Goal: Information Seeking & Learning: Learn about a topic

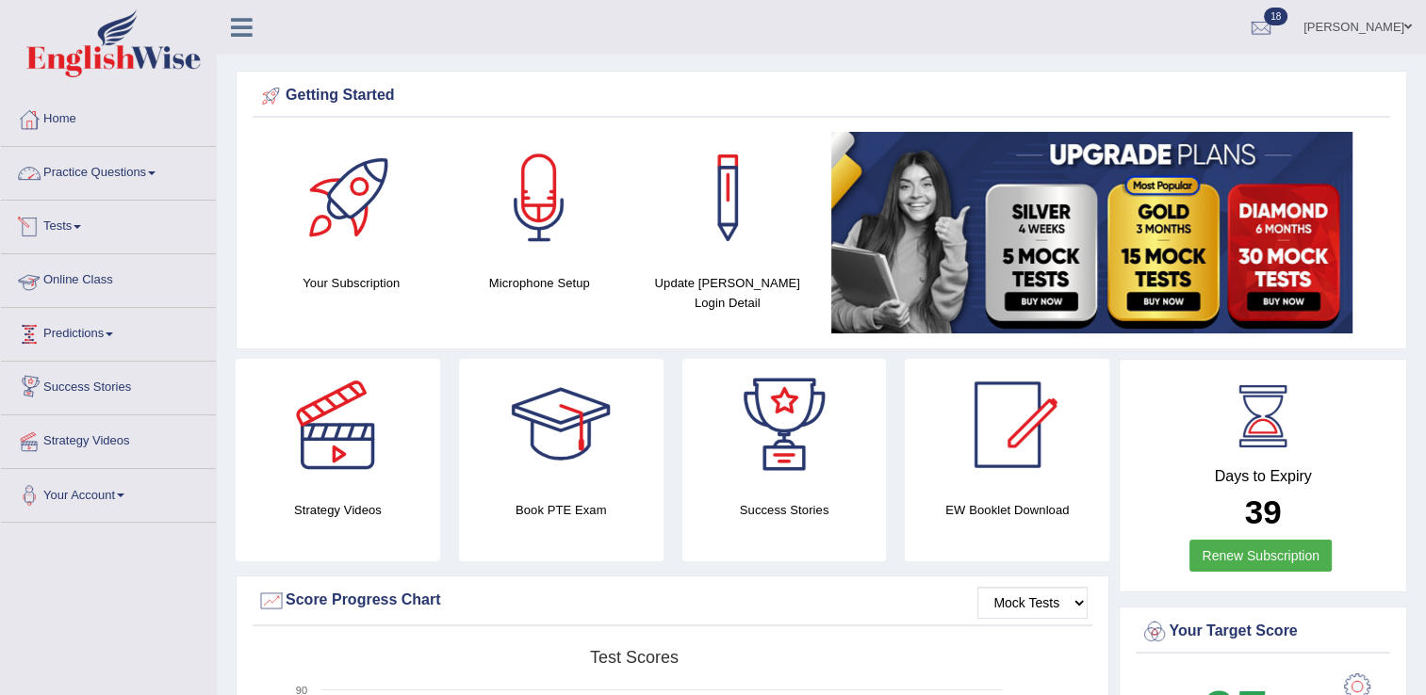
click at [105, 164] on link "Practice Questions" at bounding box center [108, 170] width 215 height 47
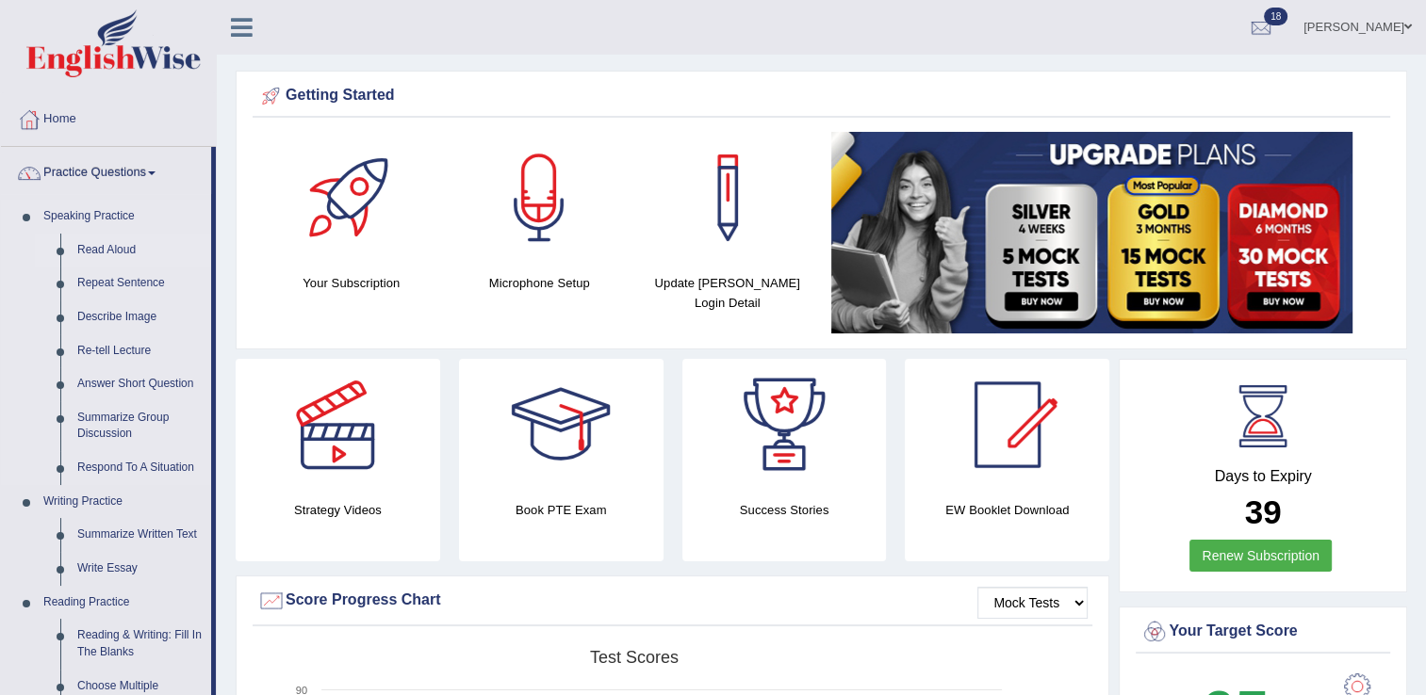
click at [104, 248] on link "Read Aloud" at bounding box center [140, 251] width 142 height 34
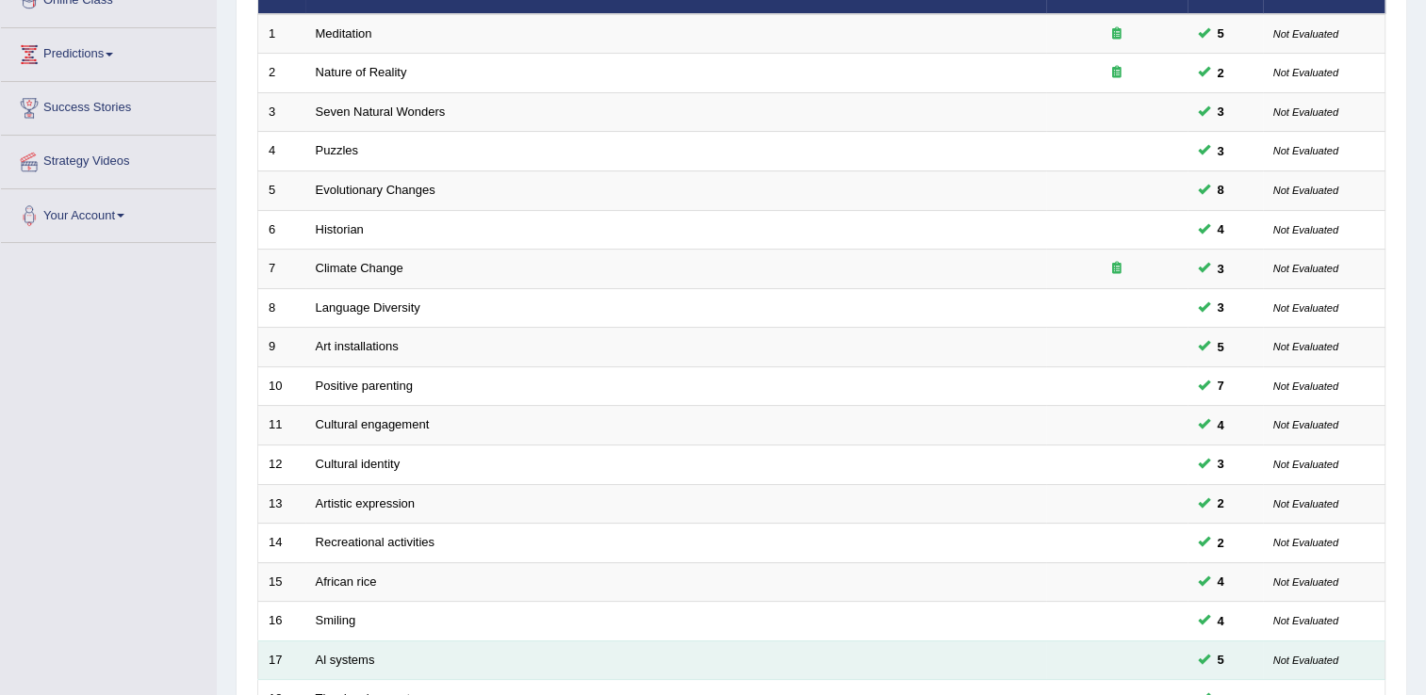
scroll to position [547, 0]
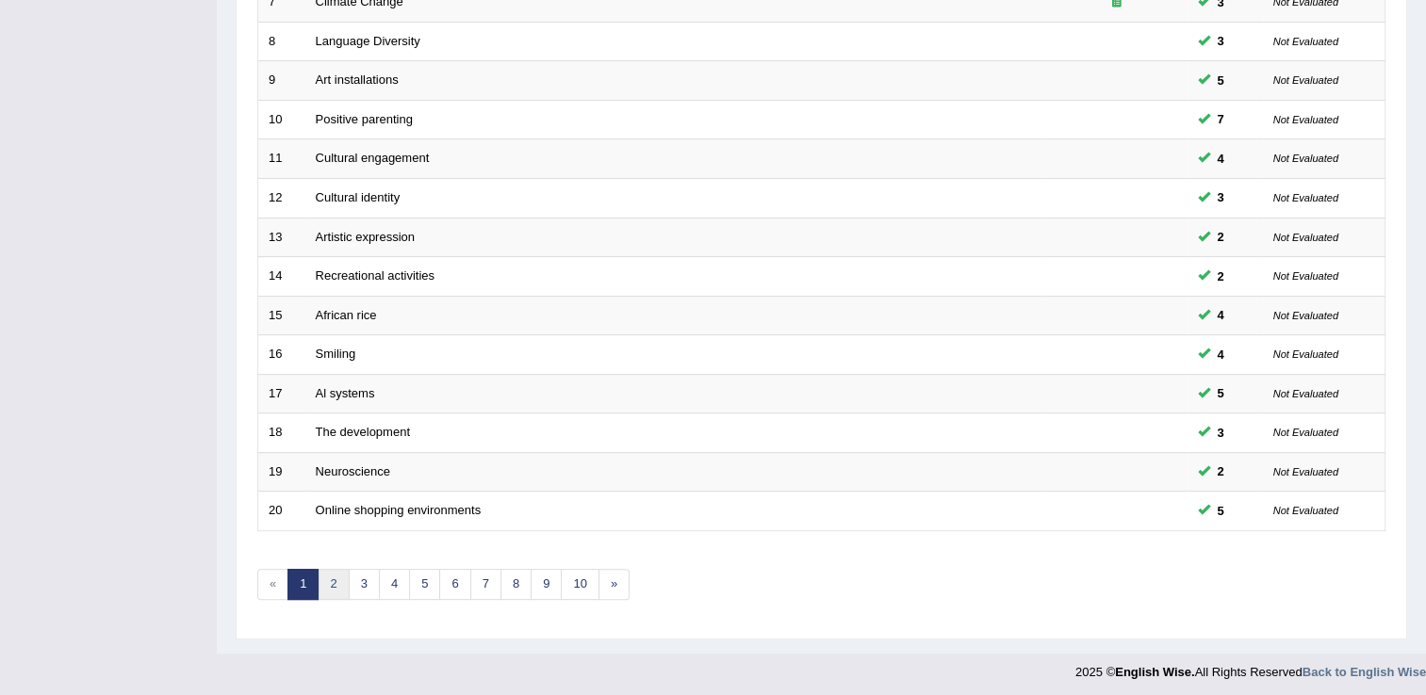
click at [333, 579] on link "2" at bounding box center [333, 584] width 31 height 31
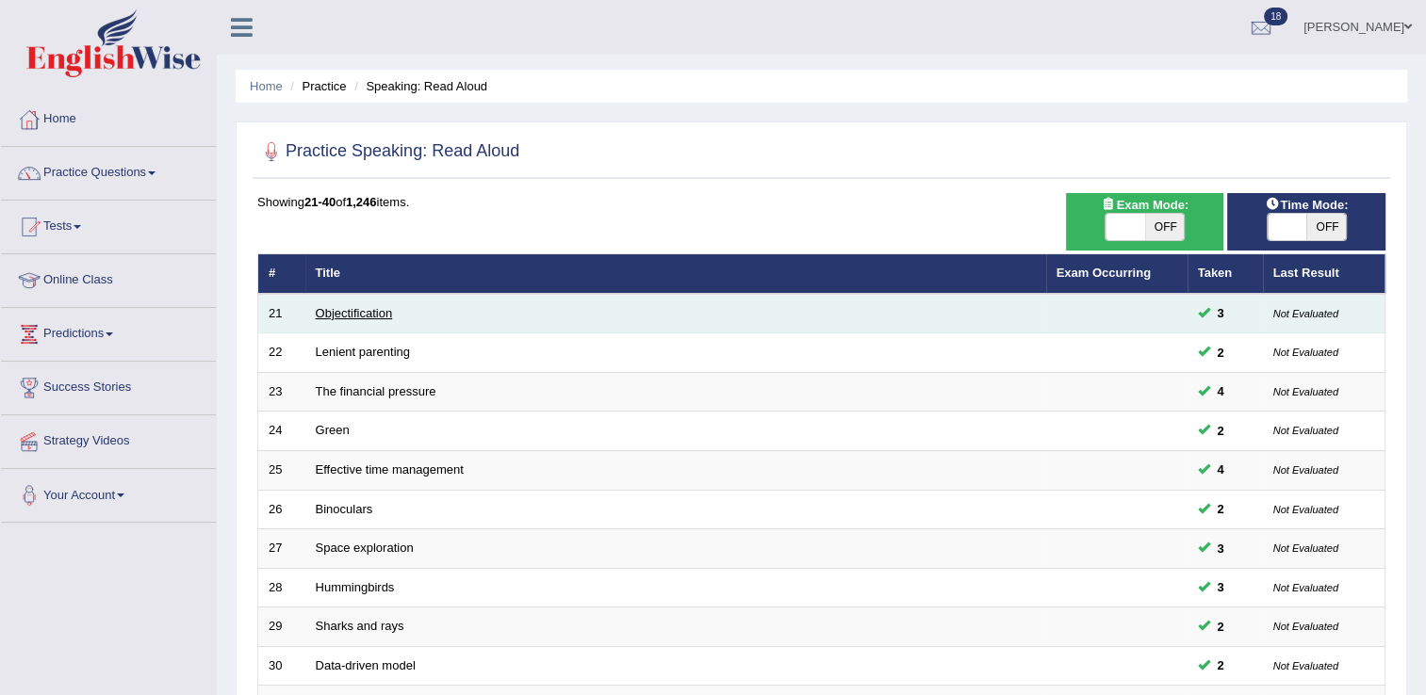
click at [381, 314] on link "Objectification" at bounding box center [354, 313] width 77 height 14
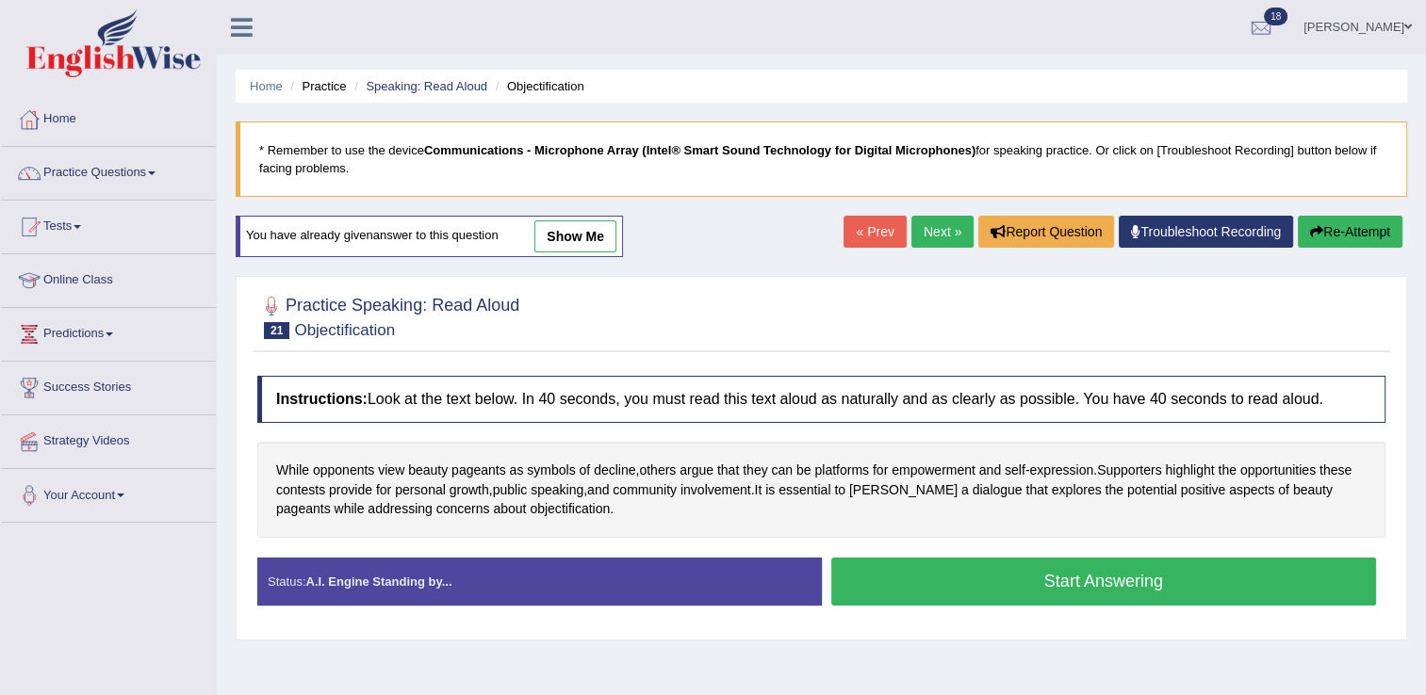
click at [1074, 579] on button "Start Answering" at bounding box center [1104, 582] width 546 height 48
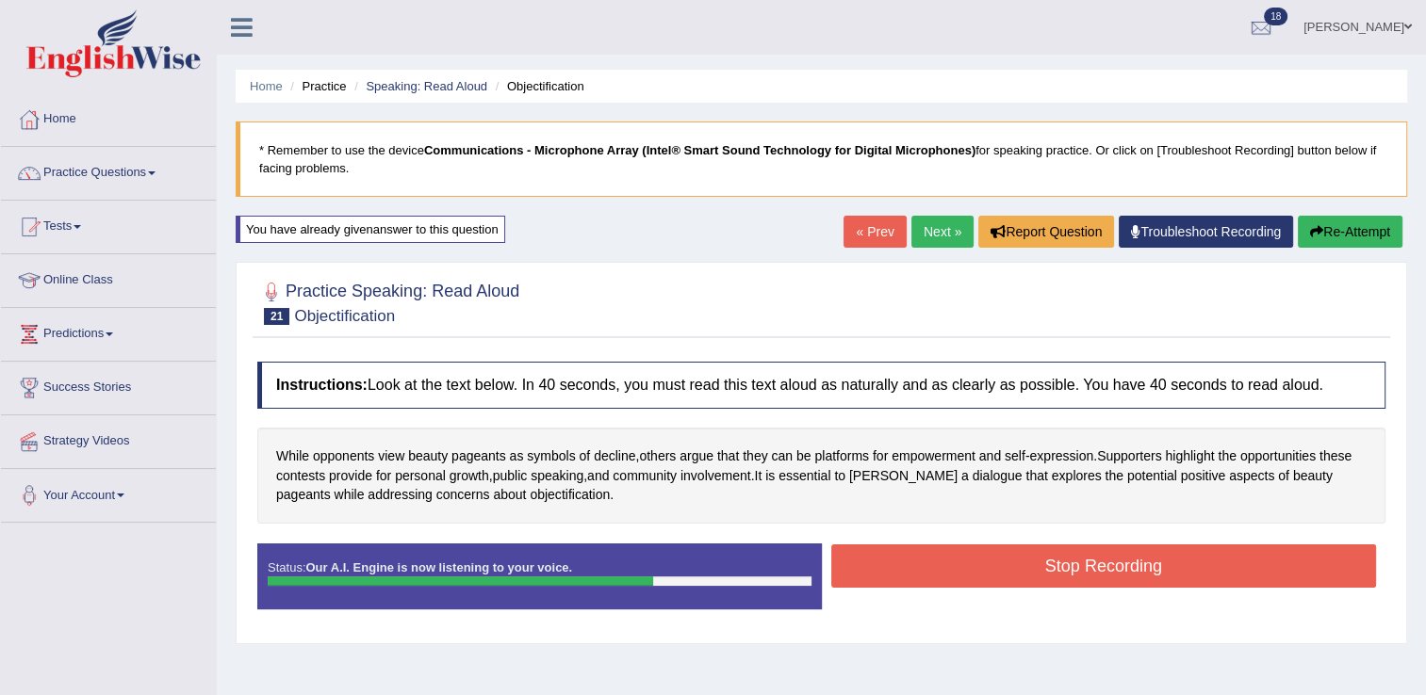
click at [1070, 566] on button "Stop Recording" at bounding box center [1104, 566] width 546 height 43
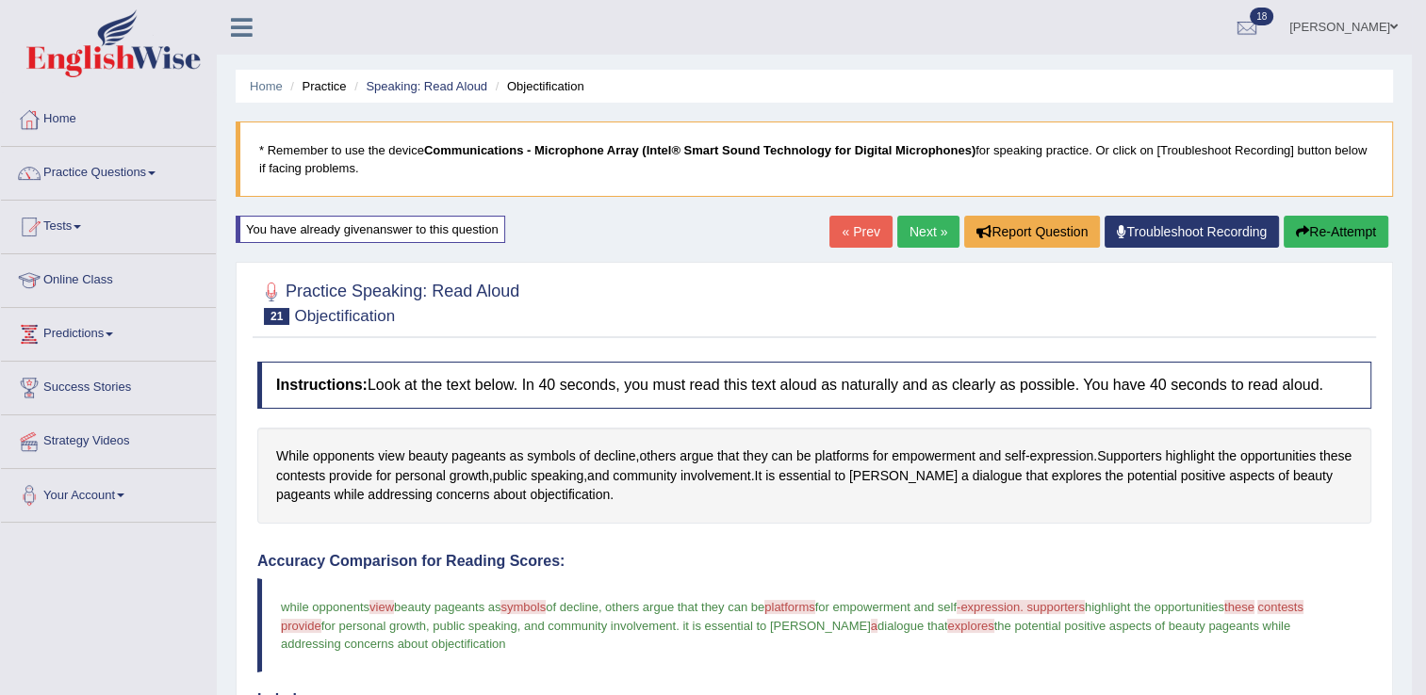
click at [912, 222] on link "Next »" at bounding box center [928, 232] width 62 height 32
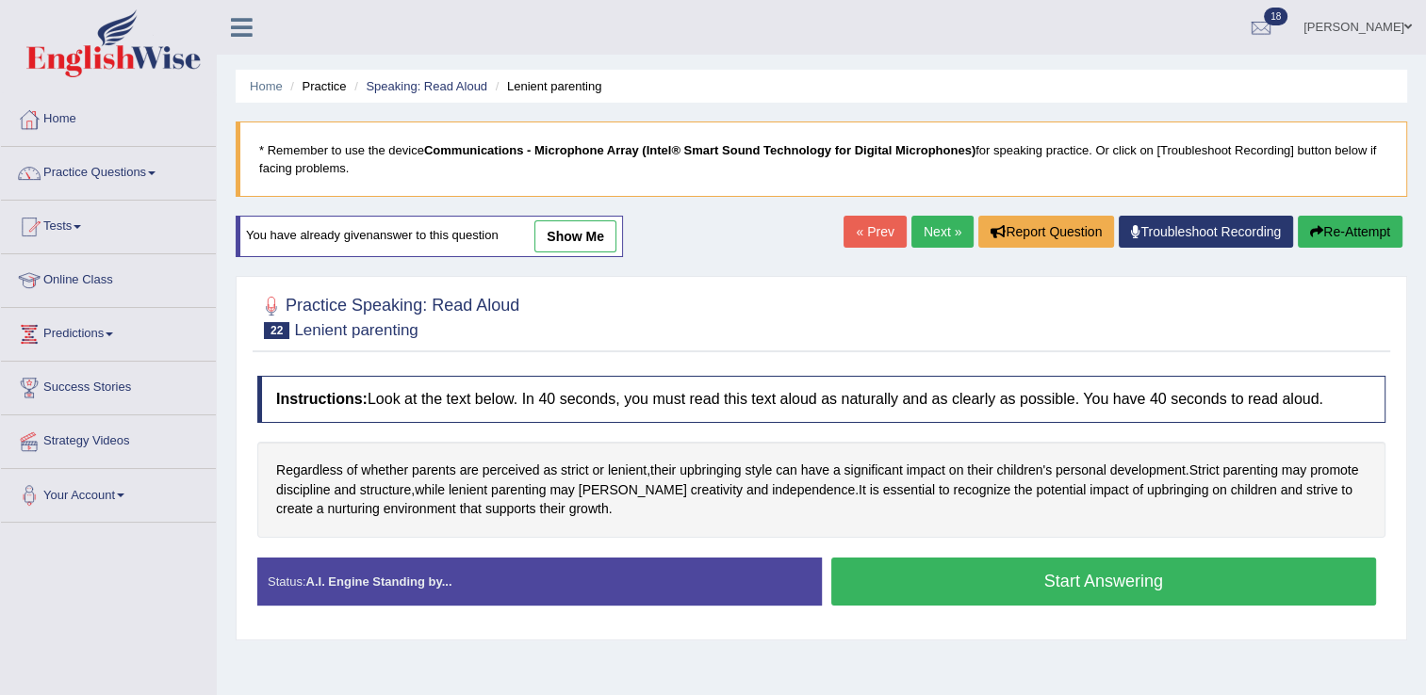
click at [1030, 575] on button "Start Answering" at bounding box center [1104, 582] width 546 height 48
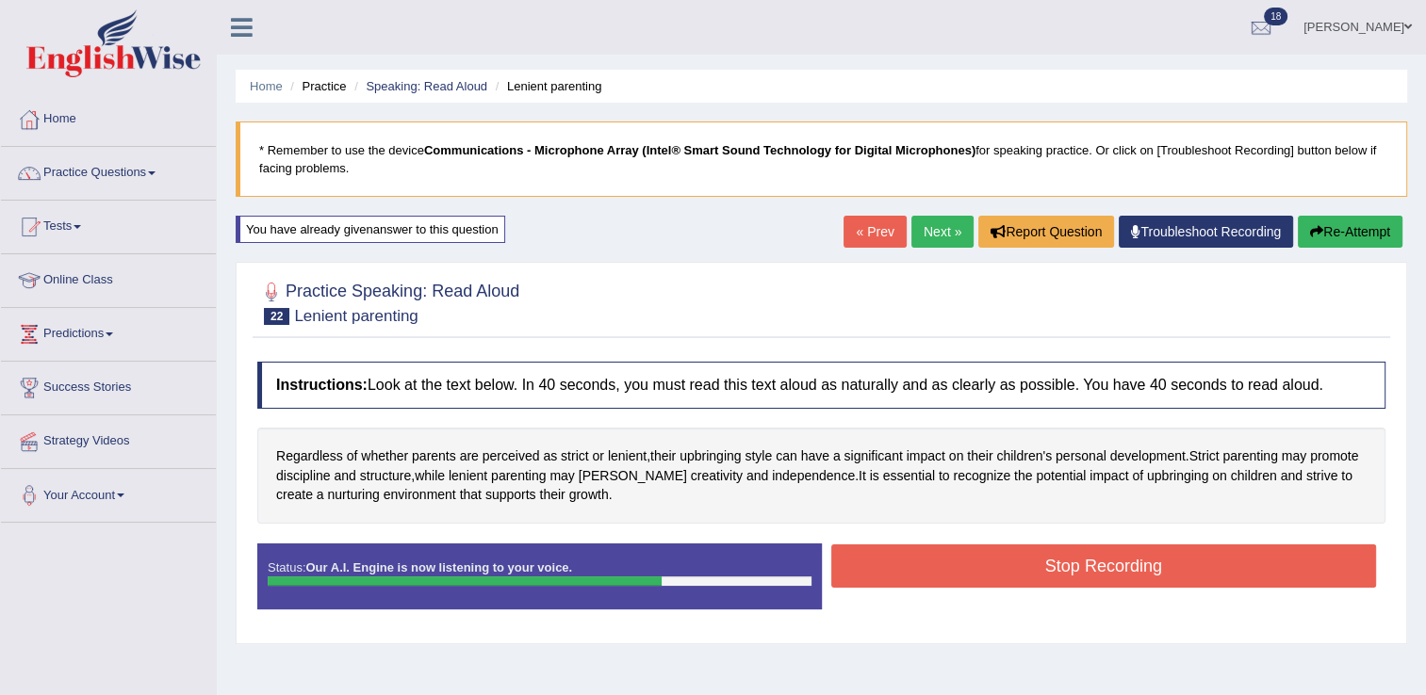
click at [1026, 568] on button "Stop Recording" at bounding box center [1104, 566] width 546 height 43
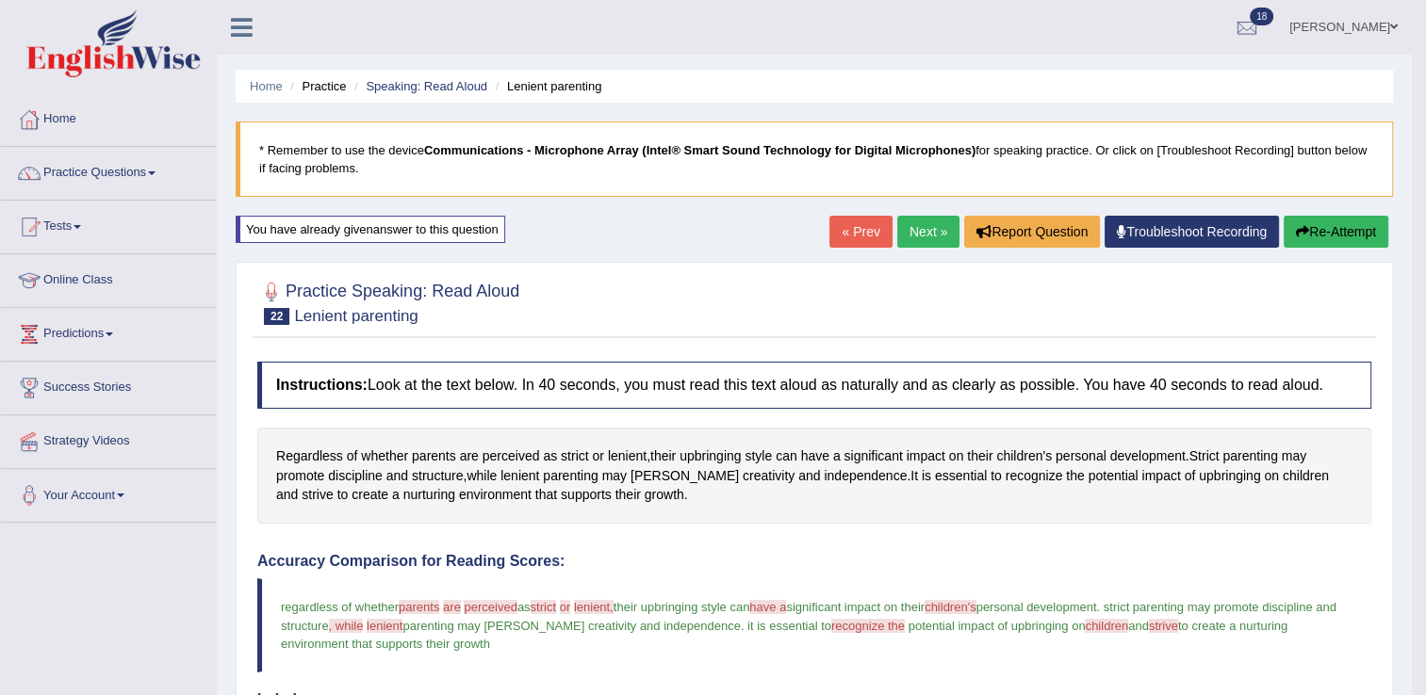
click at [924, 234] on link "Next »" at bounding box center [928, 232] width 62 height 32
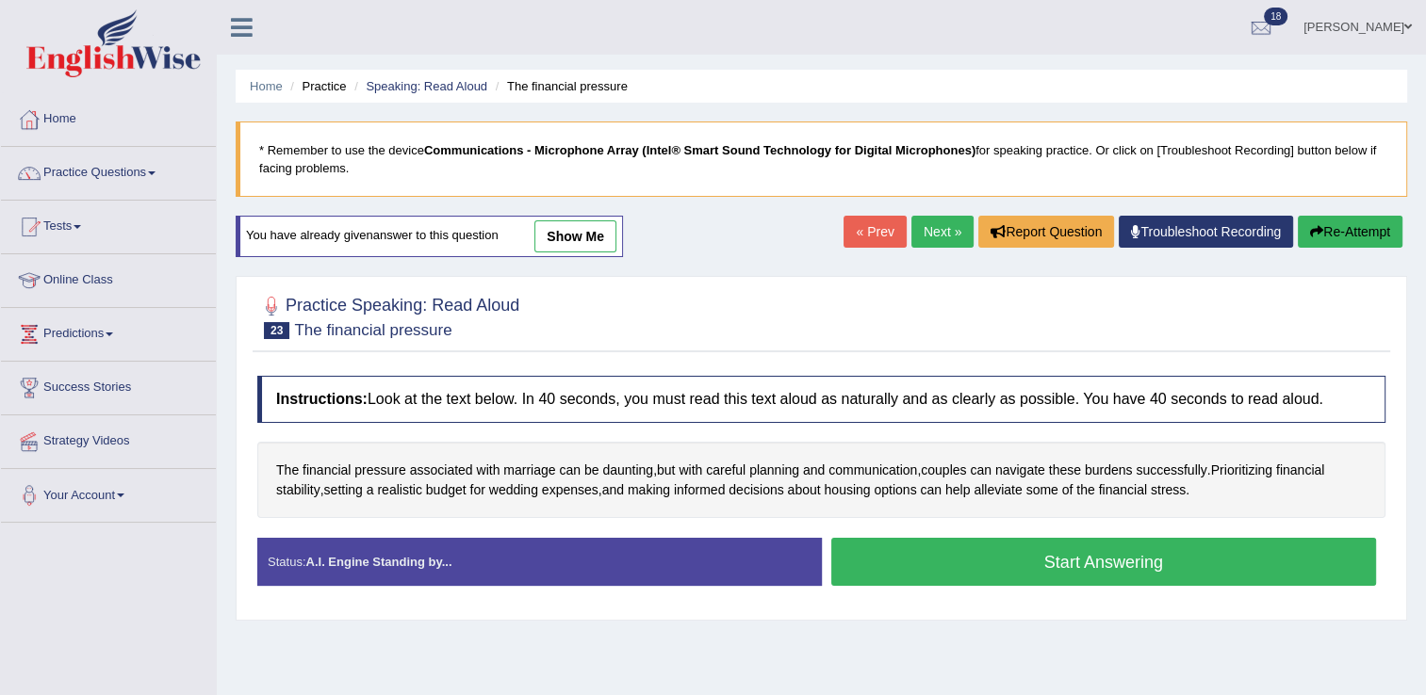
click at [1053, 552] on button "Start Answering" at bounding box center [1104, 562] width 546 height 48
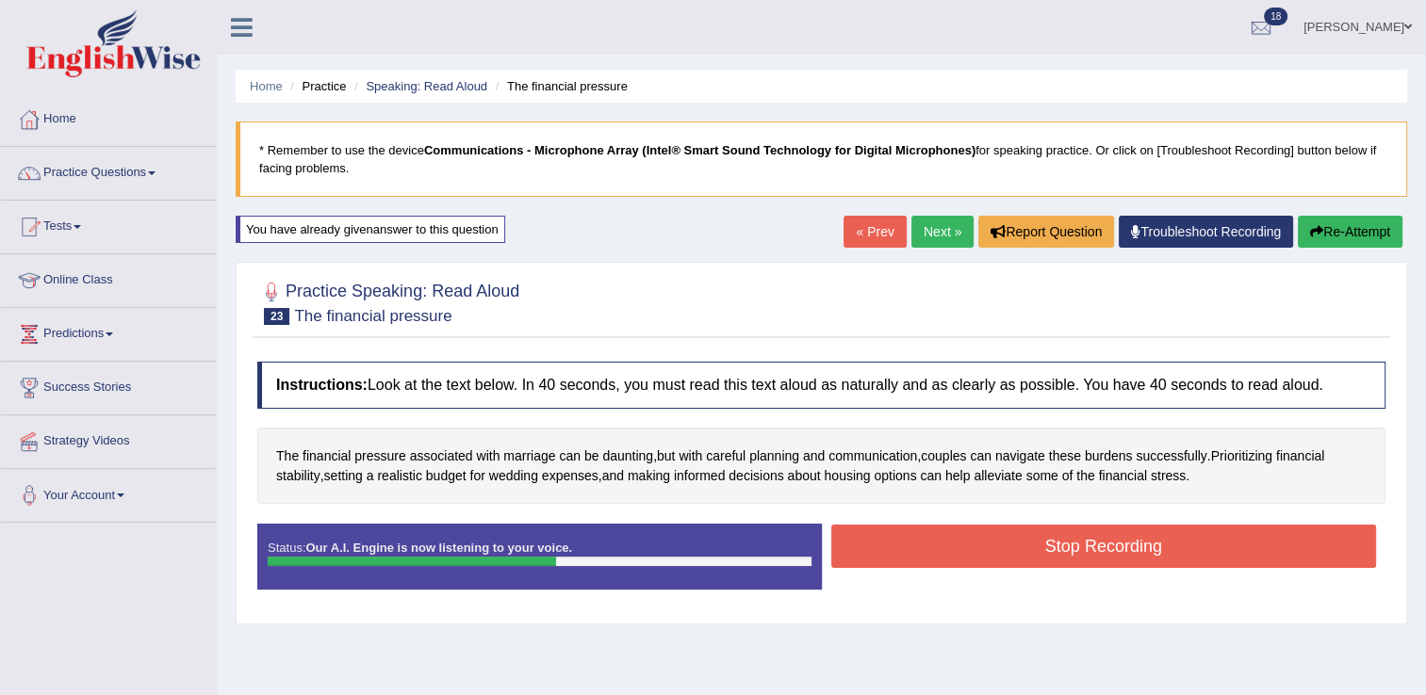
click at [1063, 558] on button "Stop Recording" at bounding box center [1104, 546] width 546 height 43
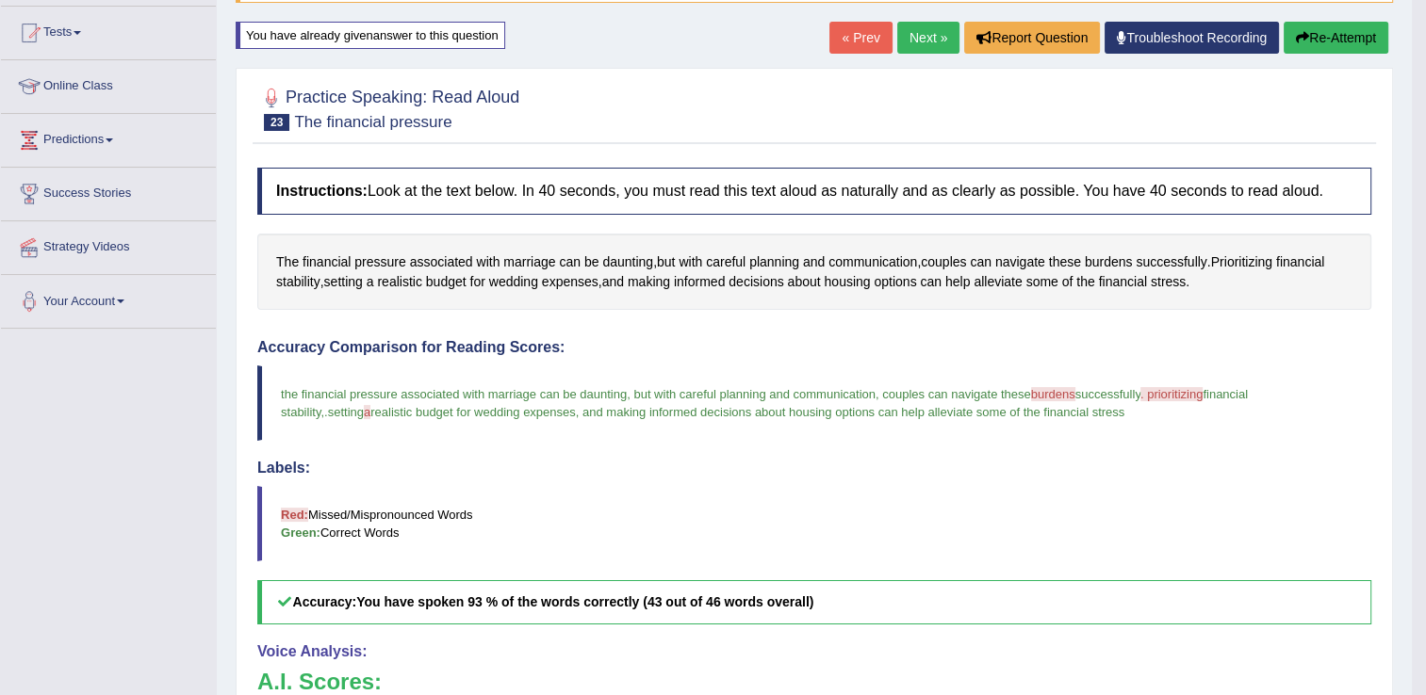
scroll to position [94, 0]
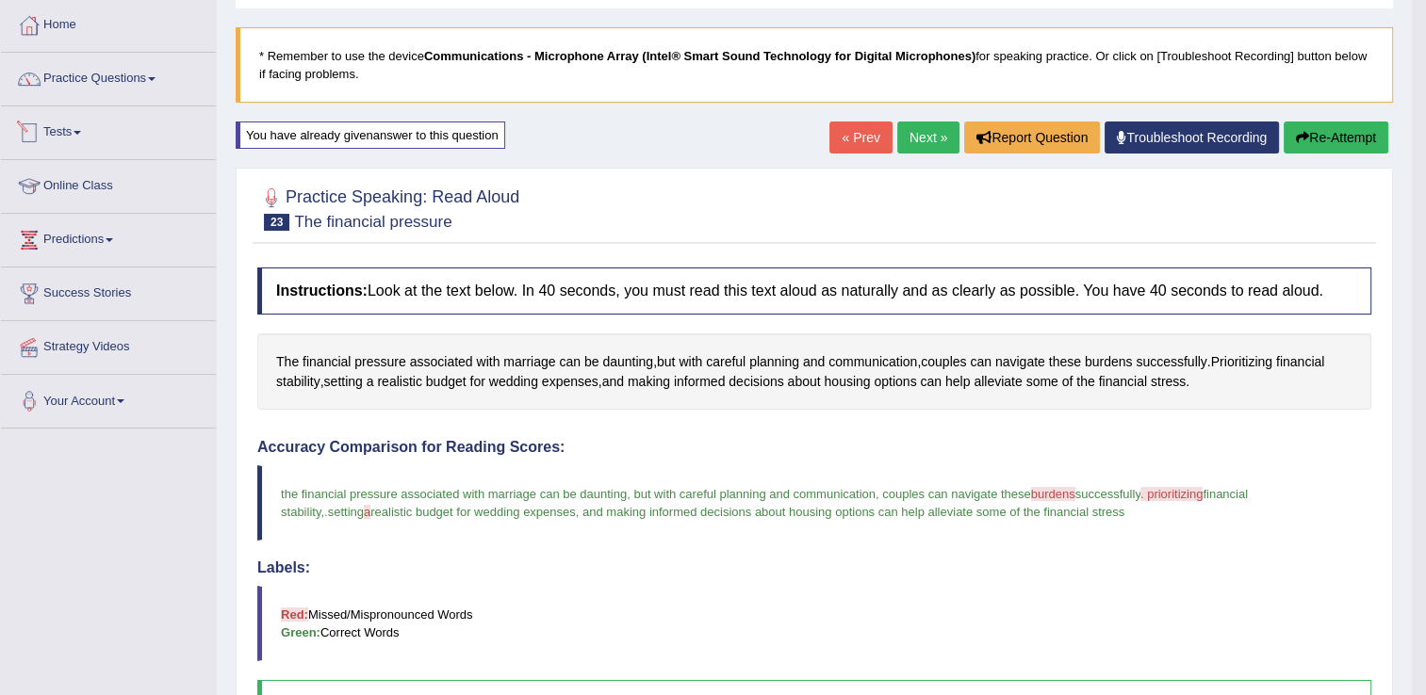
click at [90, 130] on link "Tests" at bounding box center [108, 129] width 215 height 47
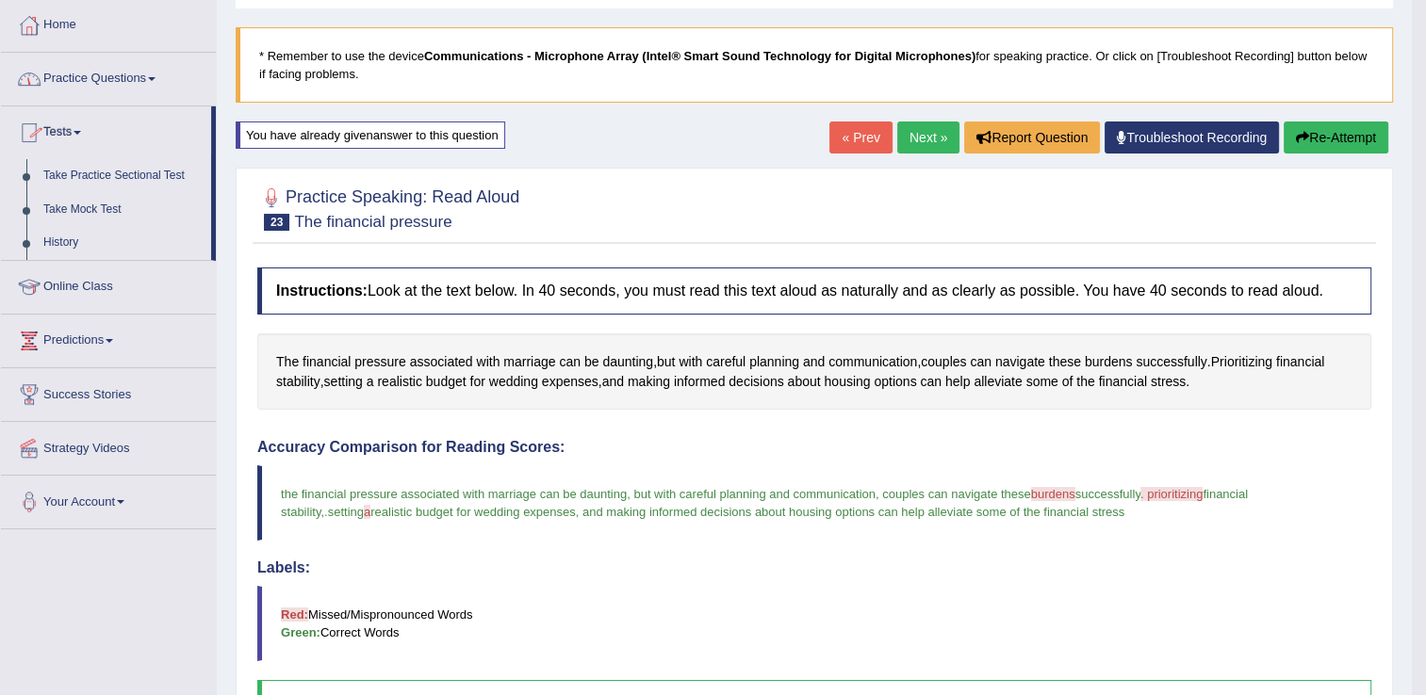
click at [118, 77] on link "Practice Questions" at bounding box center [108, 76] width 215 height 47
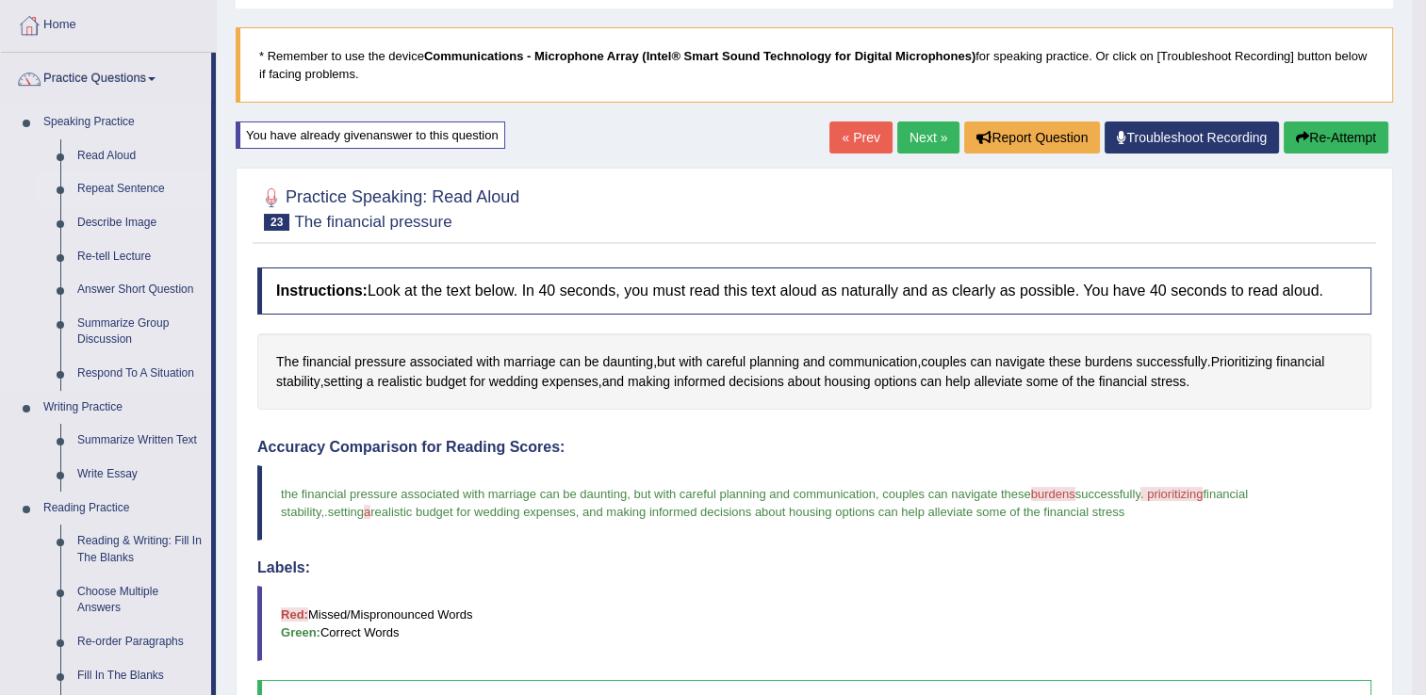
click at [129, 190] on link "Repeat Sentence" at bounding box center [140, 189] width 142 height 34
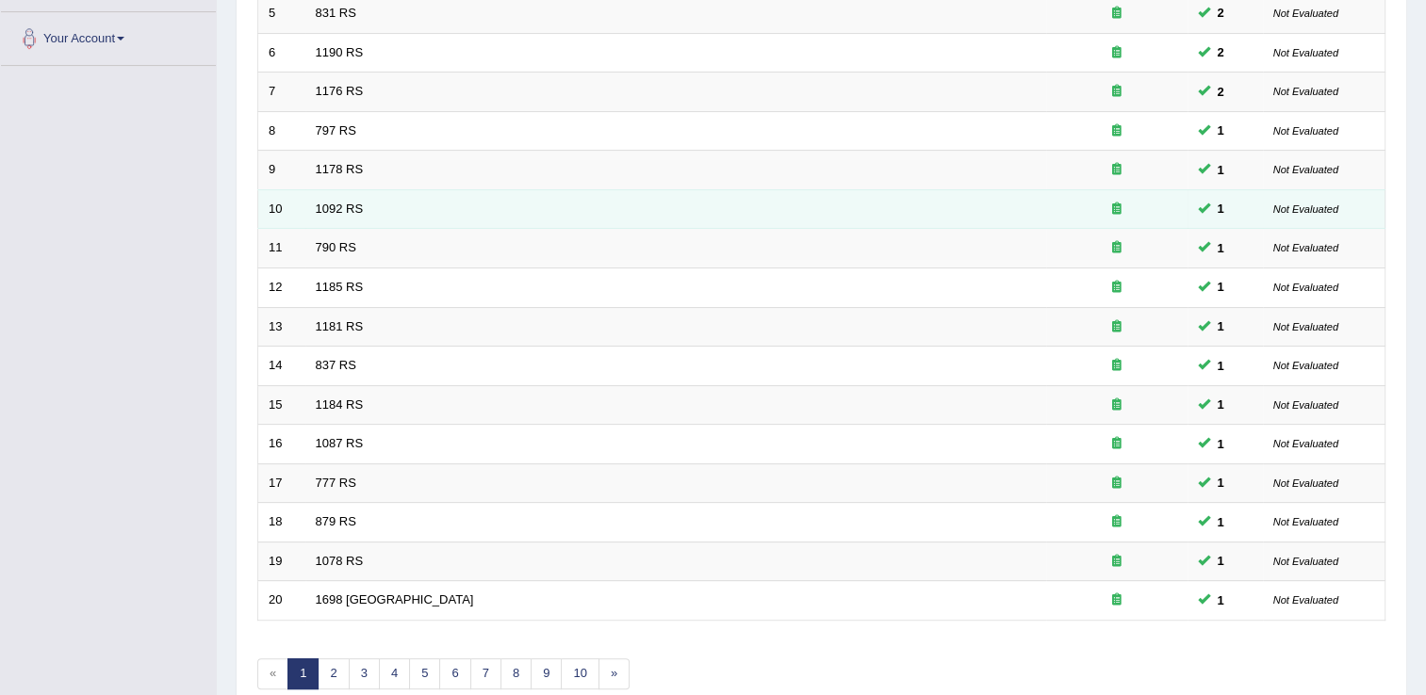
scroll to position [547, 0]
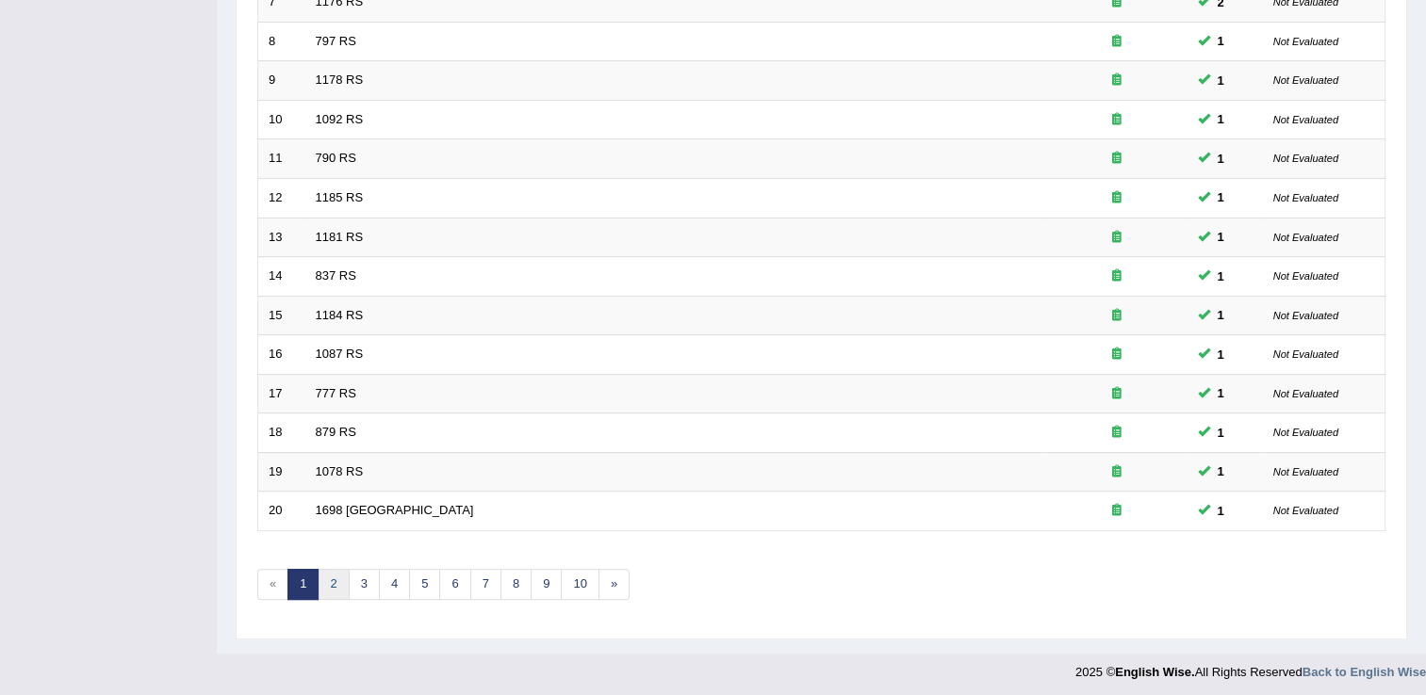
click at [334, 576] on link "2" at bounding box center [333, 584] width 31 height 31
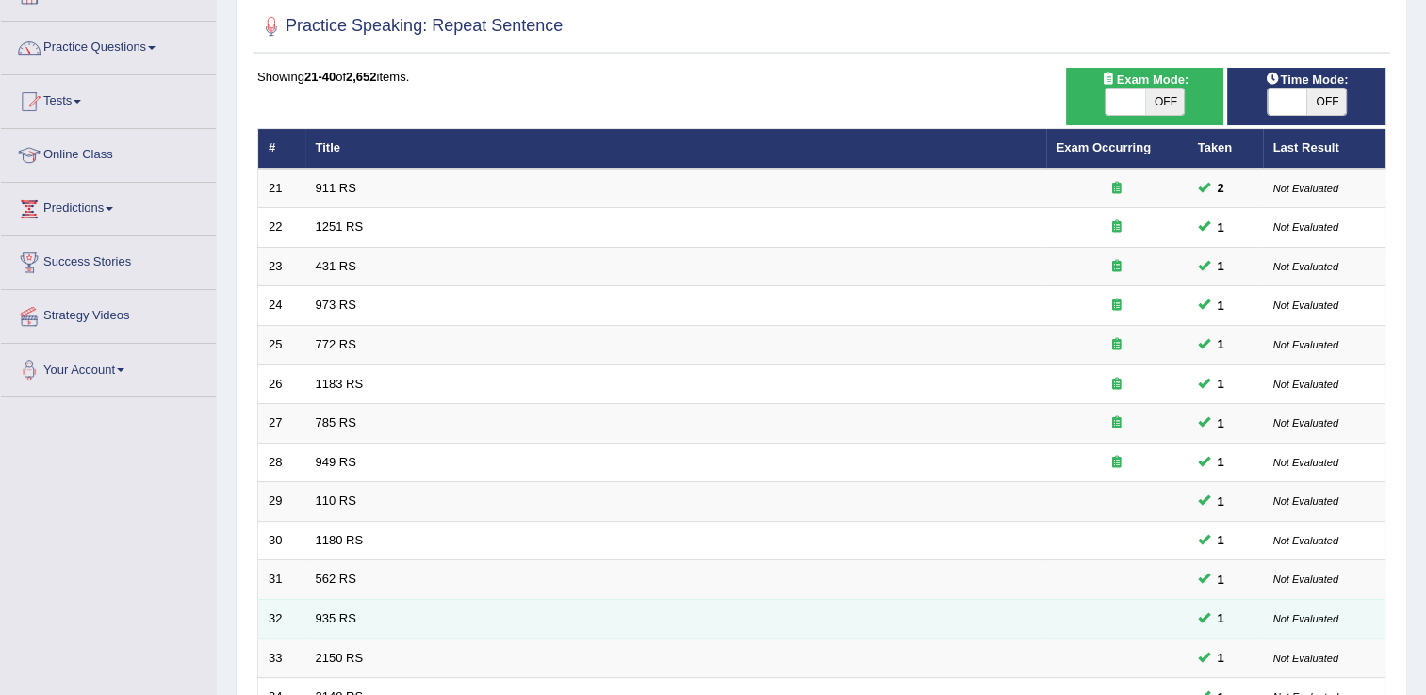
scroll to position [283, 0]
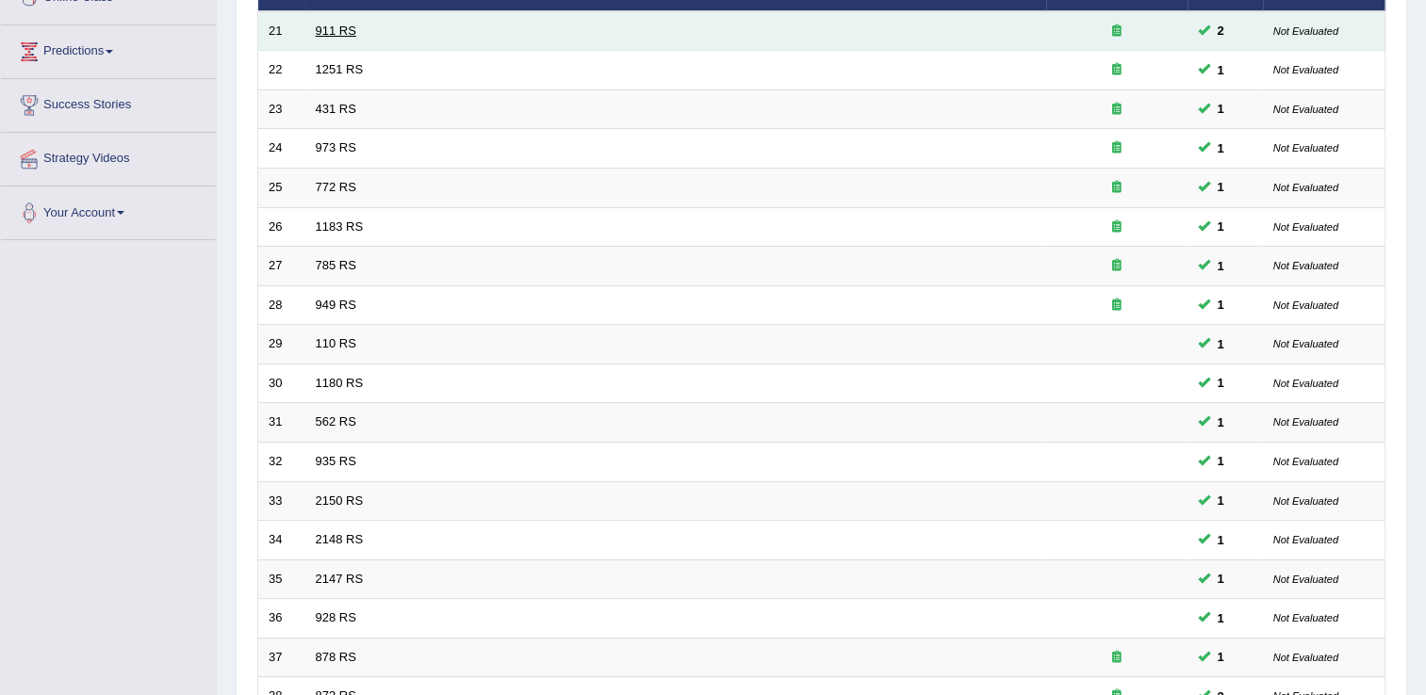
click at [351, 24] on link "911 RS" at bounding box center [336, 31] width 41 height 14
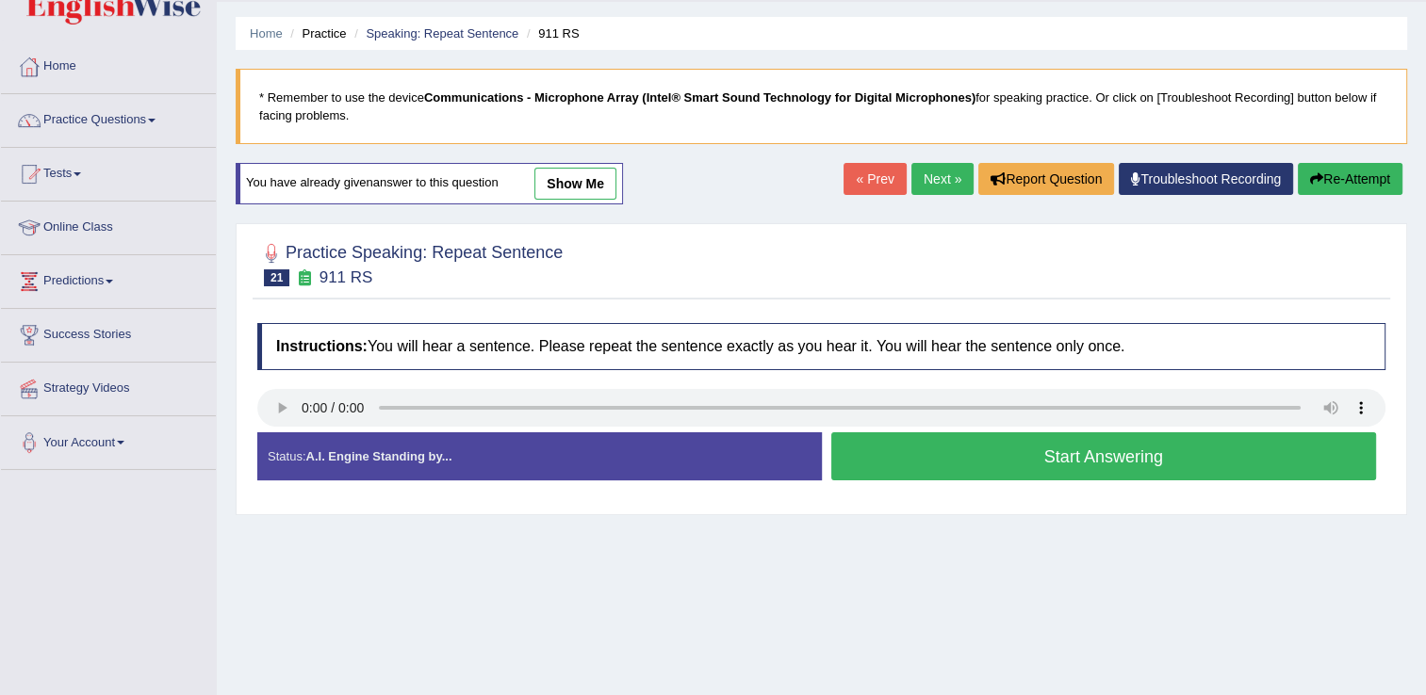
scroll to position [94, 0]
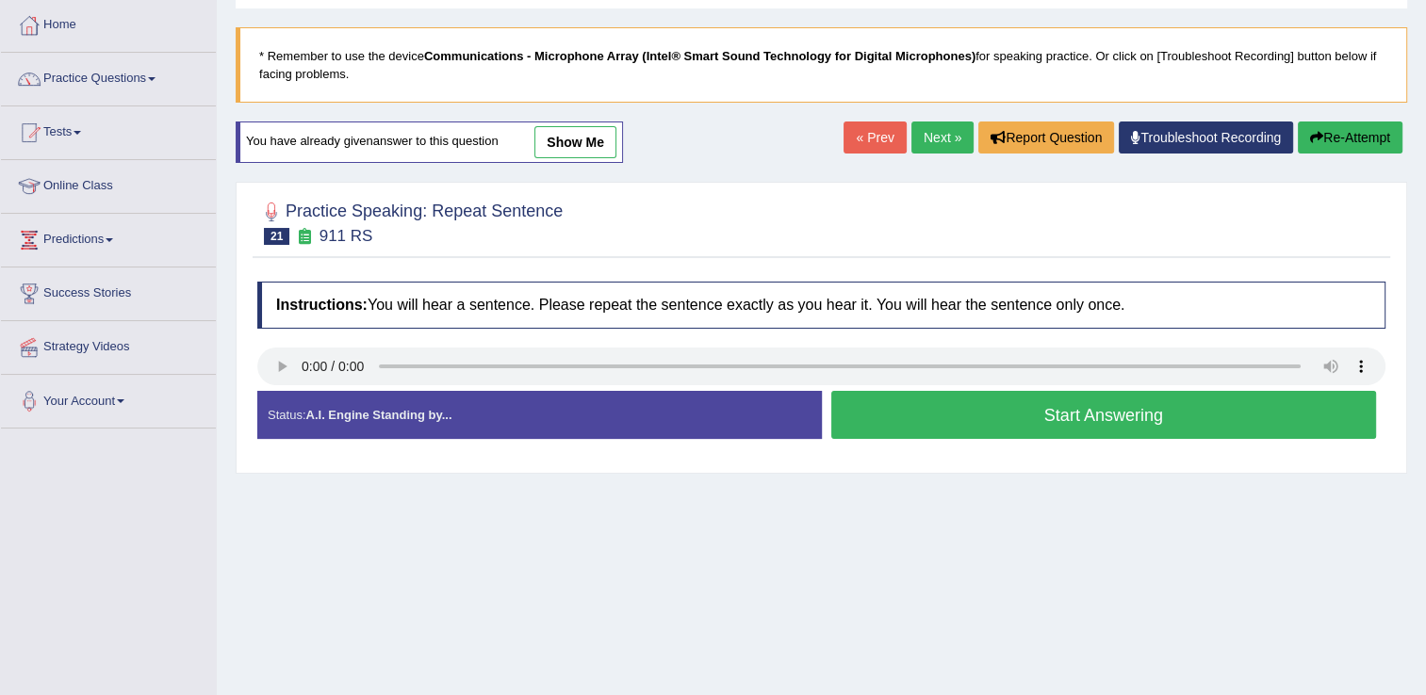
click at [905, 417] on button "Start Answering" at bounding box center [1104, 415] width 546 height 48
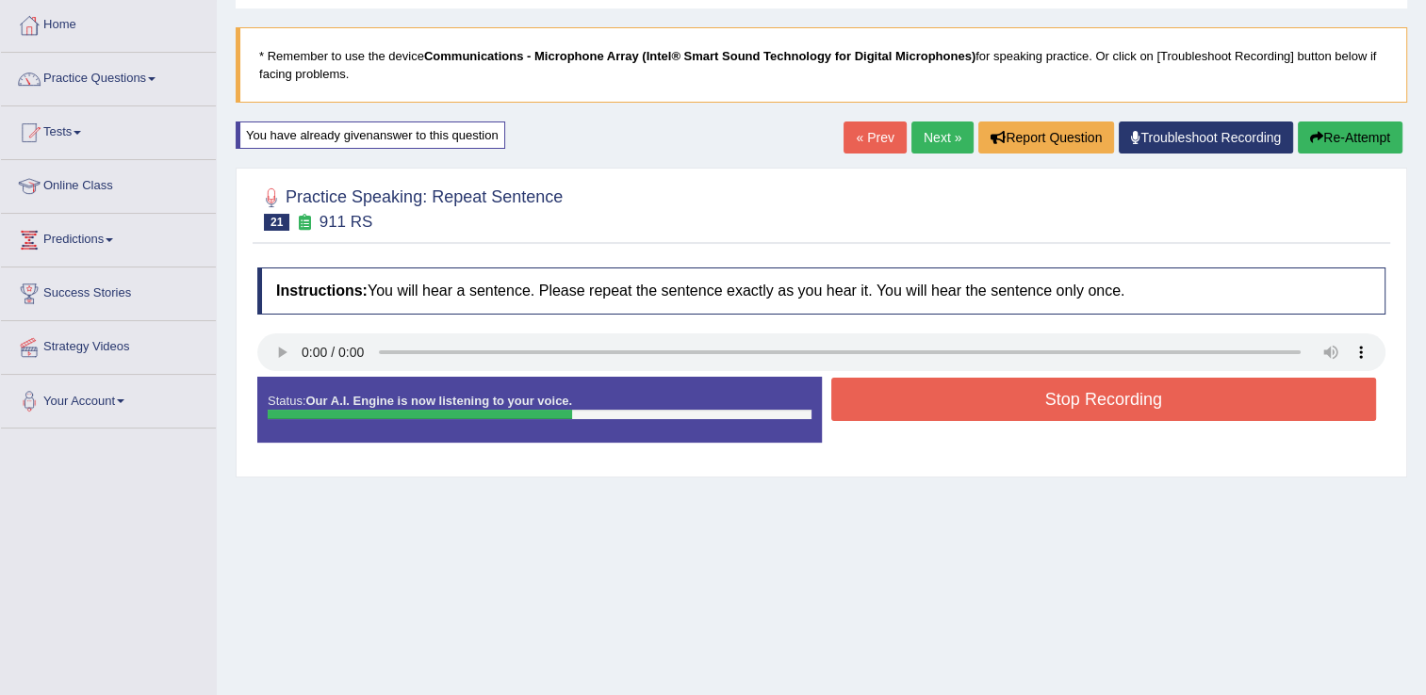
click at [907, 415] on button "Stop Recording" at bounding box center [1104, 399] width 546 height 43
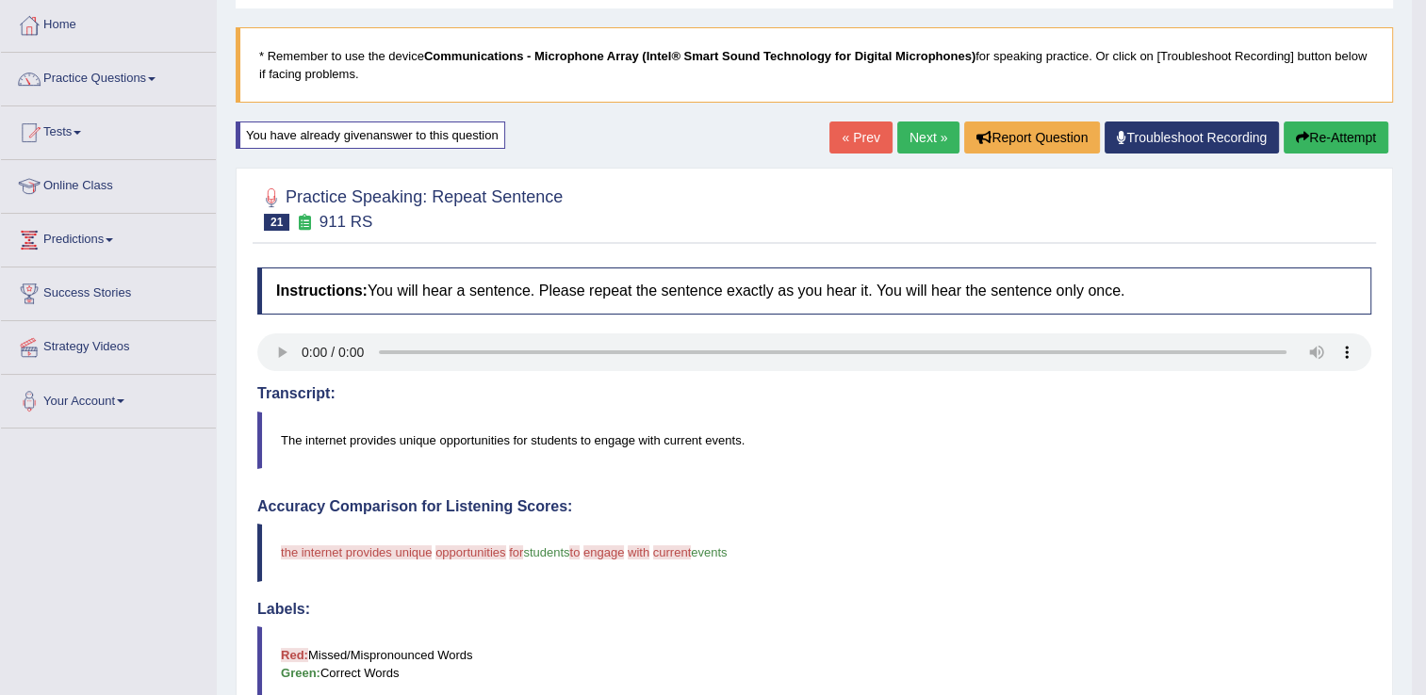
click at [1311, 139] on button "Re-Attempt" at bounding box center [1336, 138] width 105 height 32
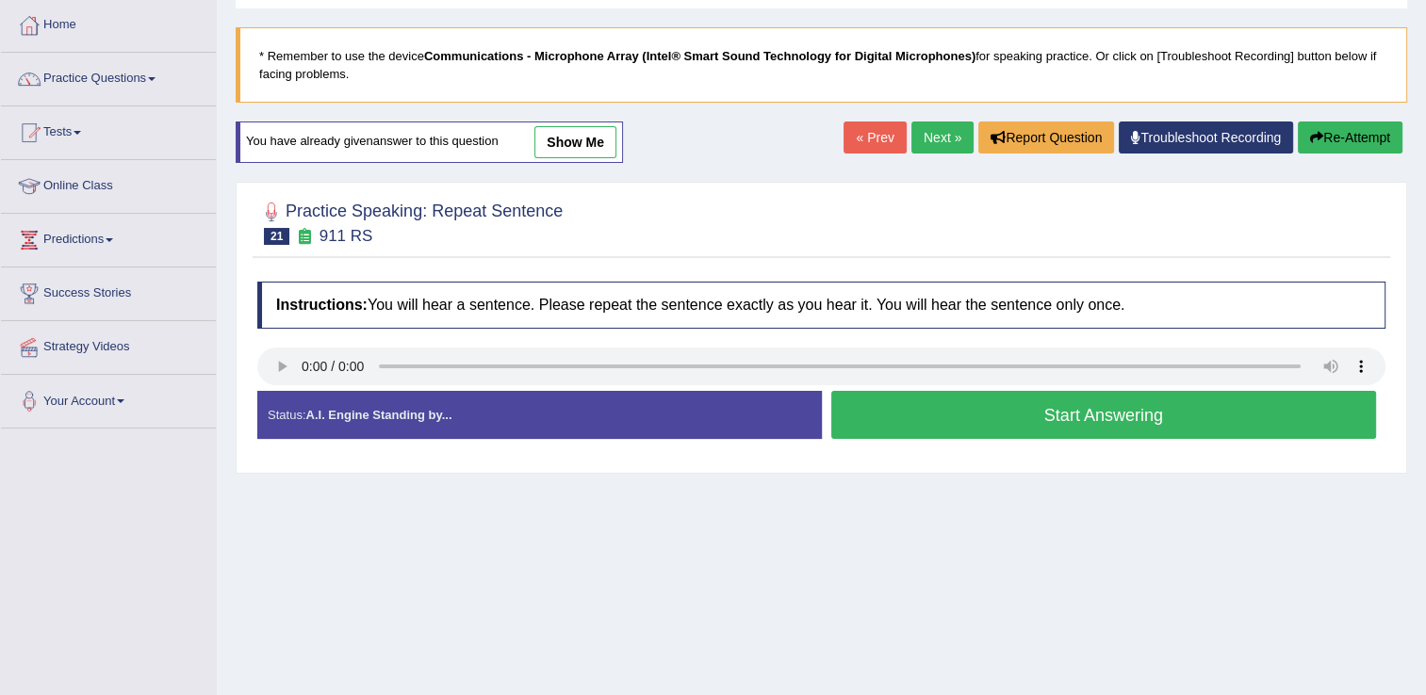
click at [1060, 413] on button "Start Answering" at bounding box center [1104, 415] width 546 height 48
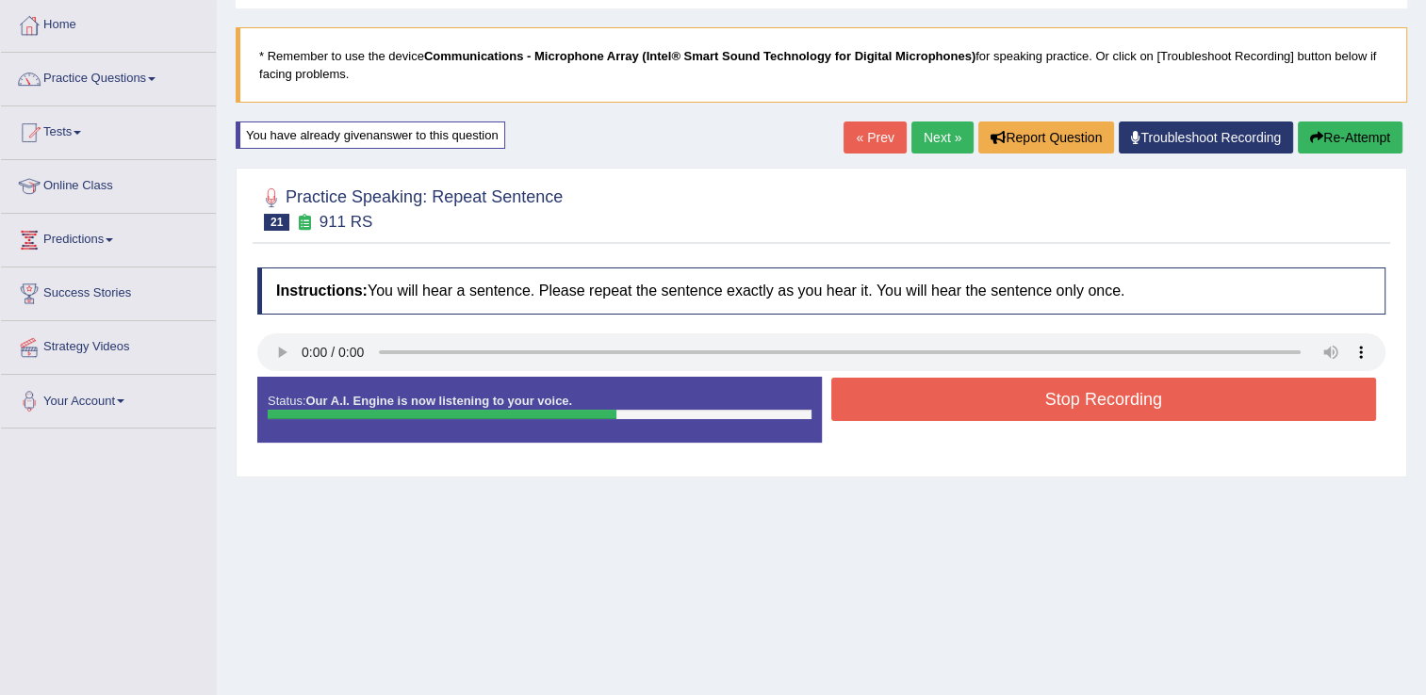
click at [1017, 398] on button "Stop Recording" at bounding box center [1104, 399] width 546 height 43
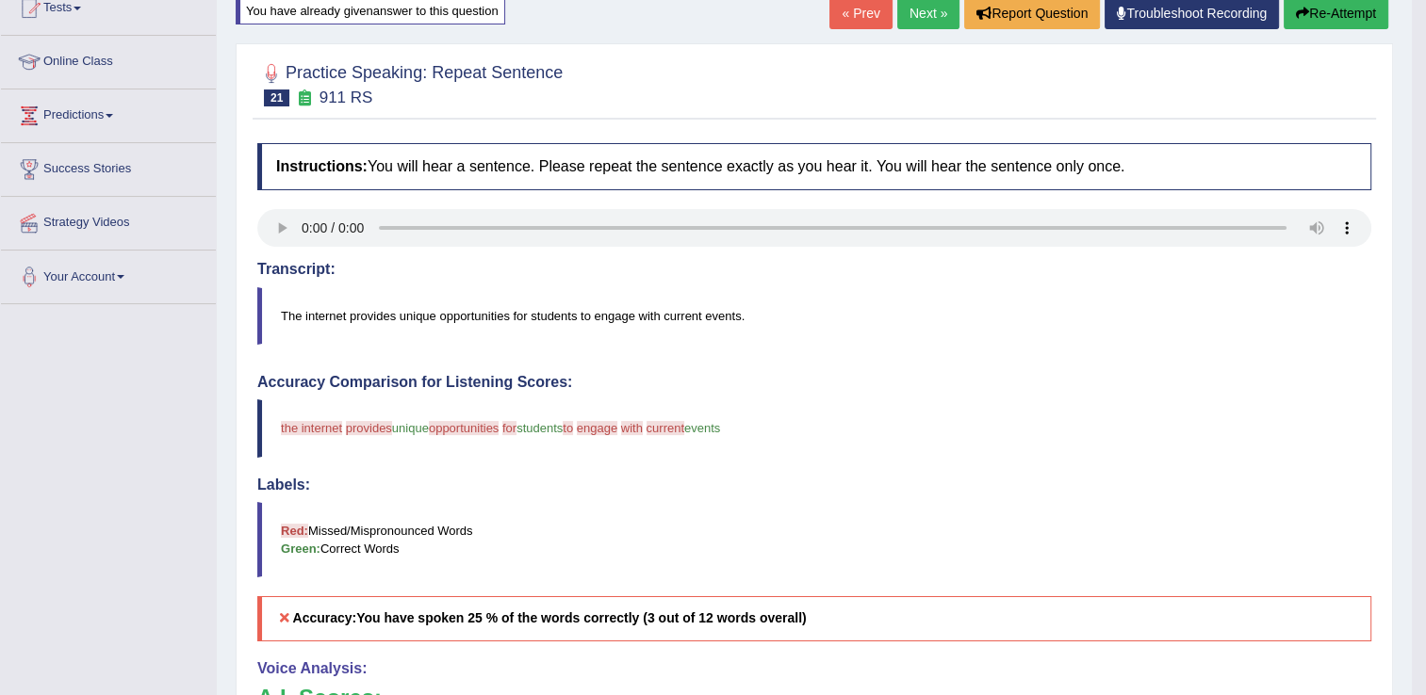
scroll to position [132, 0]
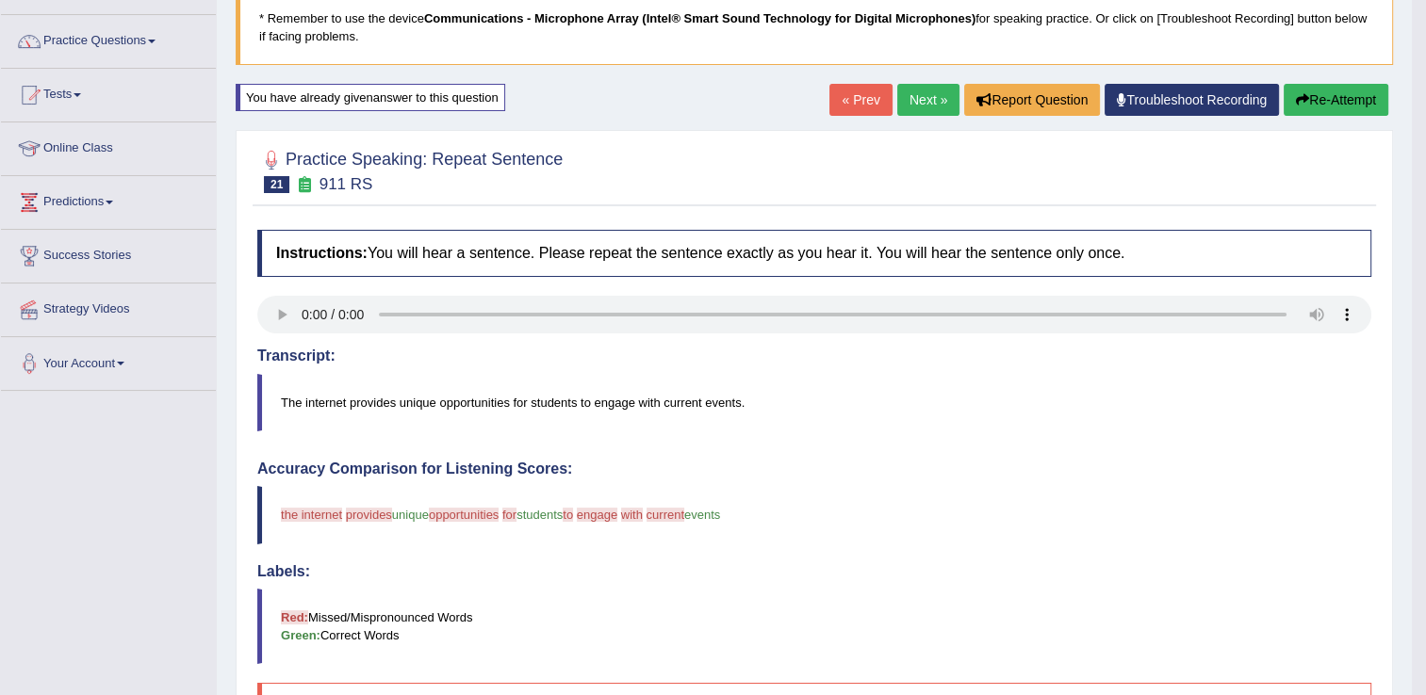
click at [1307, 99] on button "Re-Attempt" at bounding box center [1336, 100] width 105 height 32
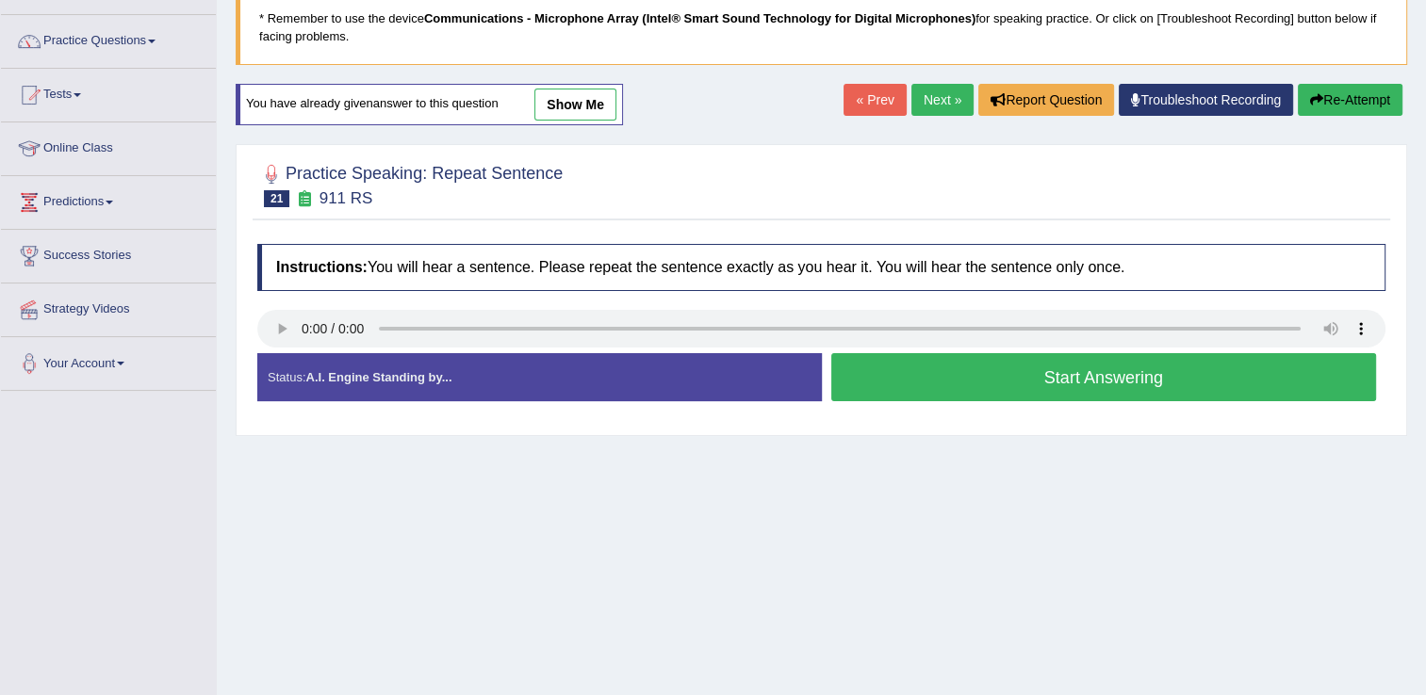
click at [890, 385] on button "Start Answering" at bounding box center [1104, 377] width 546 height 48
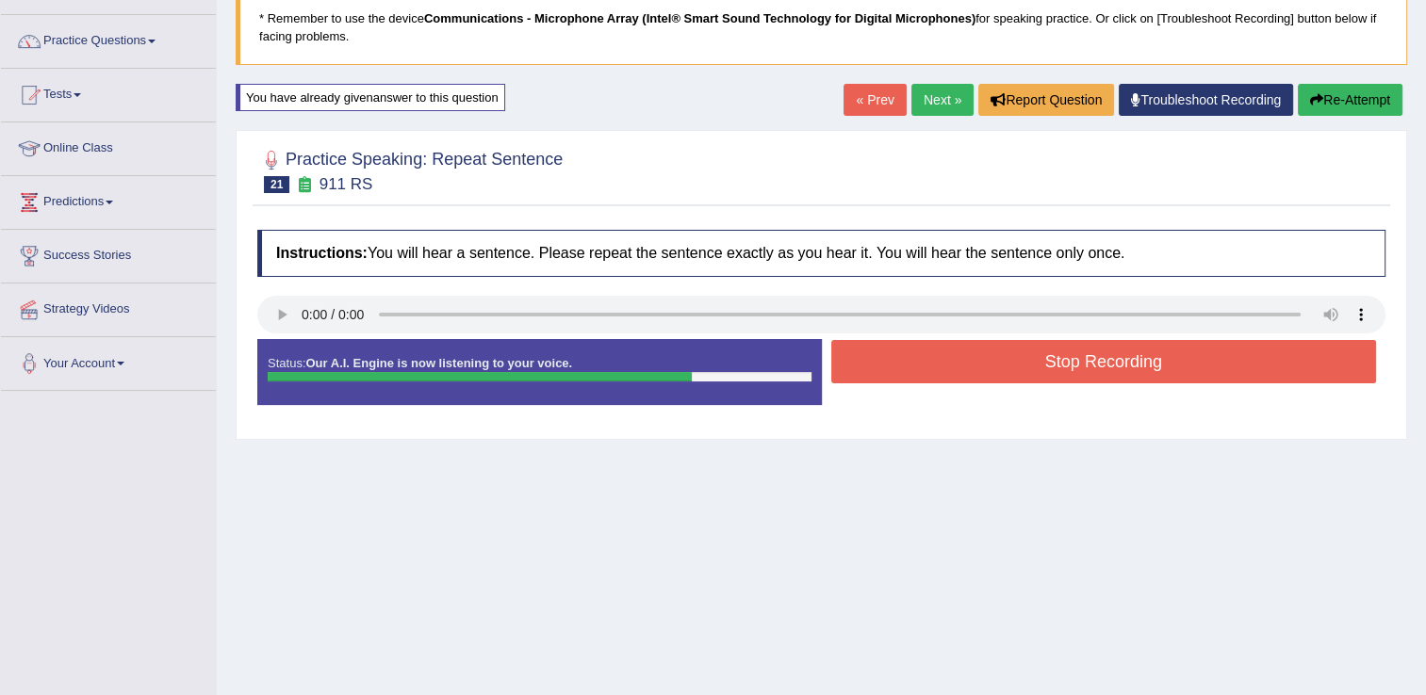
click at [1052, 356] on button "Stop Recording" at bounding box center [1104, 361] width 546 height 43
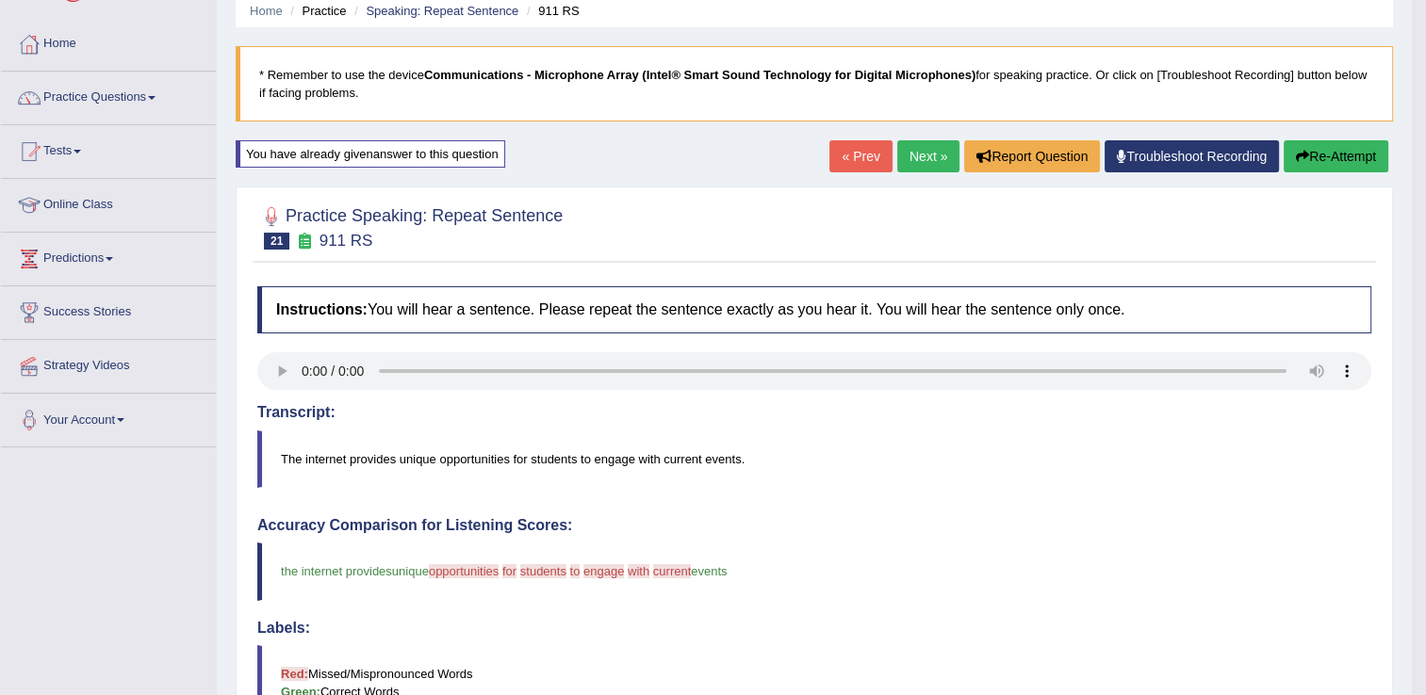
scroll to position [60, 0]
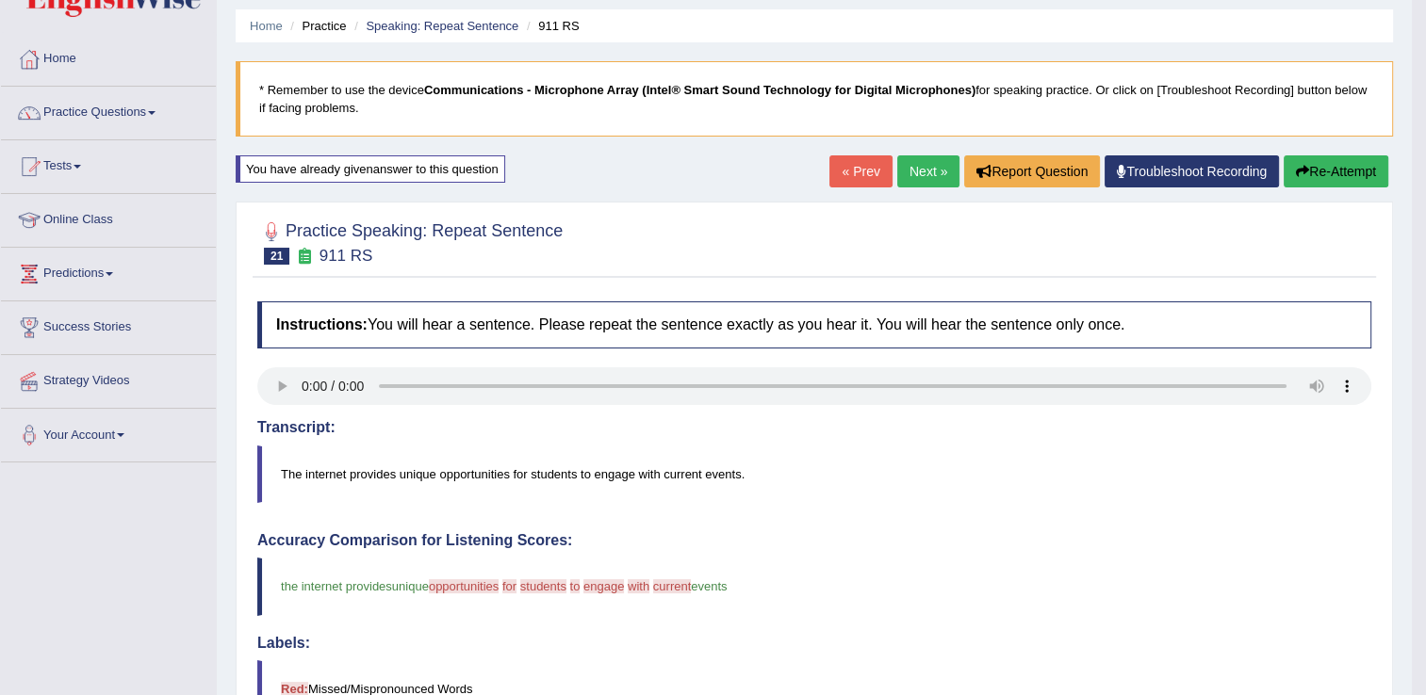
click at [916, 176] on link "Next »" at bounding box center [928, 171] width 62 height 32
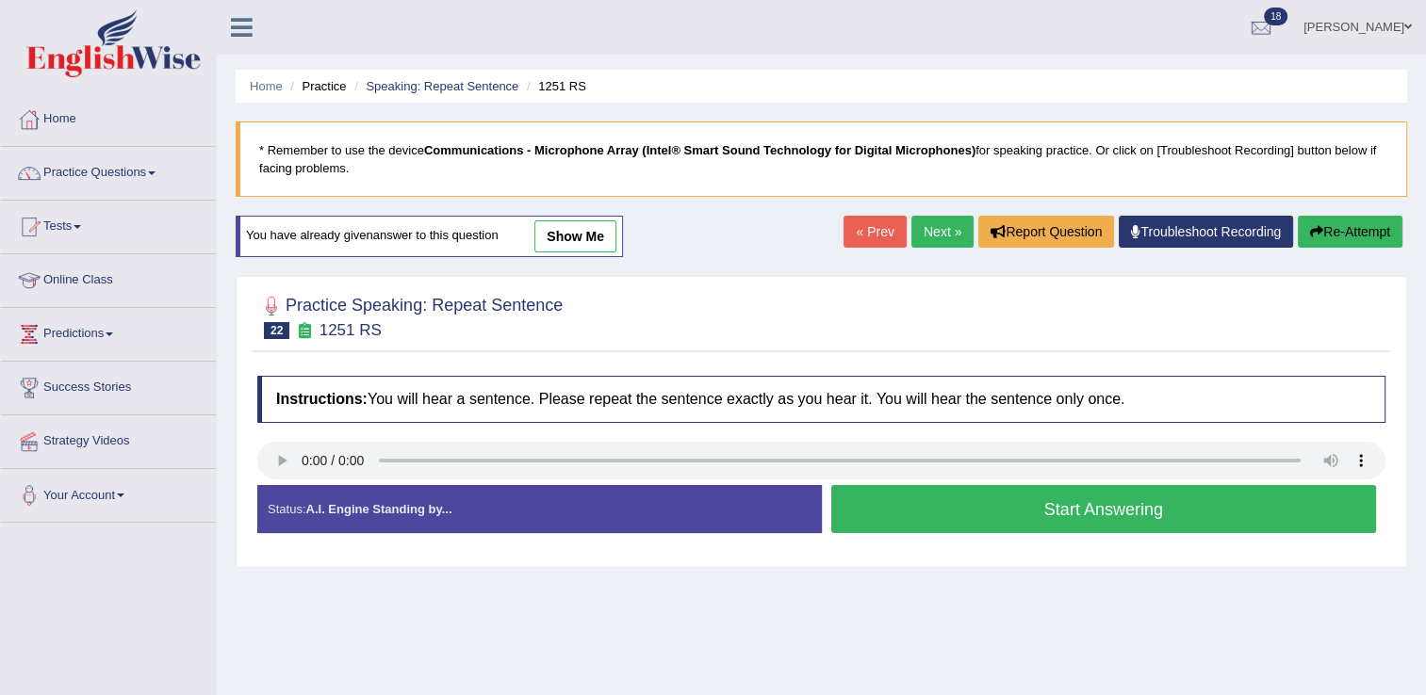
click at [897, 507] on button "Start Answering" at bounding box center [1104, 509] width 546 height 48
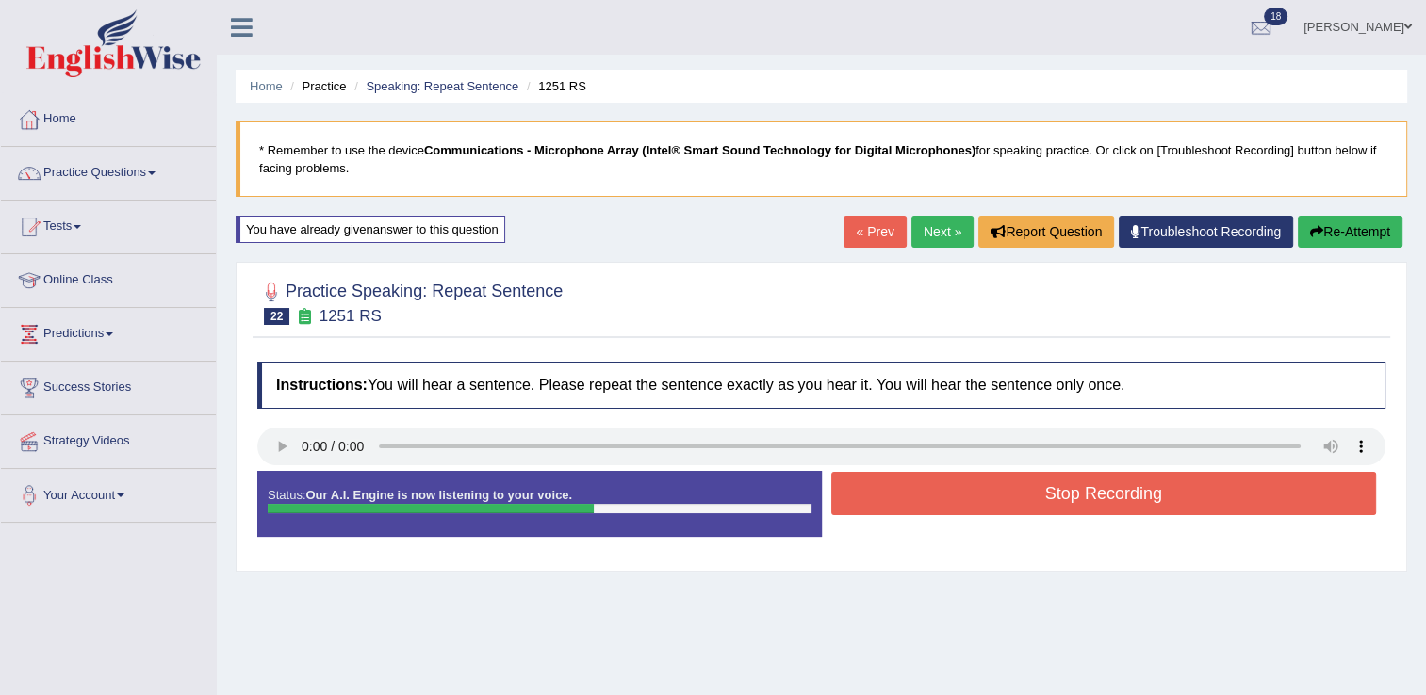
click at [1018, 492] on button "Stop Recording" at bounding box center [1104, 493] width 546 height 43
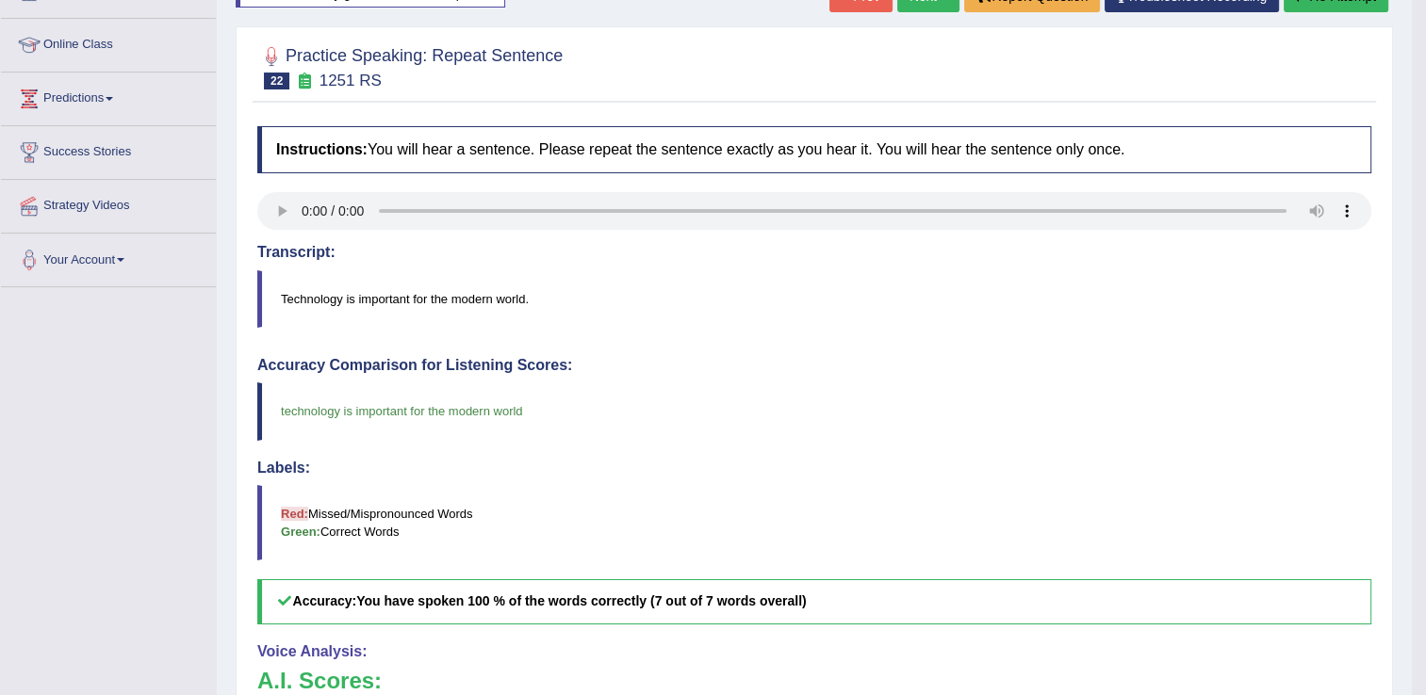
scroll to position [94, 0]
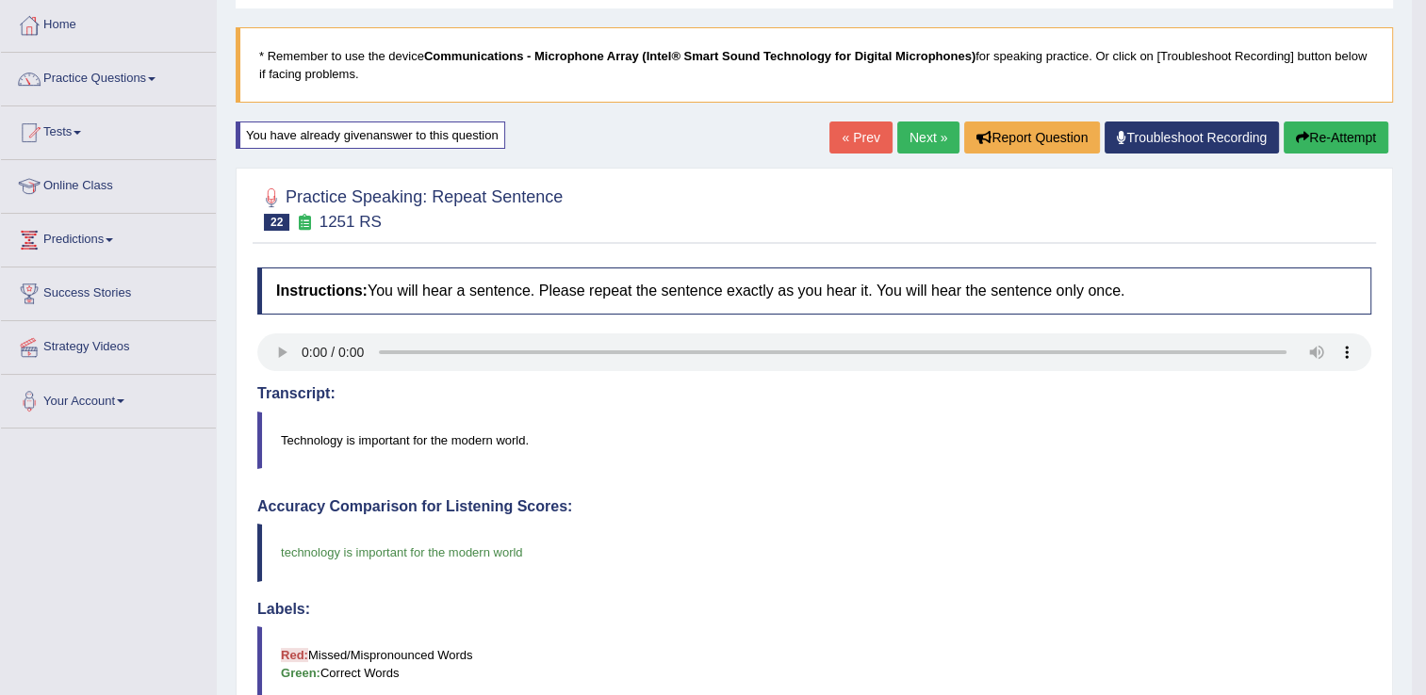
click at [920, 144] on link "Next »" at bounding box center [928, 138] width 62 height 32
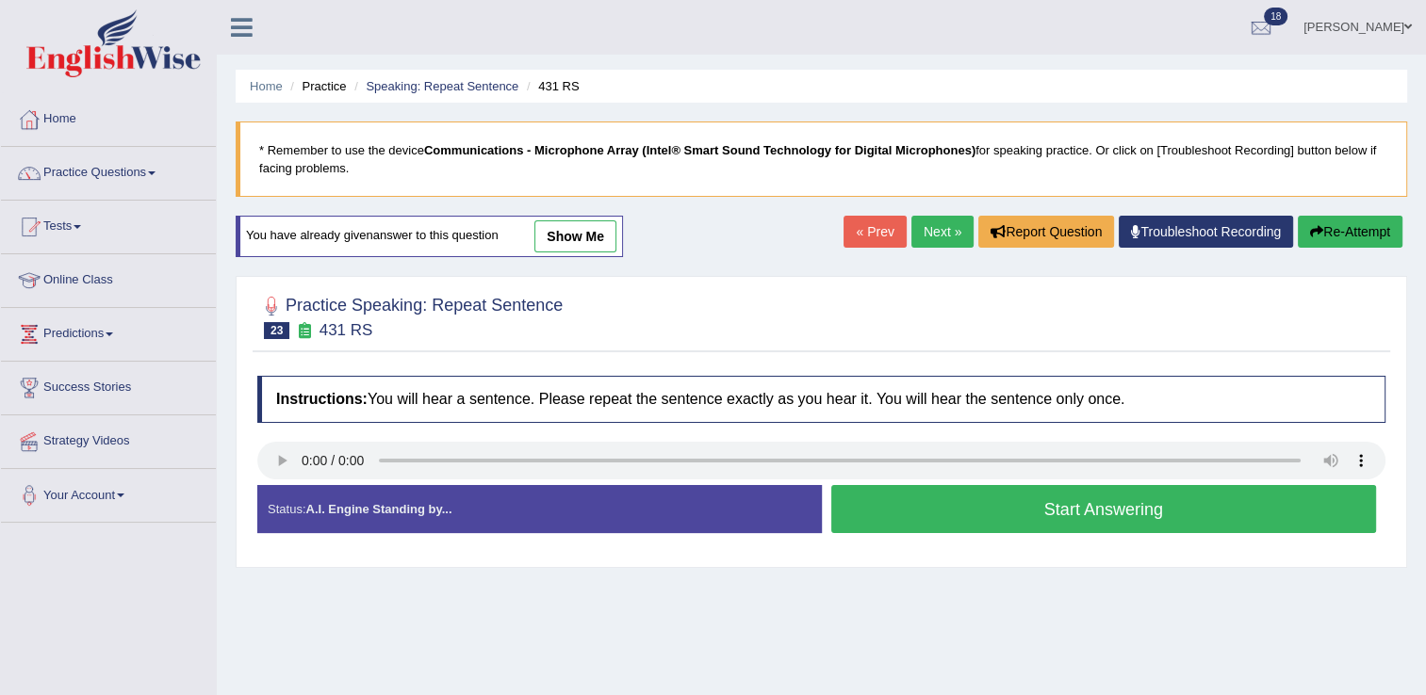
click at [994, 504] on button "Start Answering" at bounding box center [1104, 509] width 546 height 48
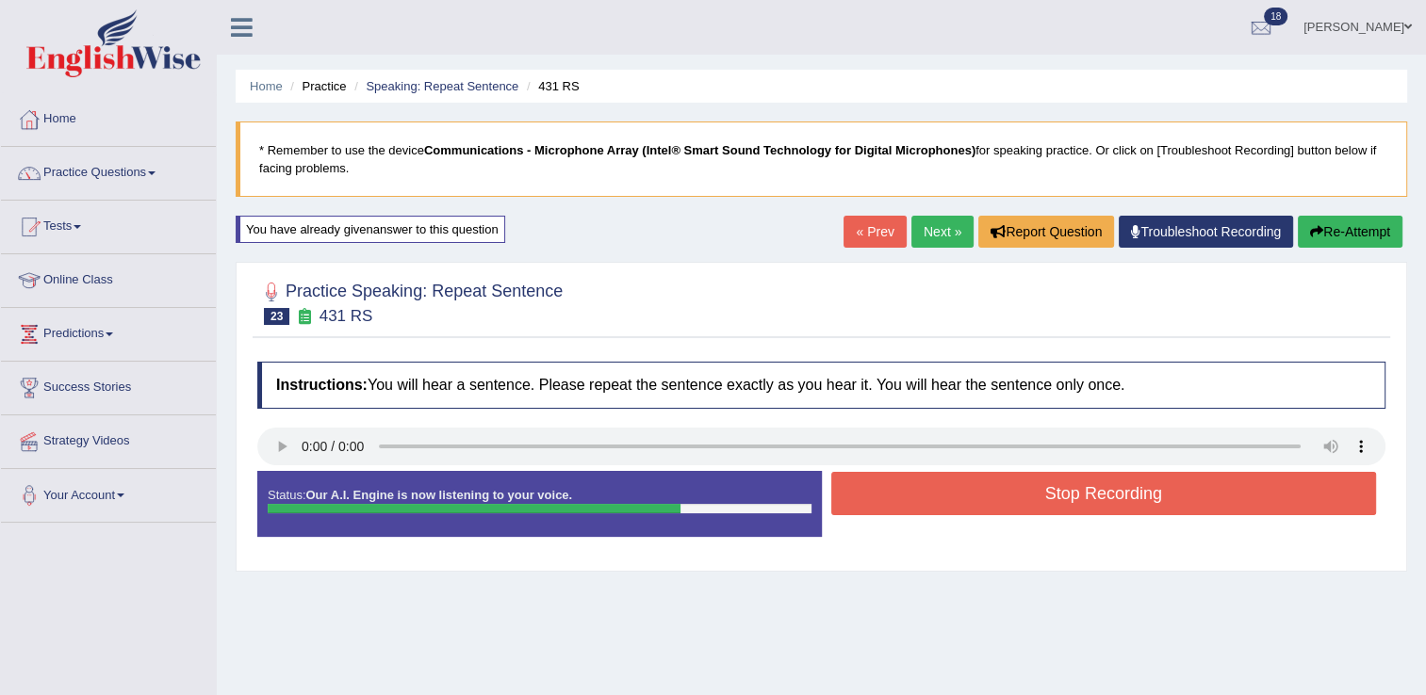
click at [1110, 491] on button "Stop Recording" at bounding box center [1104, 493] width 546 height 43
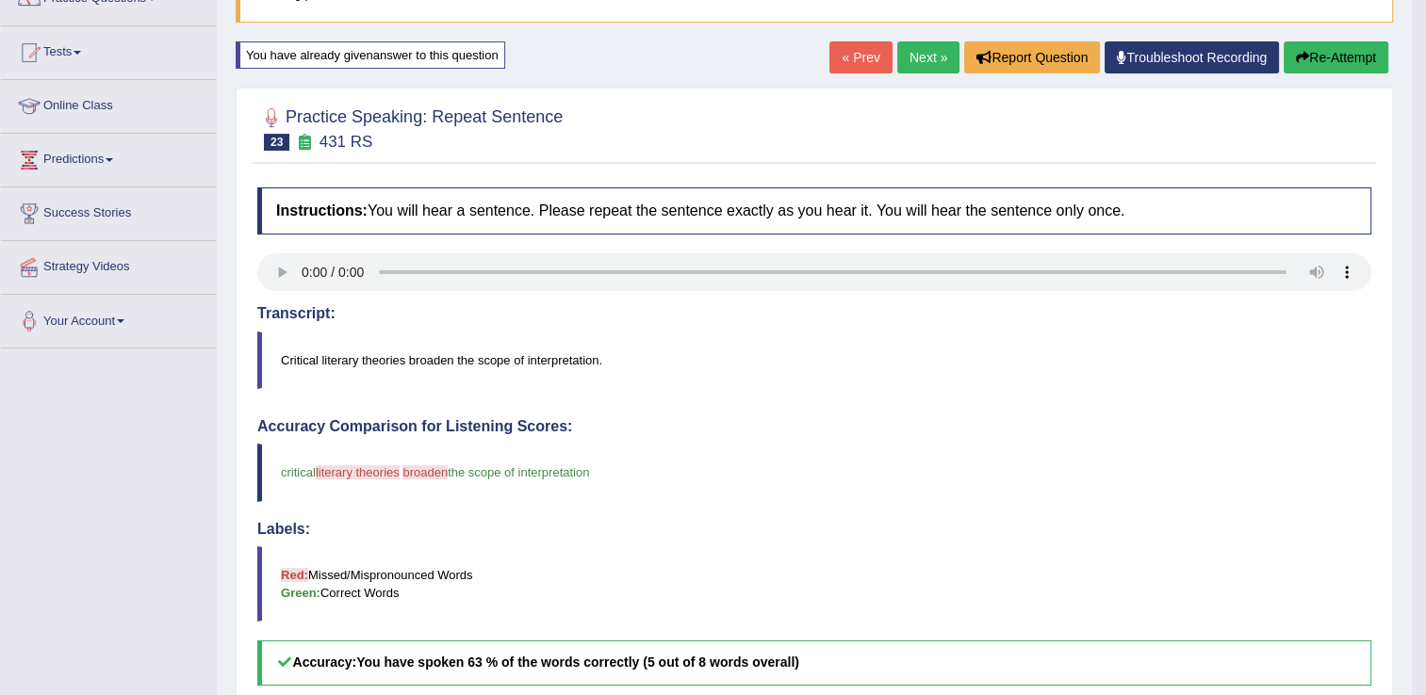
scroll to position [94, 0]
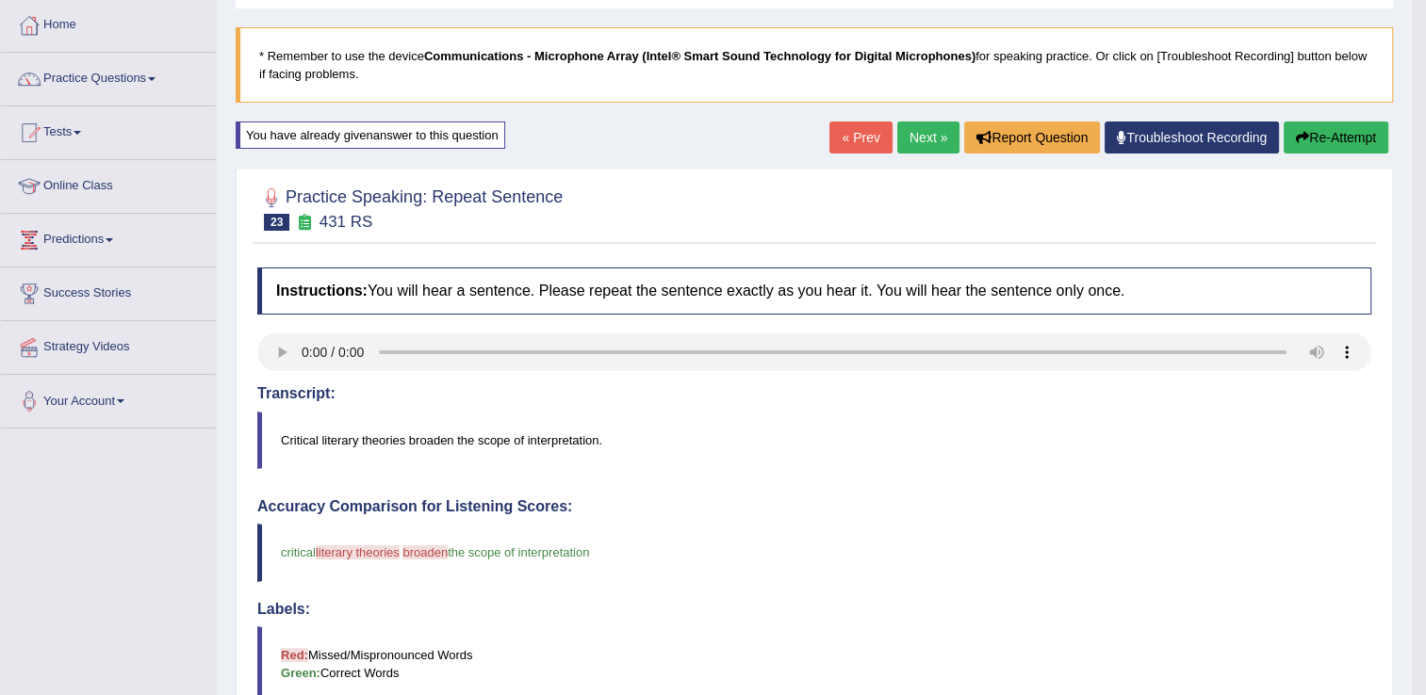
click at [908, 127] on link "Next »" at bounding box center [928, 138] width 62 height 32
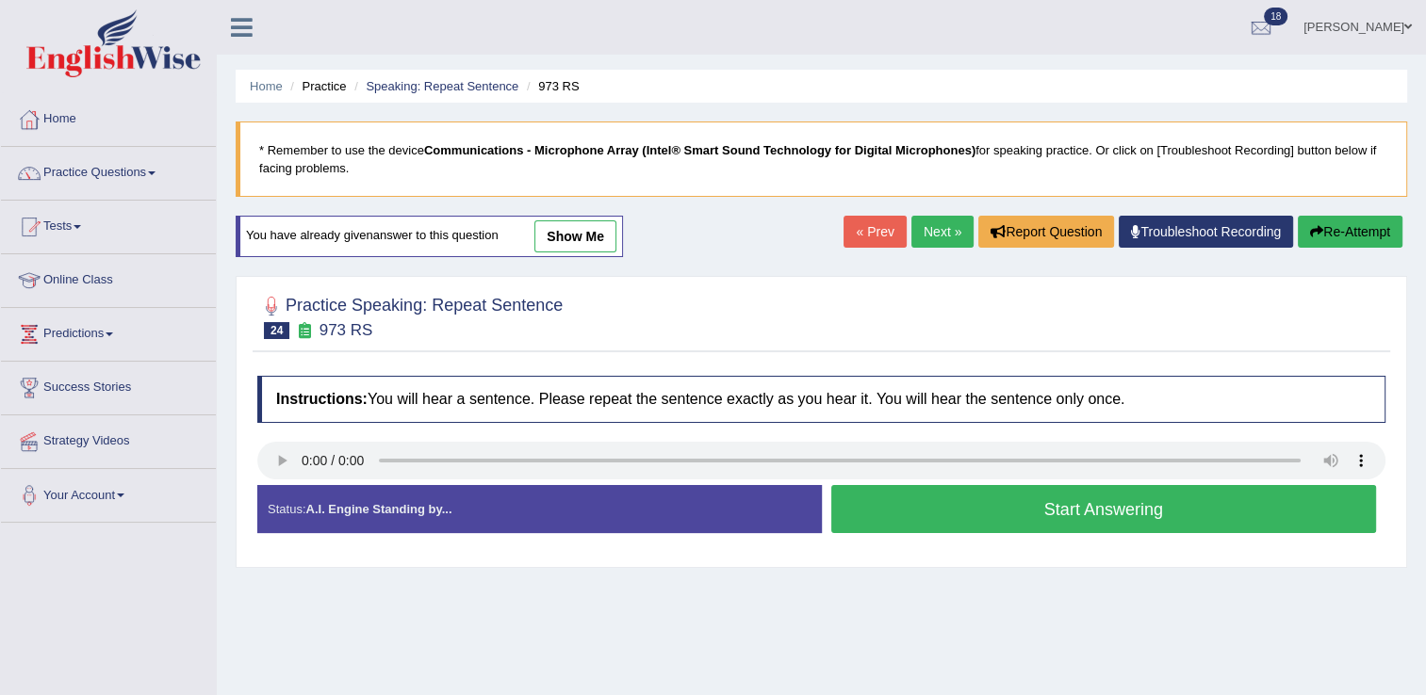
click at [924, 515] on button "Start Answering" at bounding box center [1104, 509] width 546 height 48
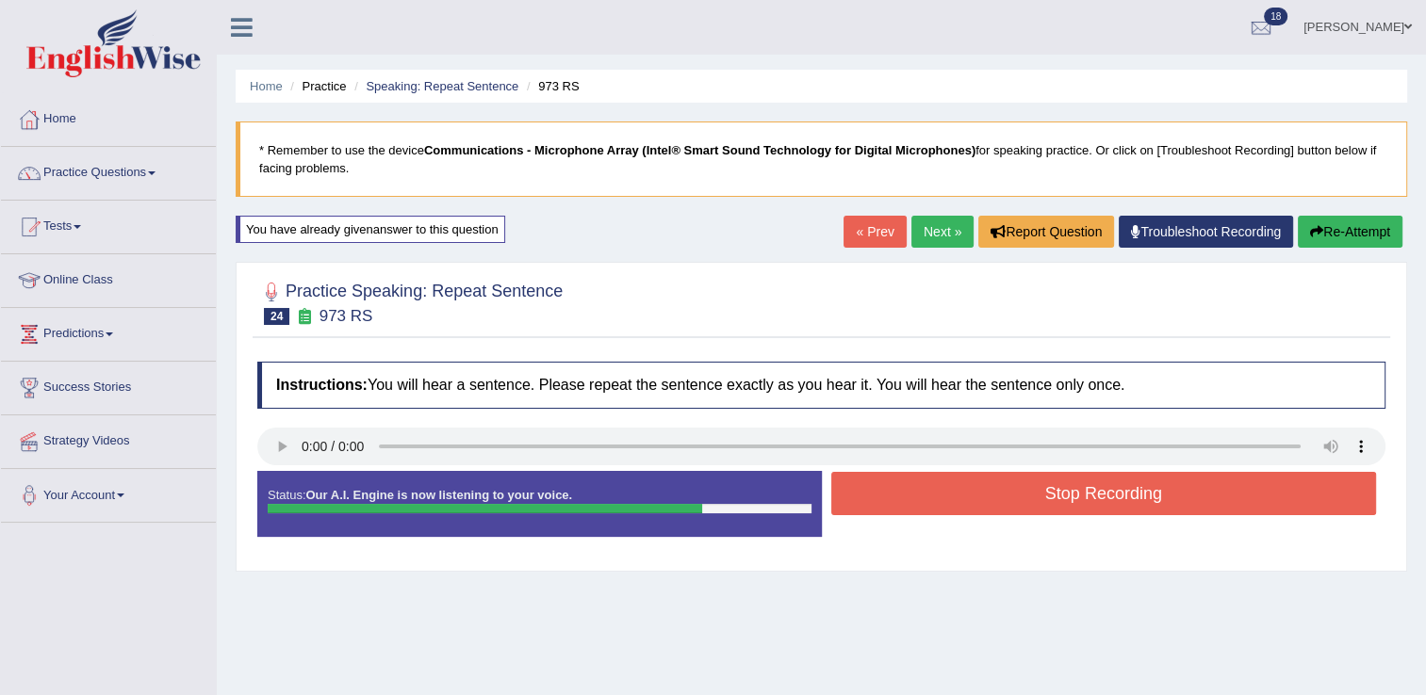
click at [1010, 500] on button "Stop Recording" at bounding box center [1104, 493] width 546 height 43
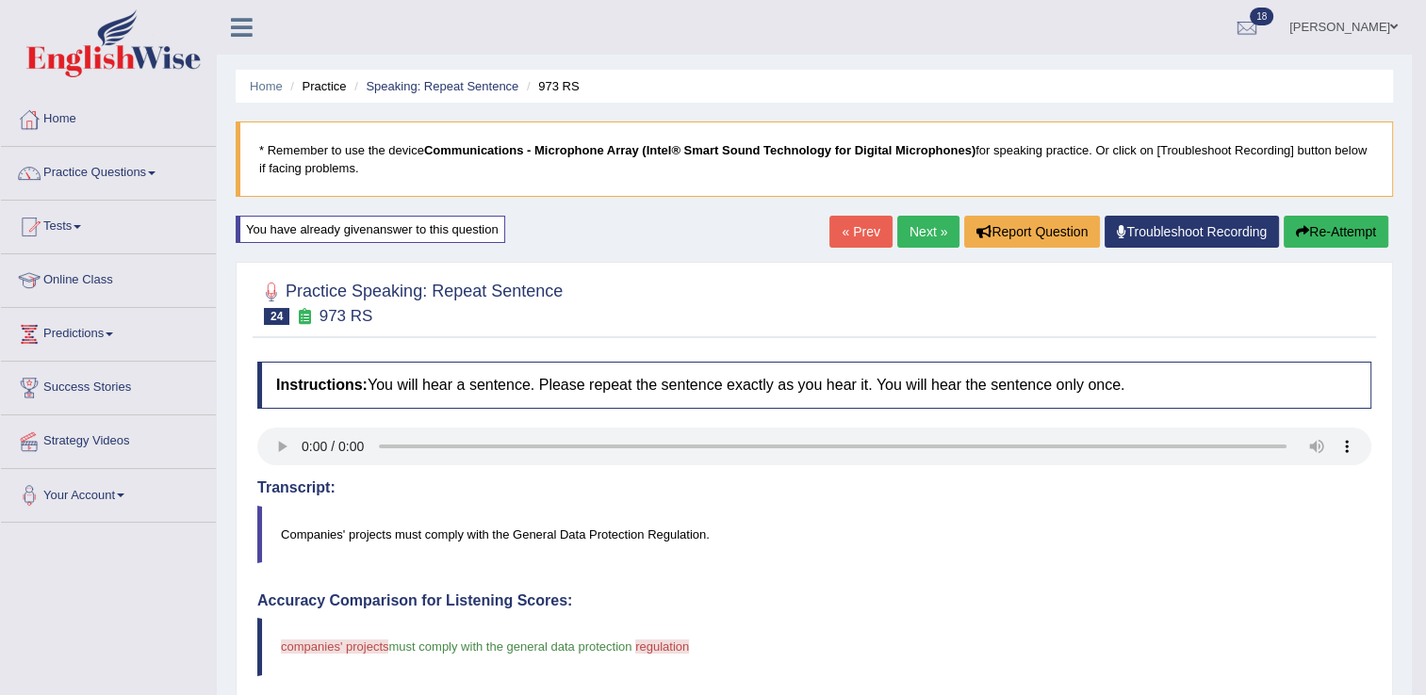
click at [1301, 231] on icon "button" at bounding box center [1302, 231] width 13 height 13
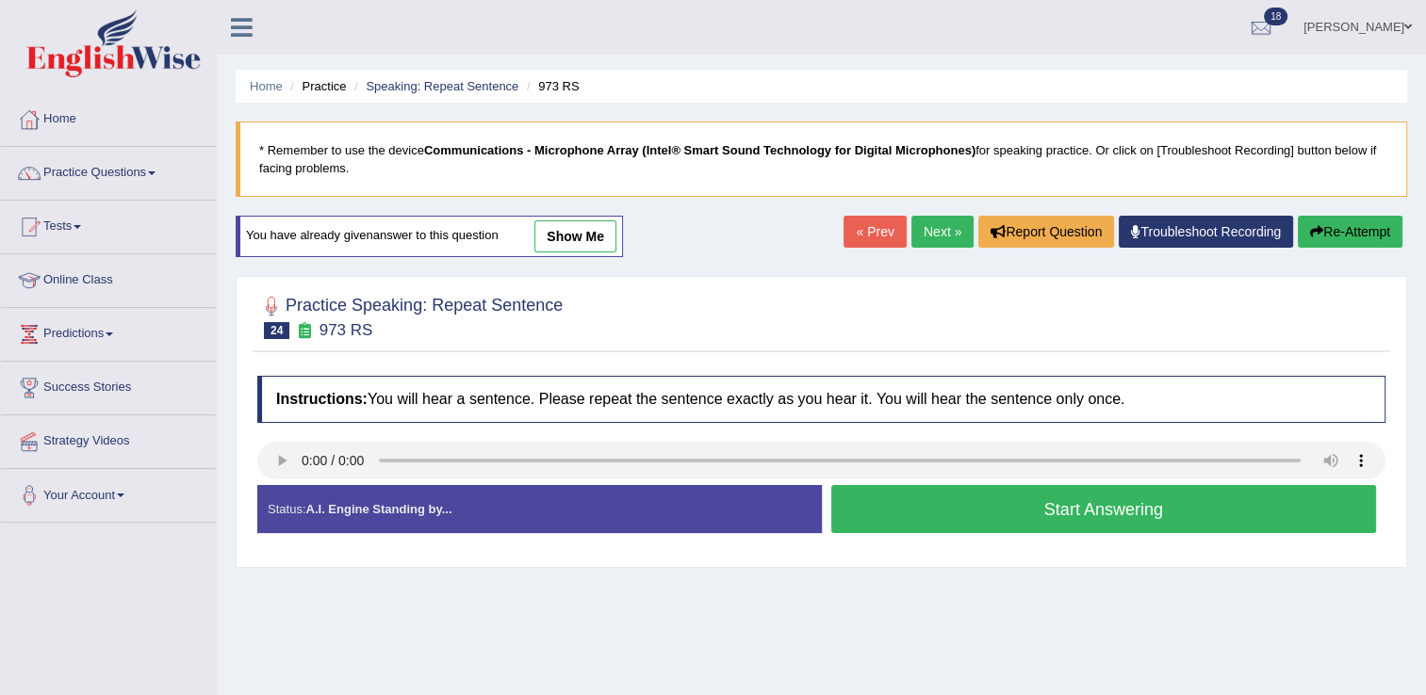
click at [912, 524] on button "Start Answering" at bounding box center [1104, 509] width 546 height 48
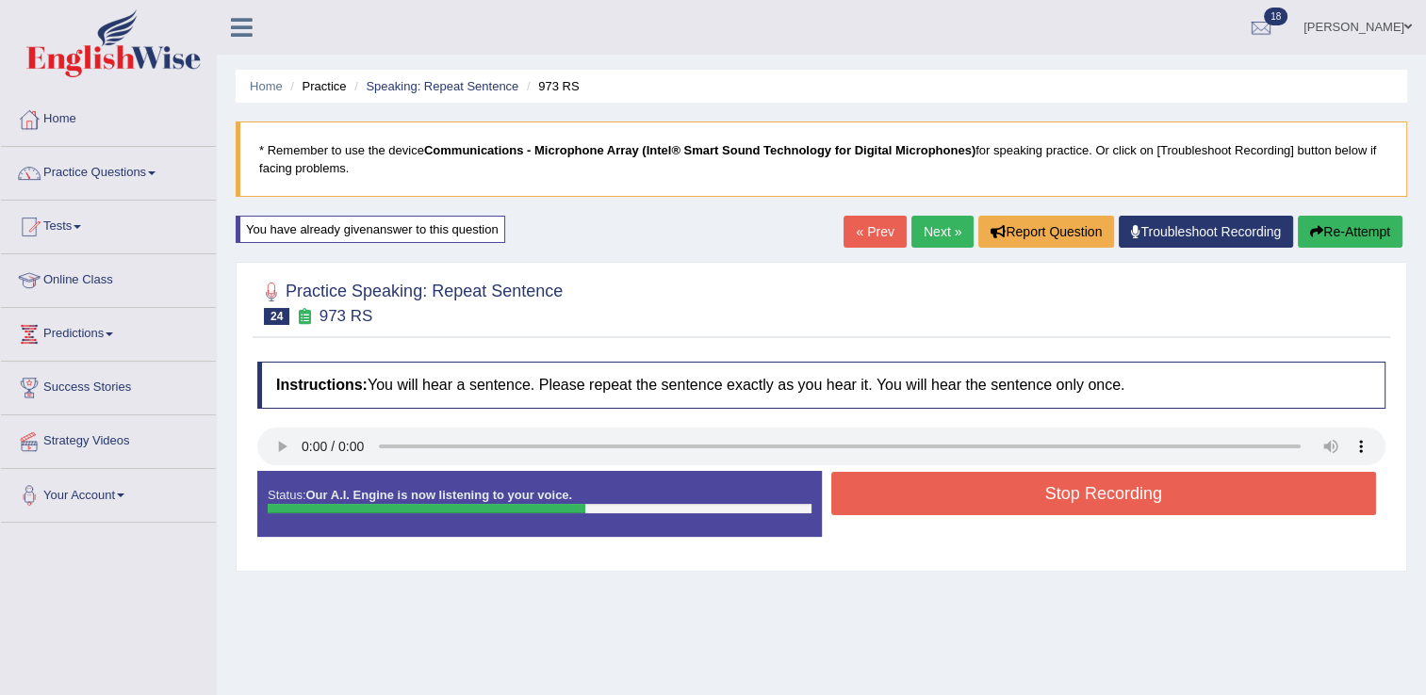
click at [929, 499] on button "Stop Recording" at bounding box center [1104, 493] width 546 height 43
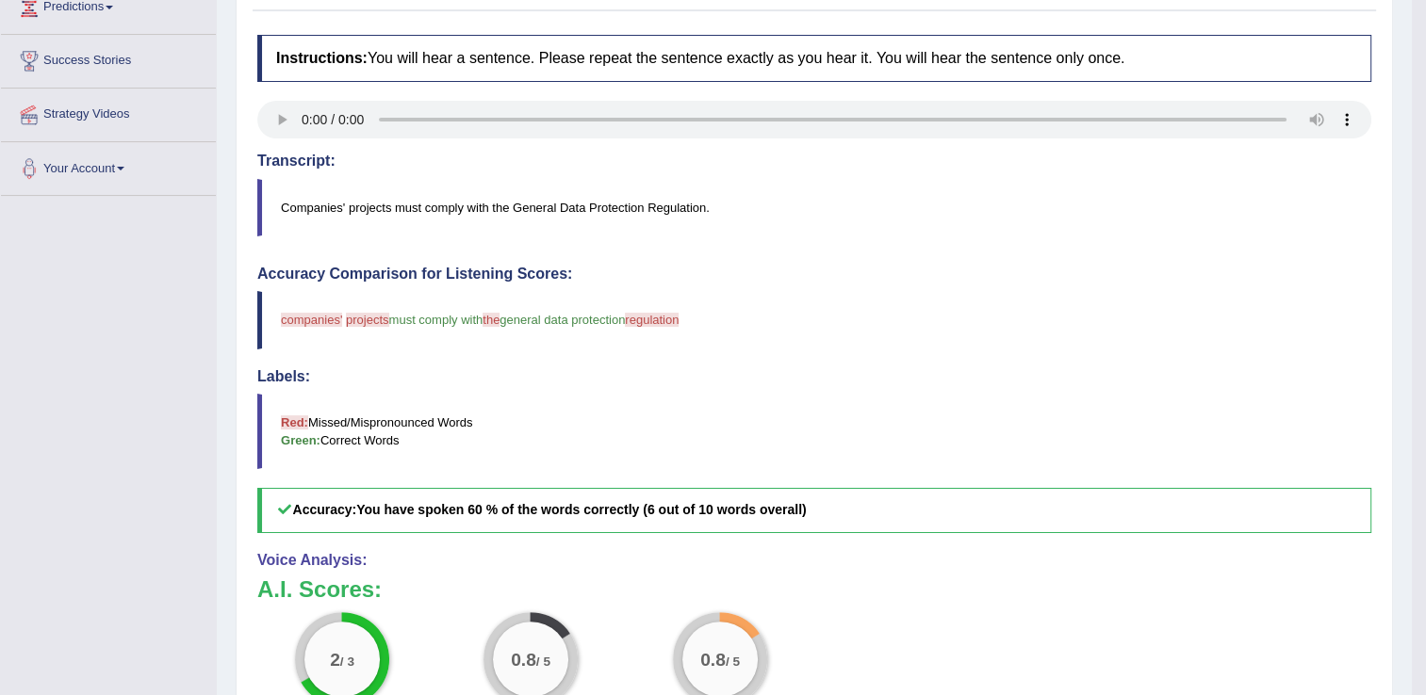
scroll to position [155, 0]
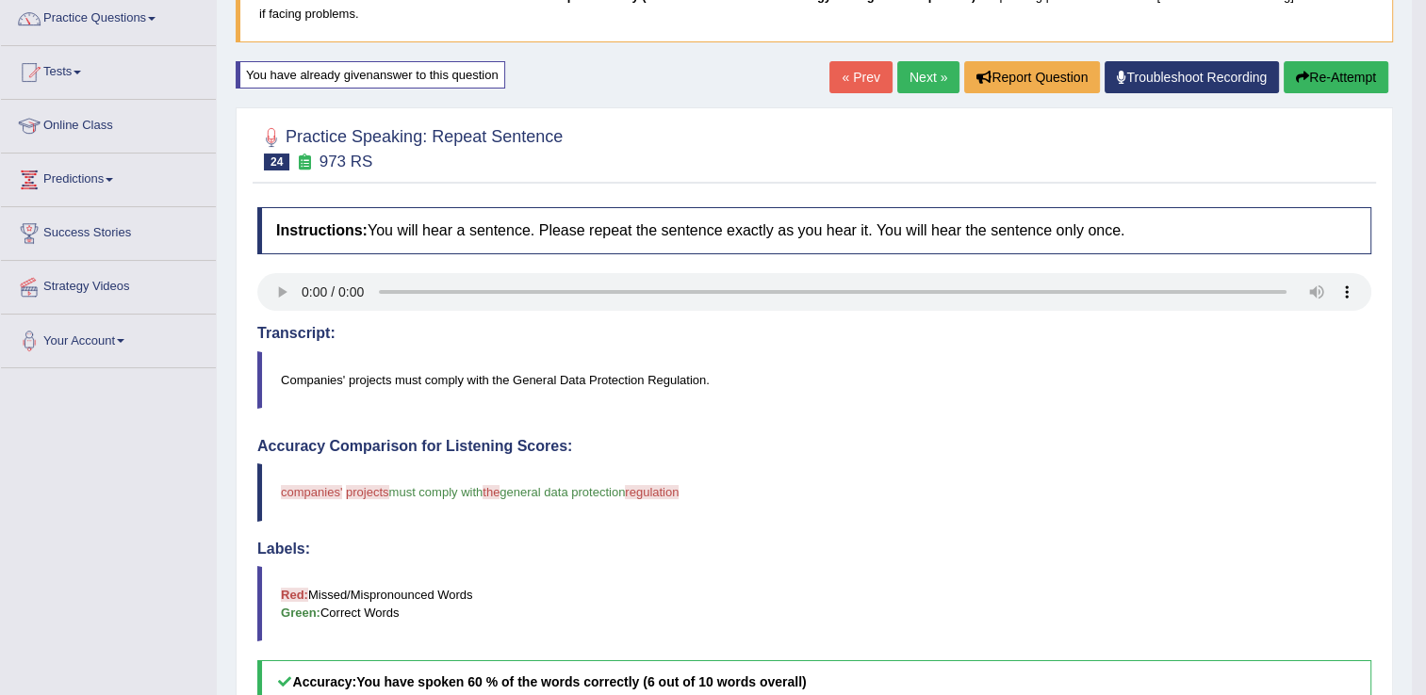
click at [1290, 81] on button "Re-Attempt" at bounding box center [1336, 77] width 105 height 32
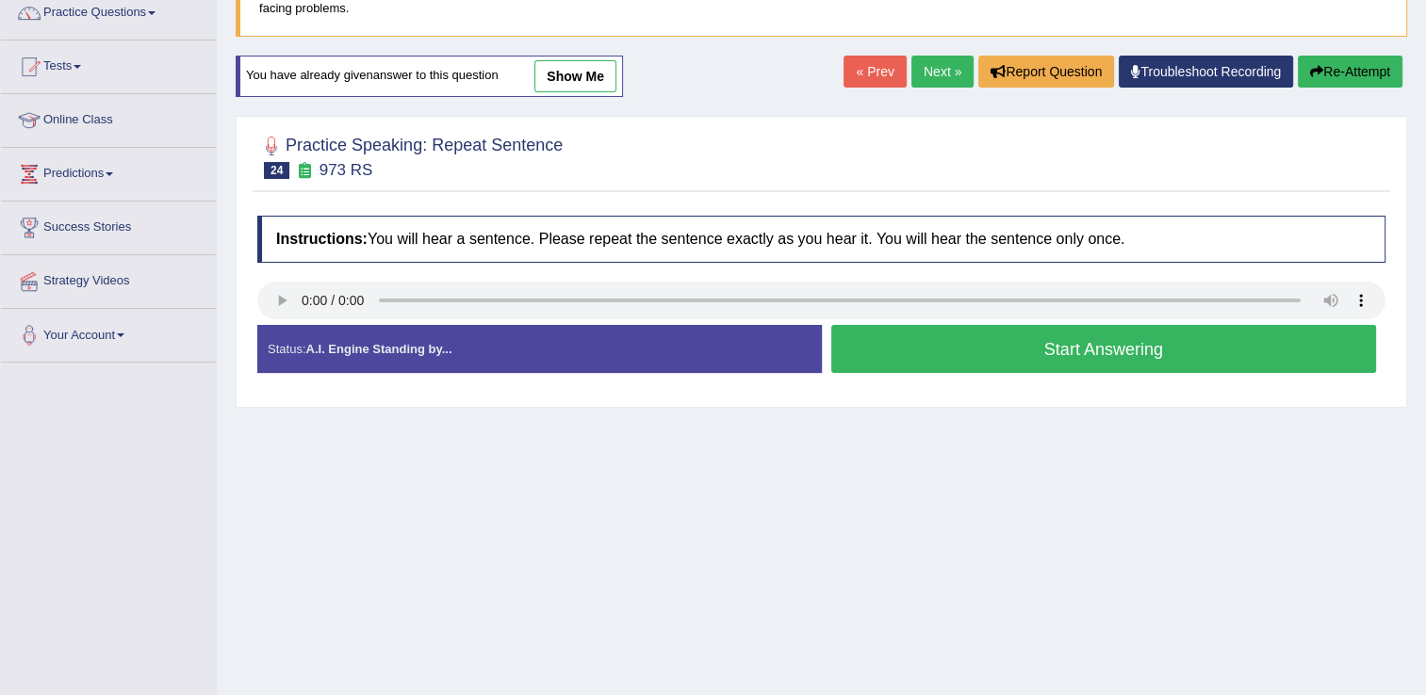
click at [945, 360] on button "Start Answering" at bounding box center [1104, 349] width 546 height 48
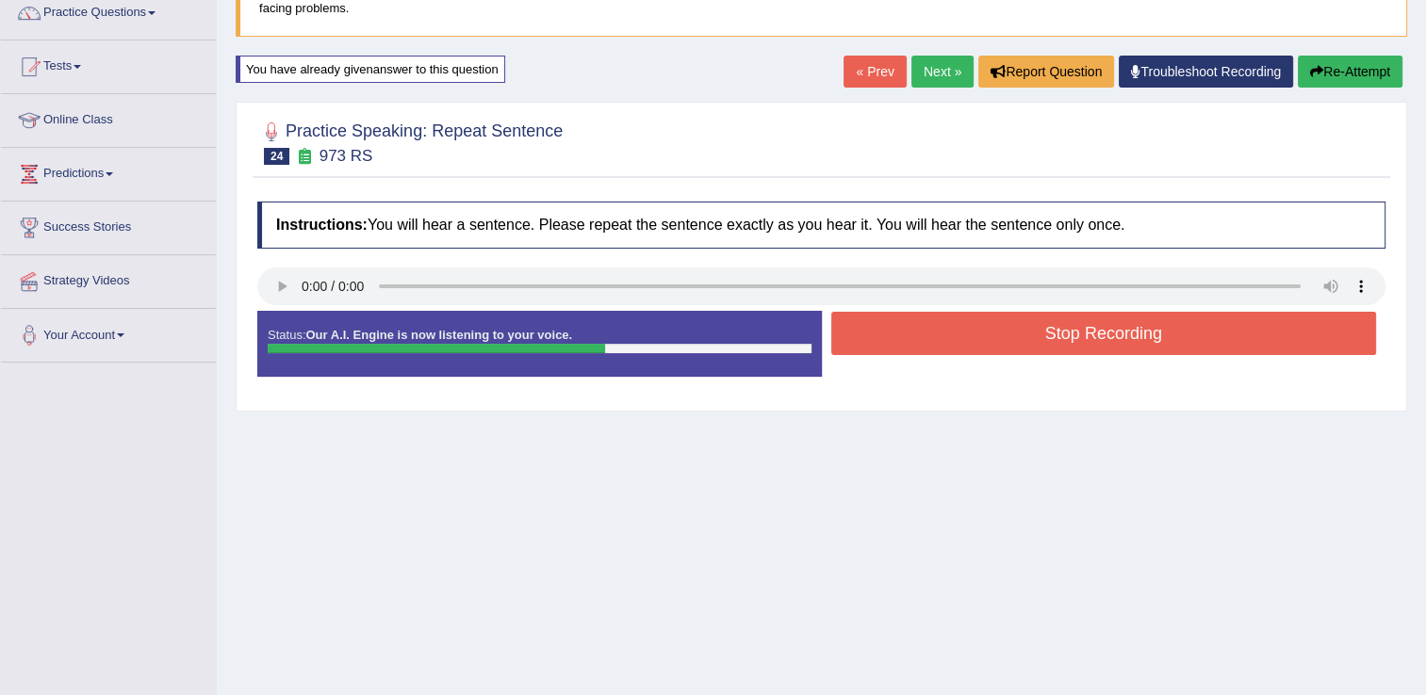
click at [1045, 324] on button "Stop Recording" at bounding box center [1104, 333] width 546 height 43
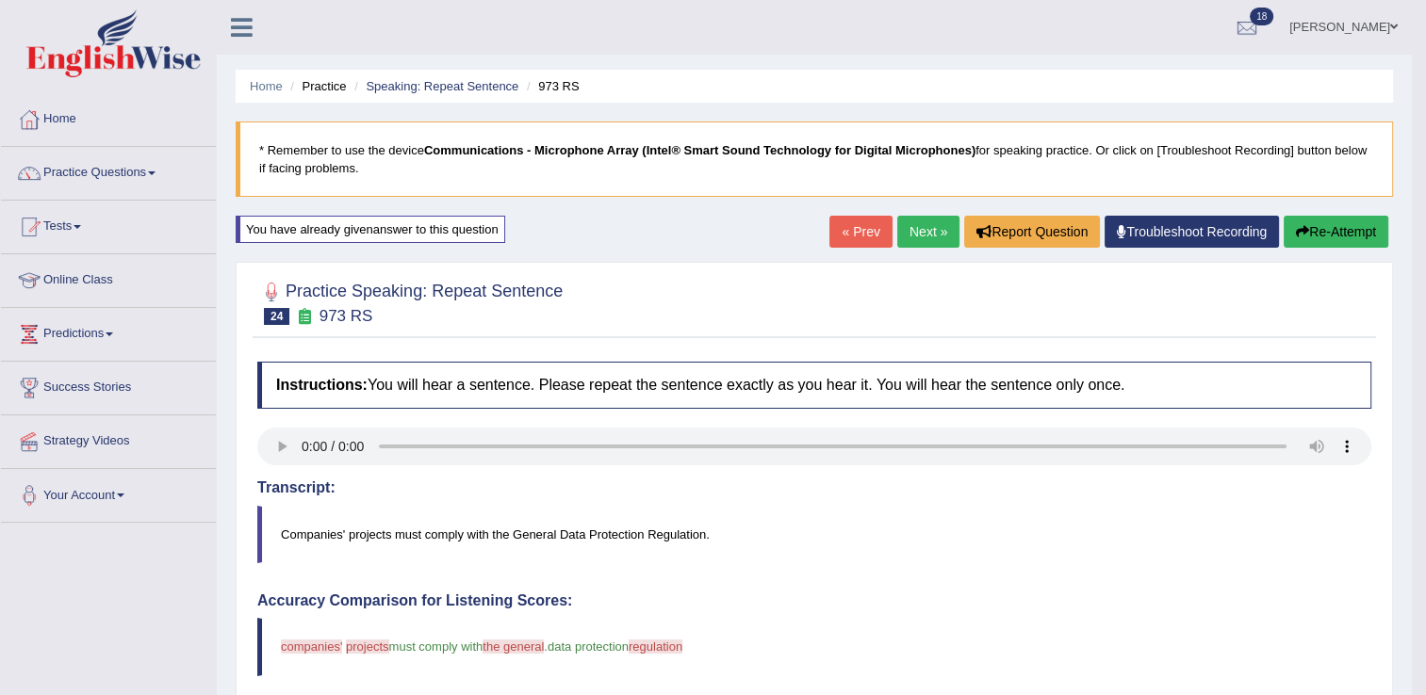
click at [1298, 232] on icon "button" at bounding box center [1302, 231] width 13 height 13
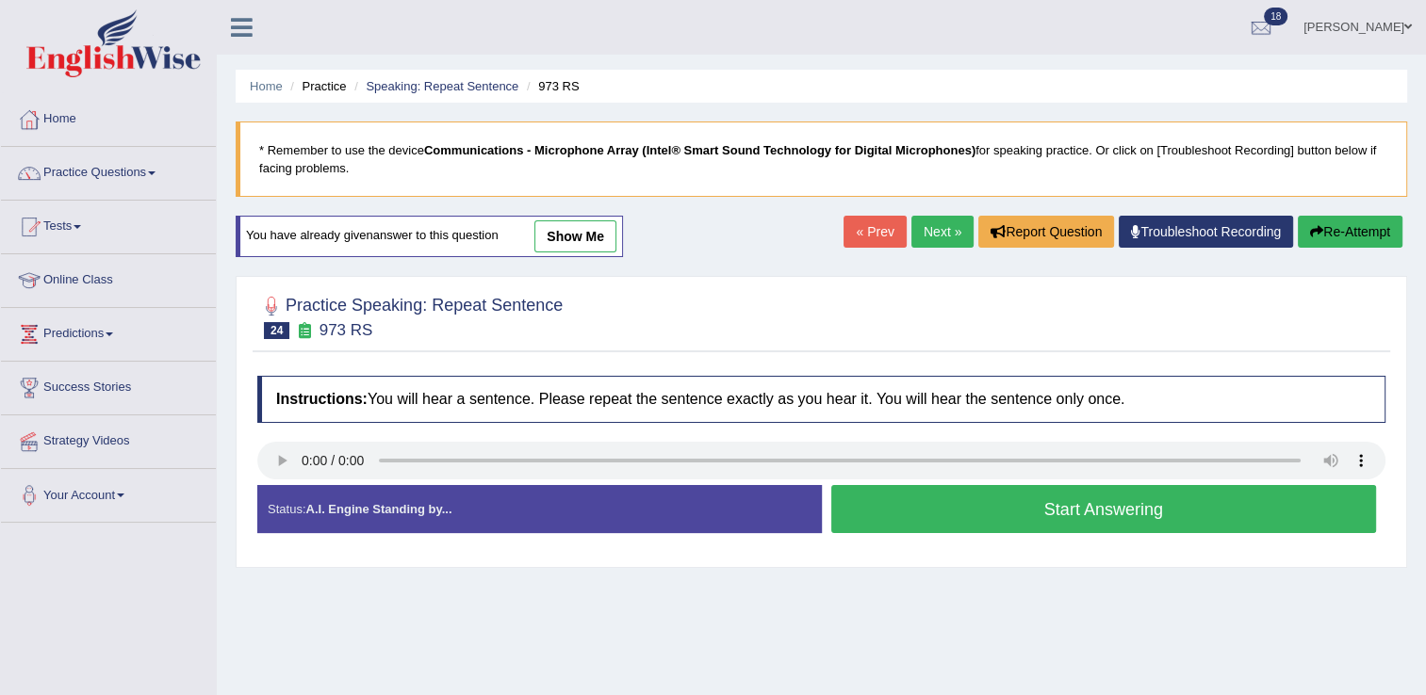
click at [1085, 494] on button "Start Answering" at bounding box center [1104, 509] width 546 height 48
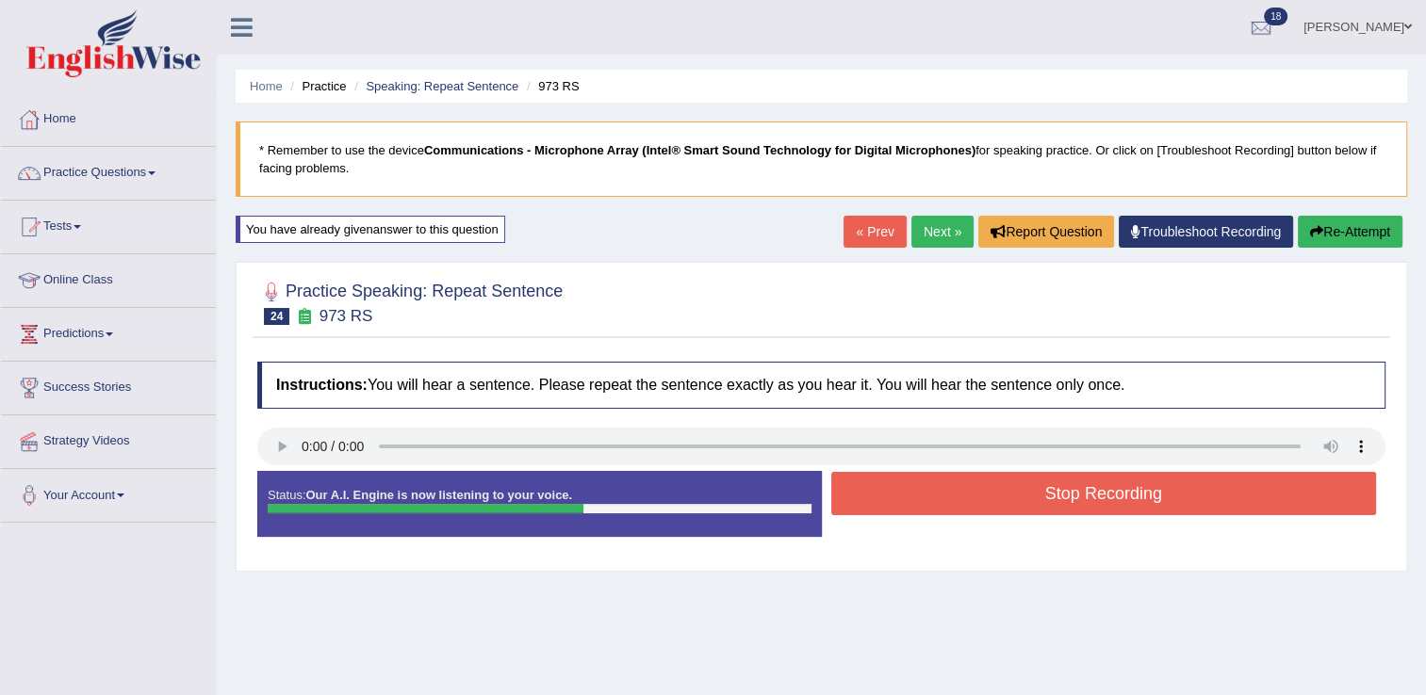
drag, startPoint x: 1085, startPoint y: 494, endPoint x: 1102, endPoint y: 526, distance: 36.3
click at [1091, 507] on button "Stop Recording" at bounding box center [1104, 493] width 546 height 43
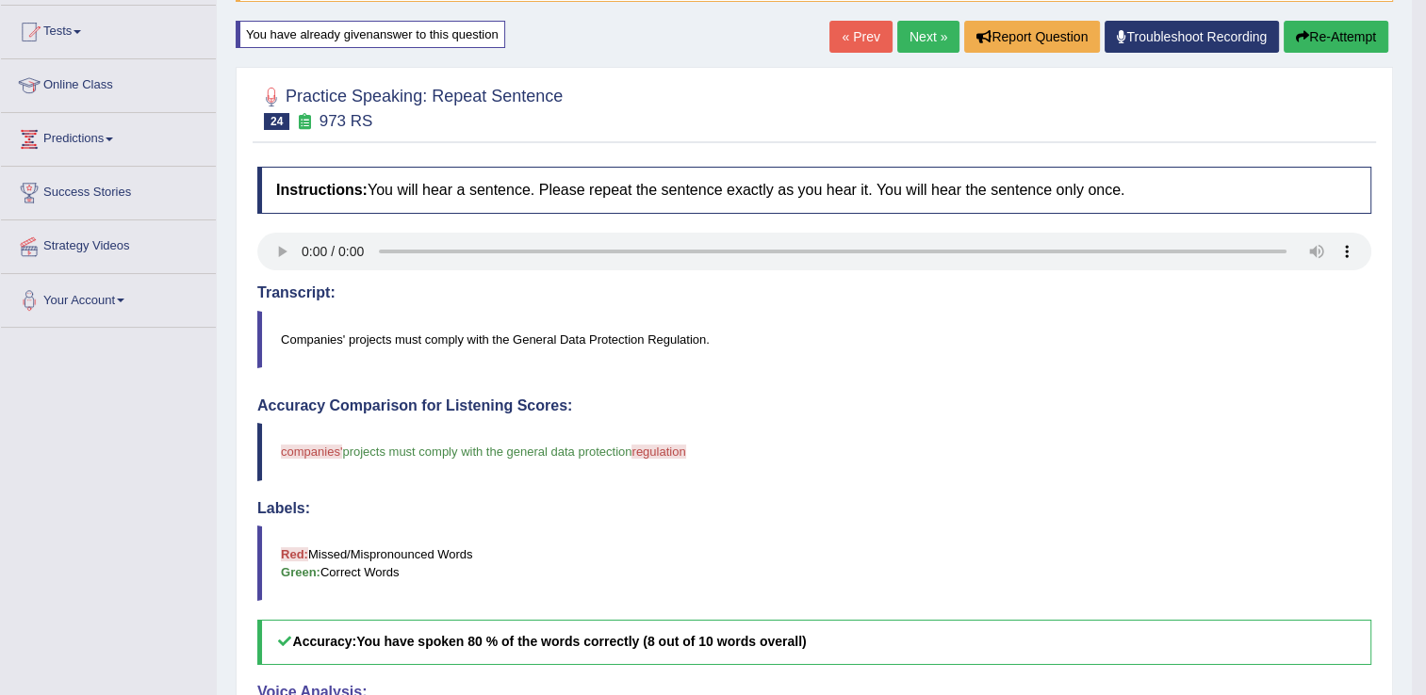
scroll to position [94, 0]
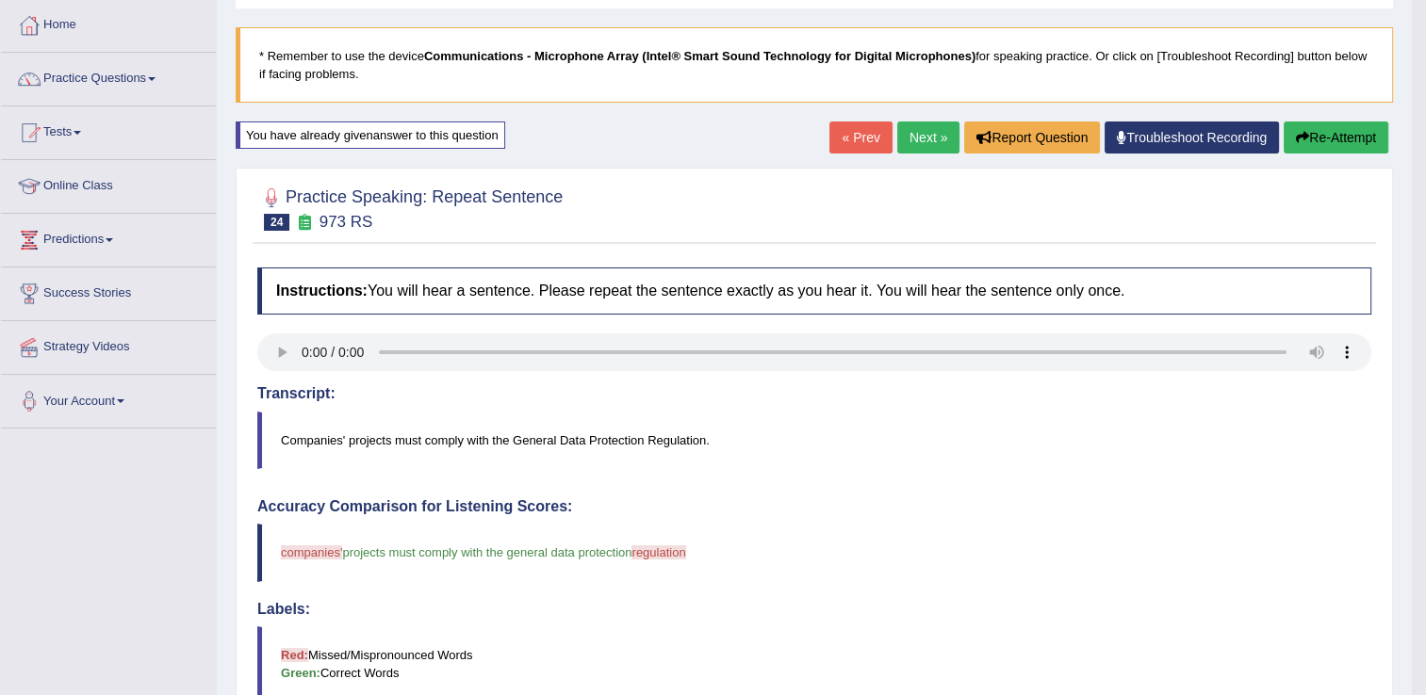
click at [1312, 126] on button "Re-Attempt" at bounding box center [1336, 138] width 105 height 32
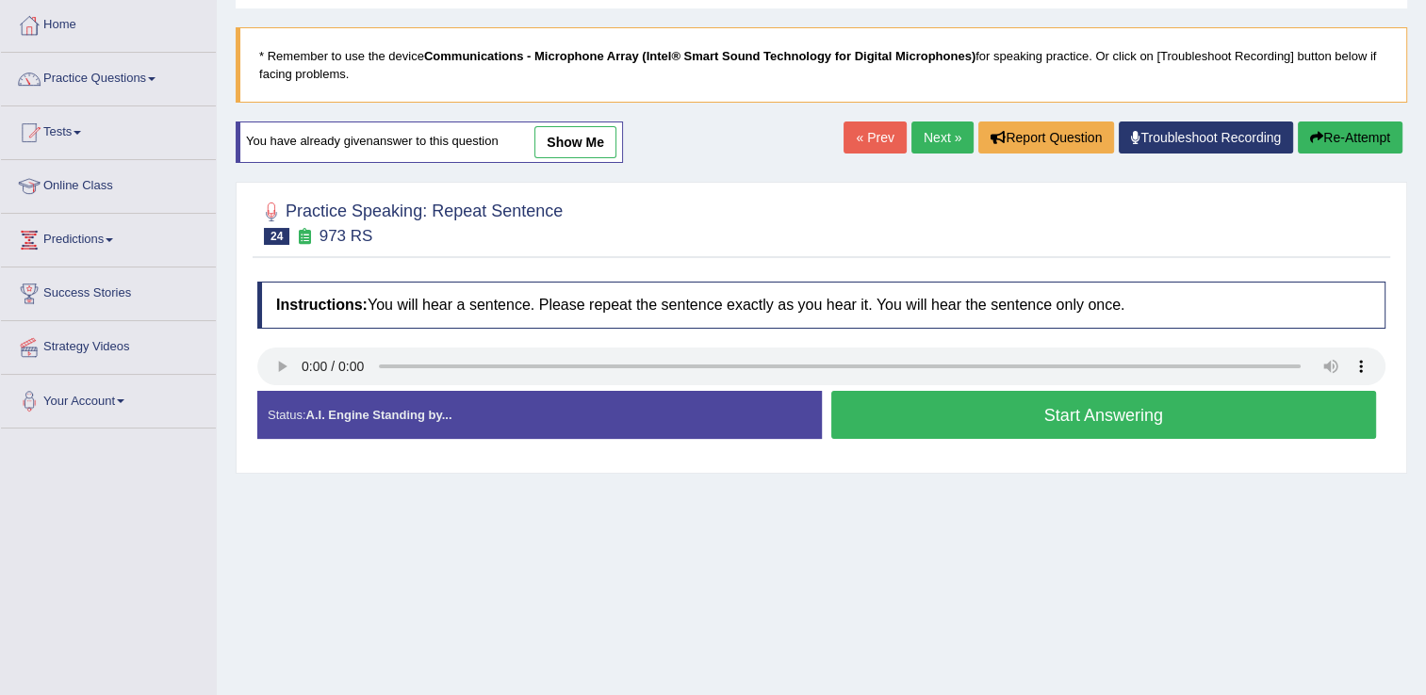
click at [1034, 424] on button "Start Answering" at bounding box center [1104, 415] width 546 height 48
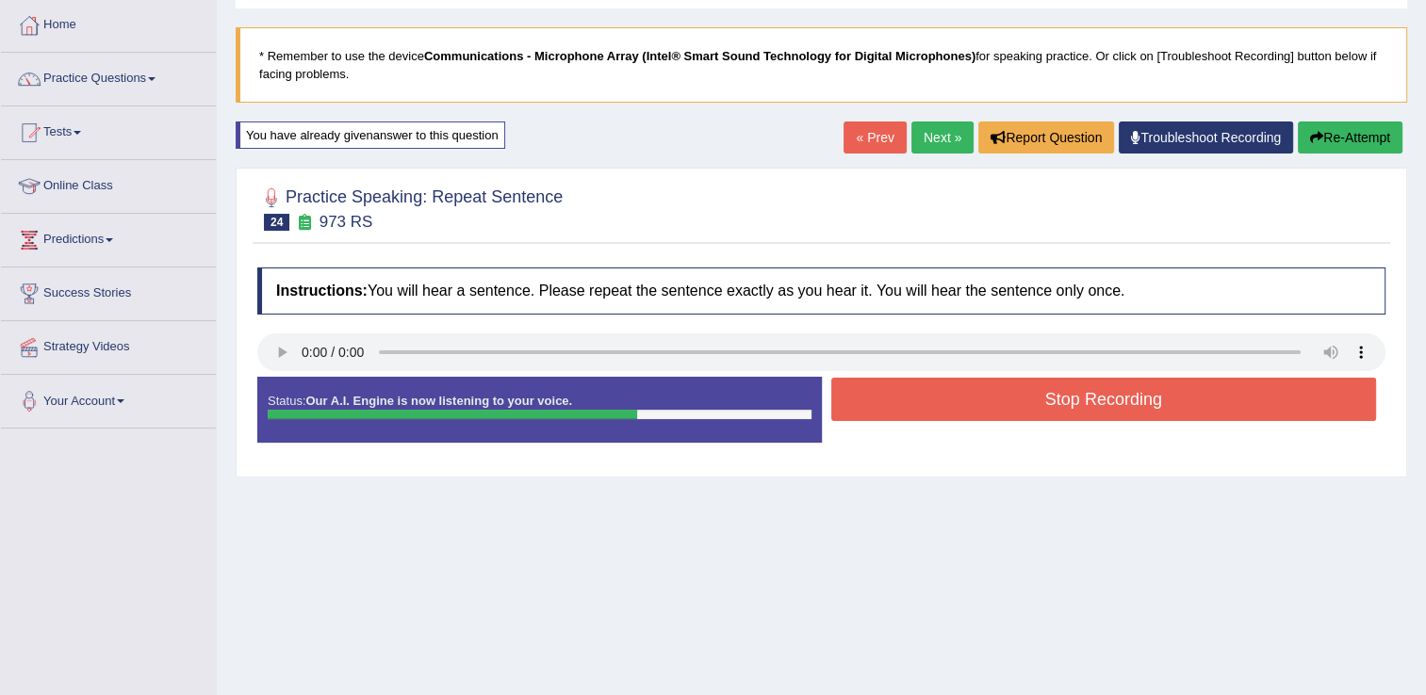
click at [1017, 428] on div "Status: Our A.I. Engine is now listening to your voice. Start Answering Stop Re…" at bounding box center [821, 419] width 1128 height 85
click at [1006, 402] on button "Stop Recording" at bounding box center [1104, 399] width 546 height 43
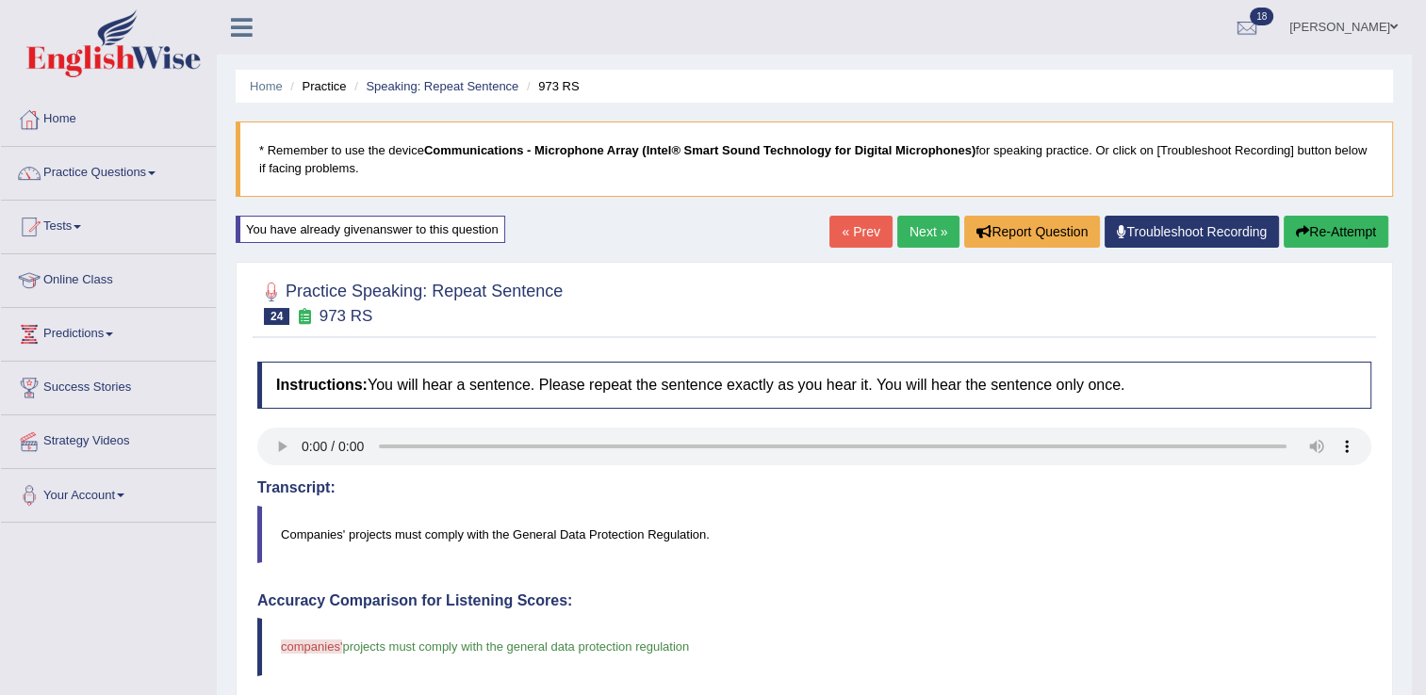
click at [929, 230] on link "Next »" at bounding box center [928, 232] width 62 height 32
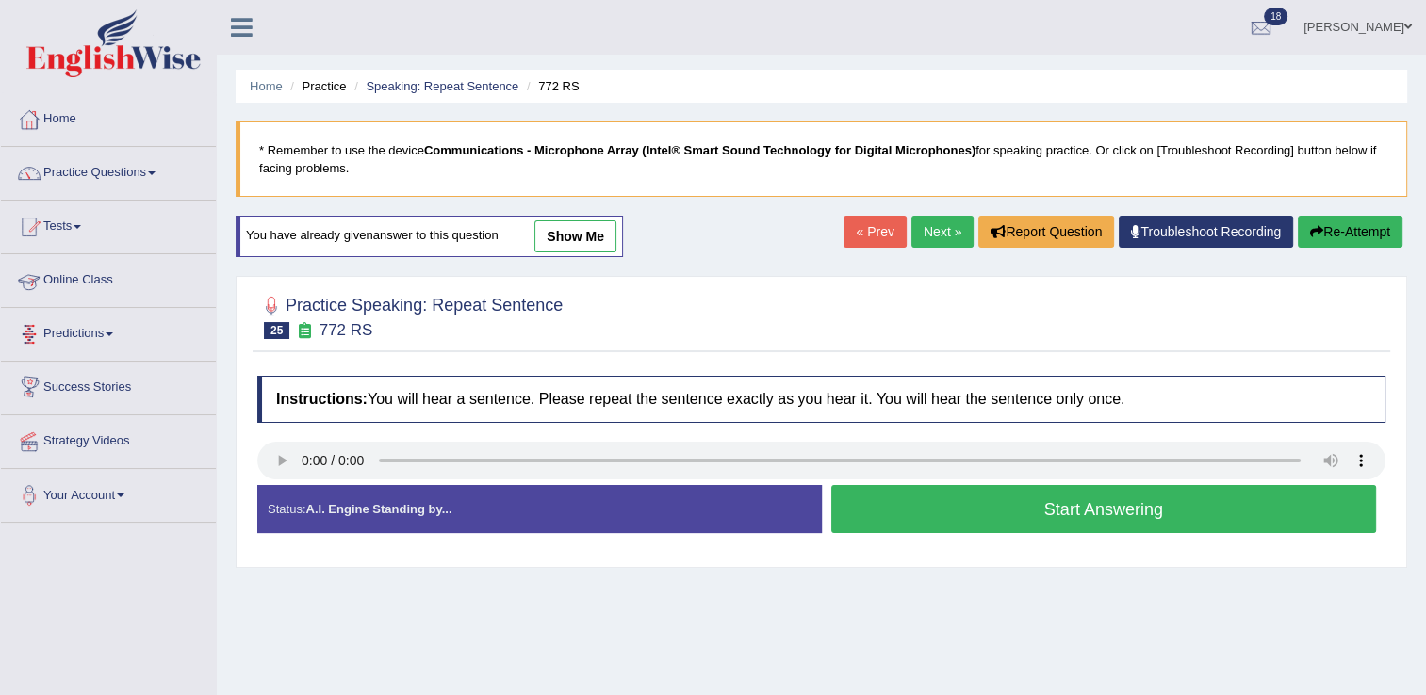
click at [852, 486] on button "Start Answering" at bounding box center [1104, 509] width 546 height 48
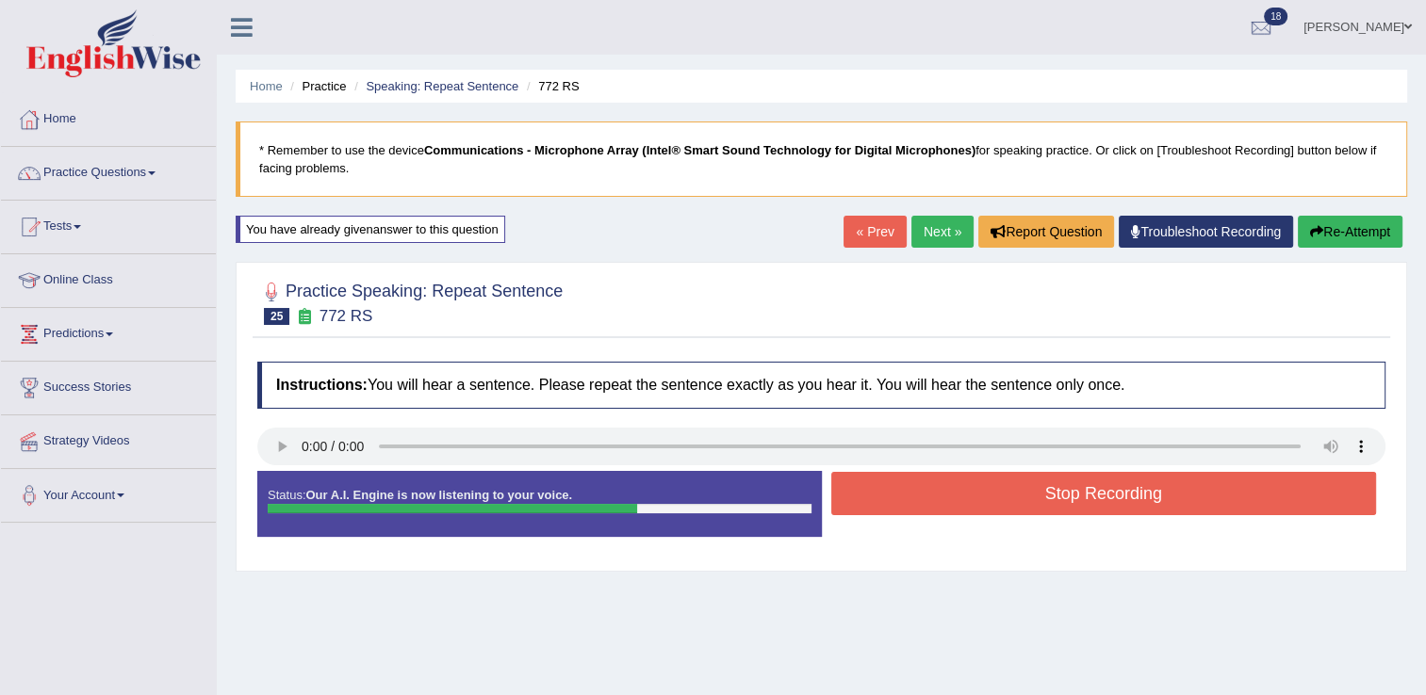
click at [980, 498] on button "Stop Recording" at bounding box center [1104, 493] width 546 height 43
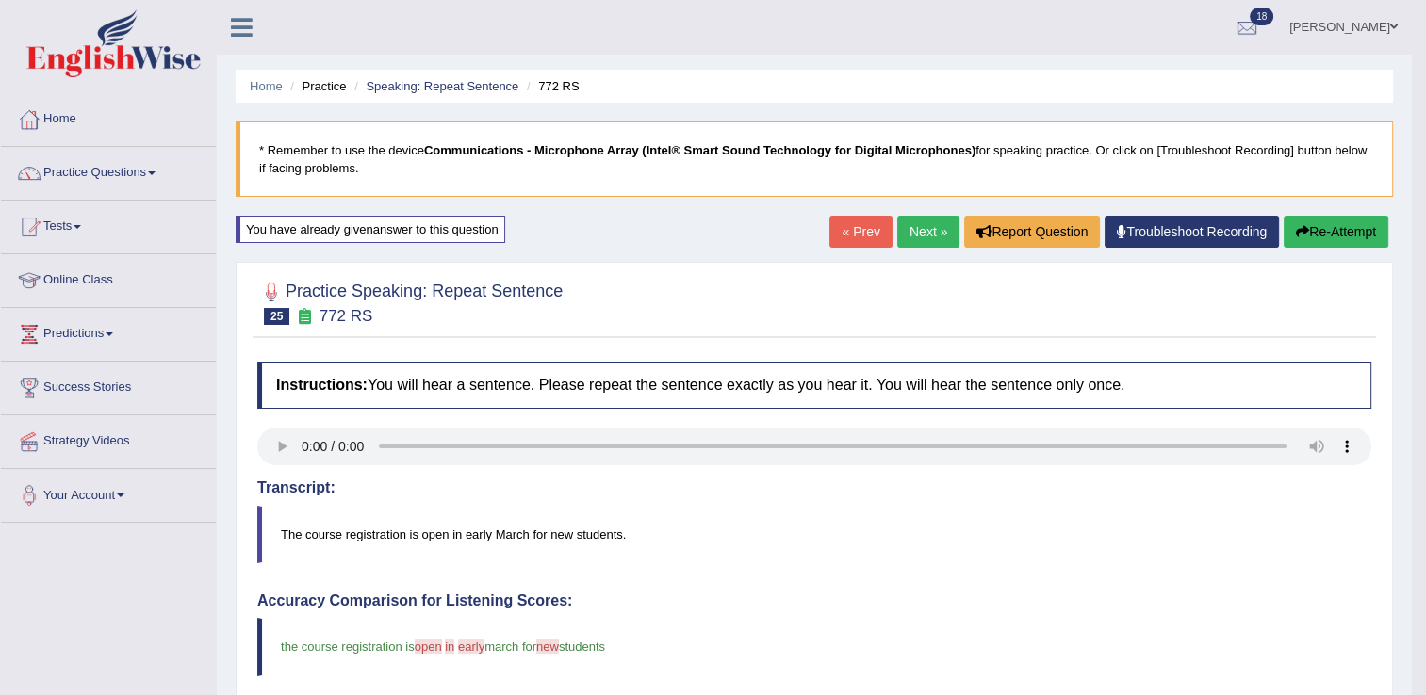
click at [942, 231] on link "Next »" at bounding box center [928, 232] width 62 height 32
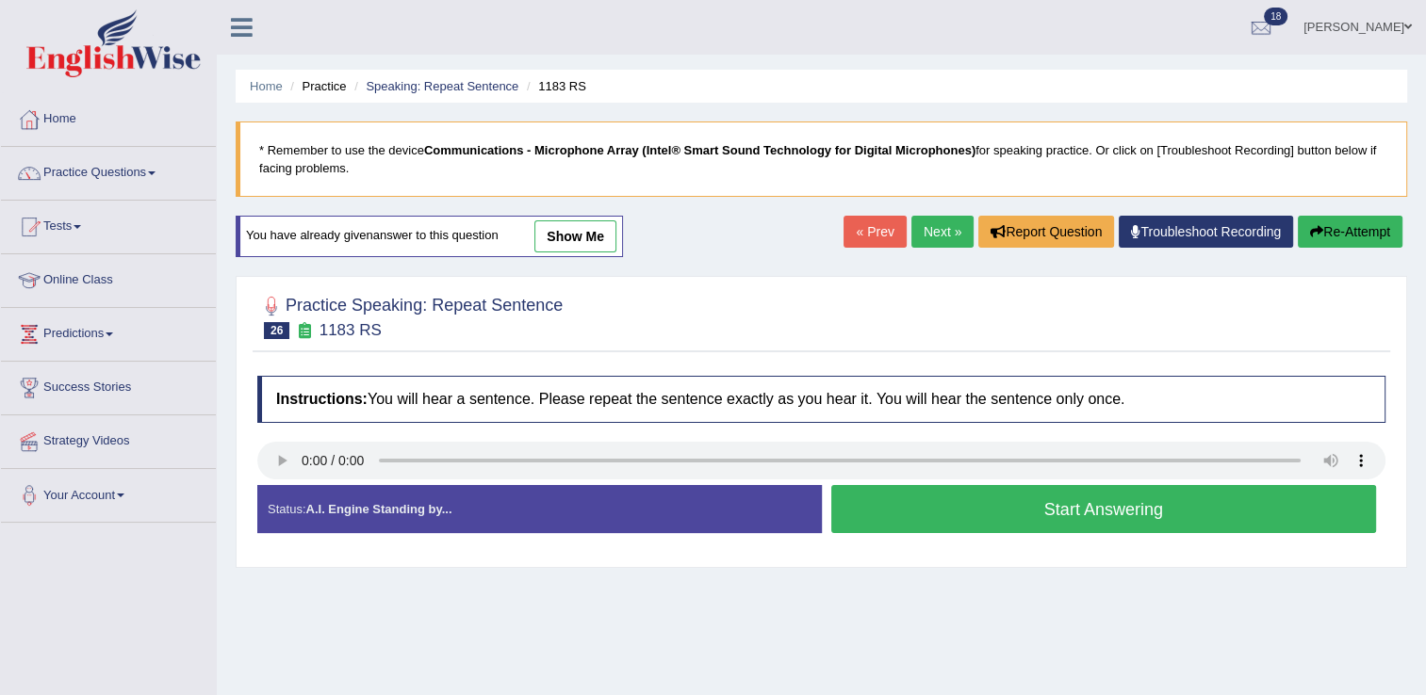
click at [867, 518] on button "Start Answering" at bounding box center [1104, 509] width 546 height 48
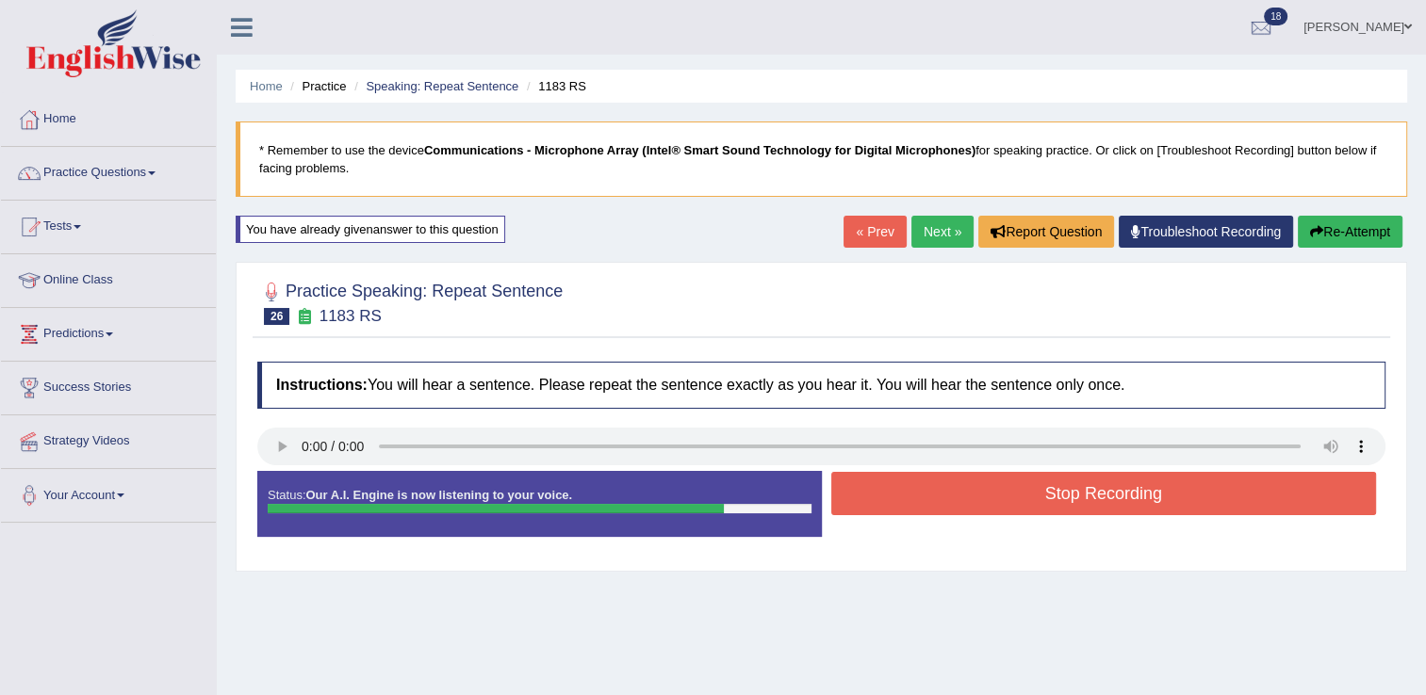
click at [1105, 483] on button "Stop Recording" at bounding box center [1104, 493] width 546 height 43
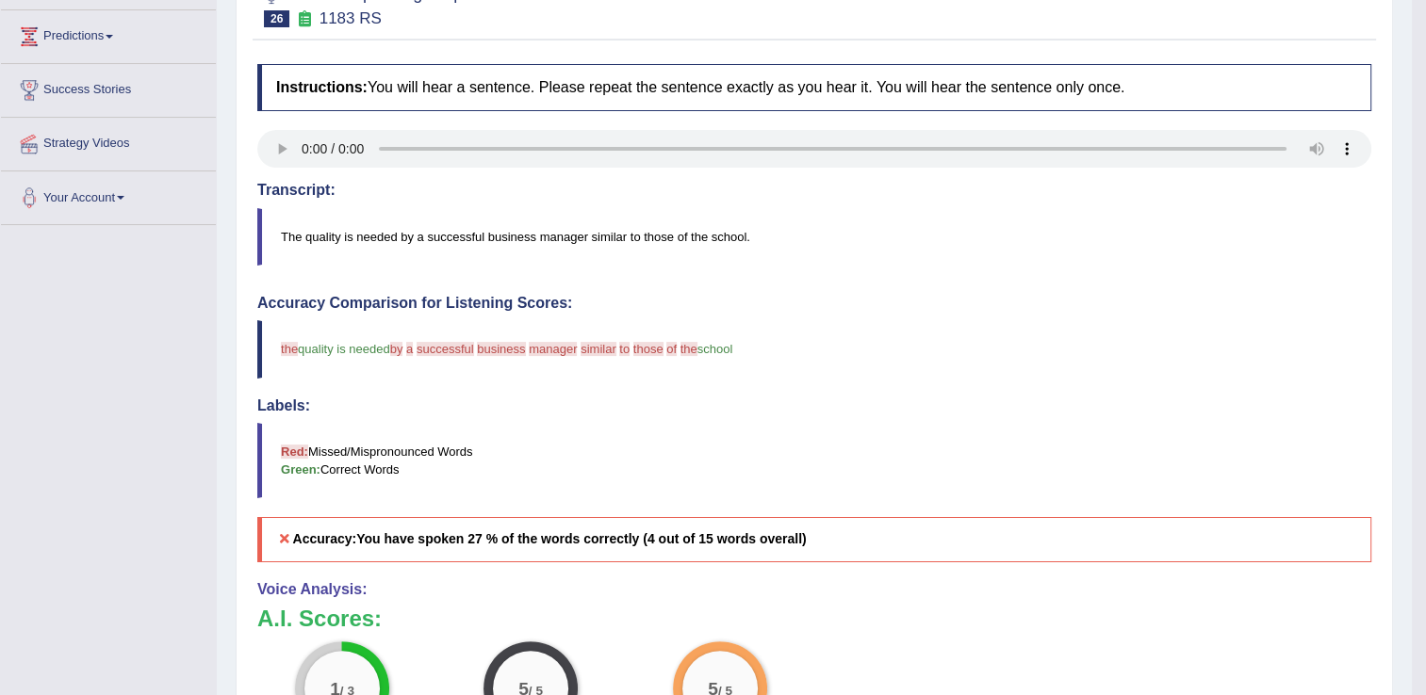
scroll to position [188, 0]
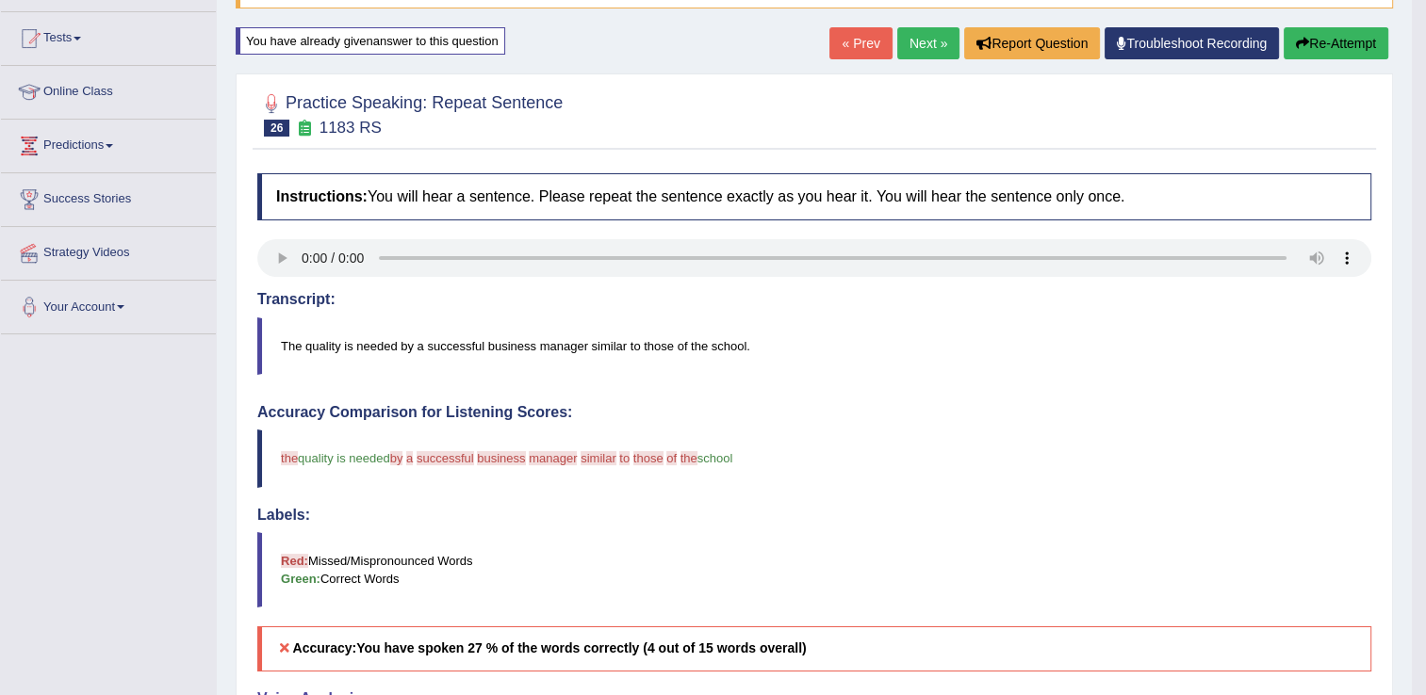
click at [1307, 53] on button "Re-Attempt" at bounding box center [1336, 43] width 105 height 32
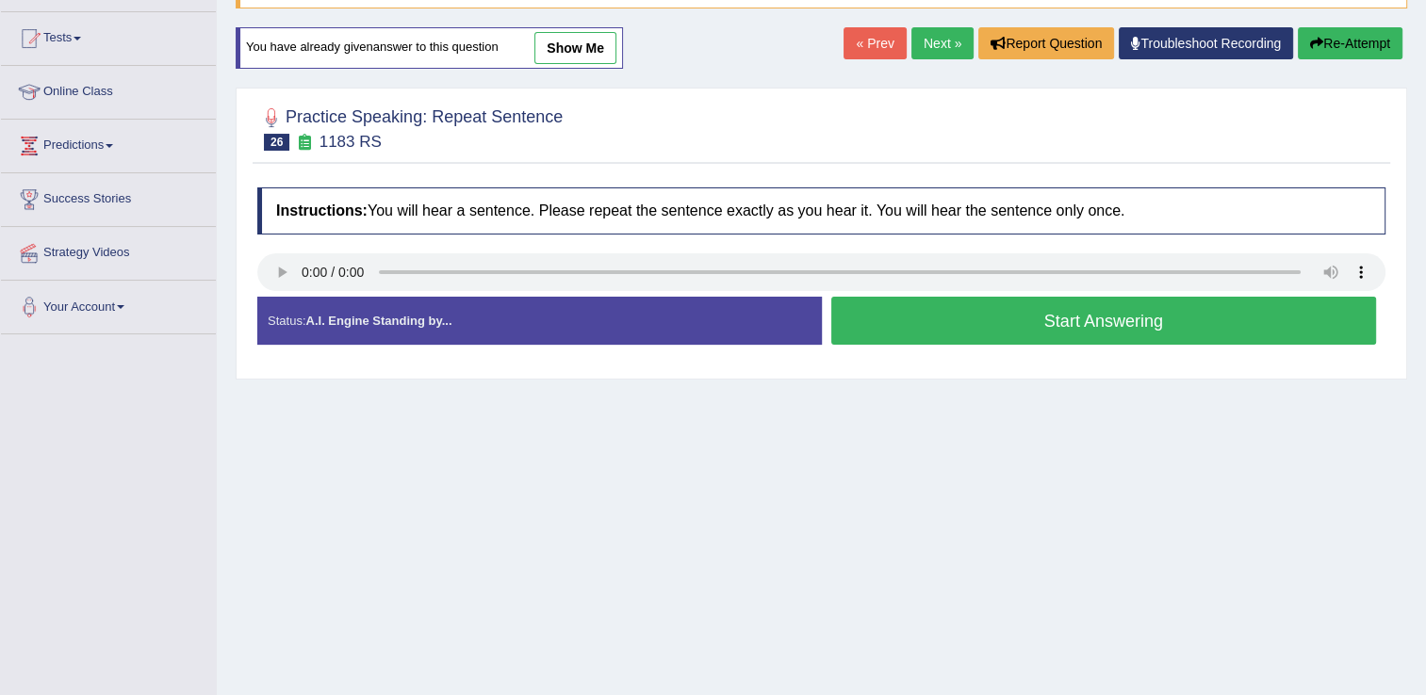
click at [916, 324] on button "Start Answering" at bounding box center [1104, 321] width 546 height 48
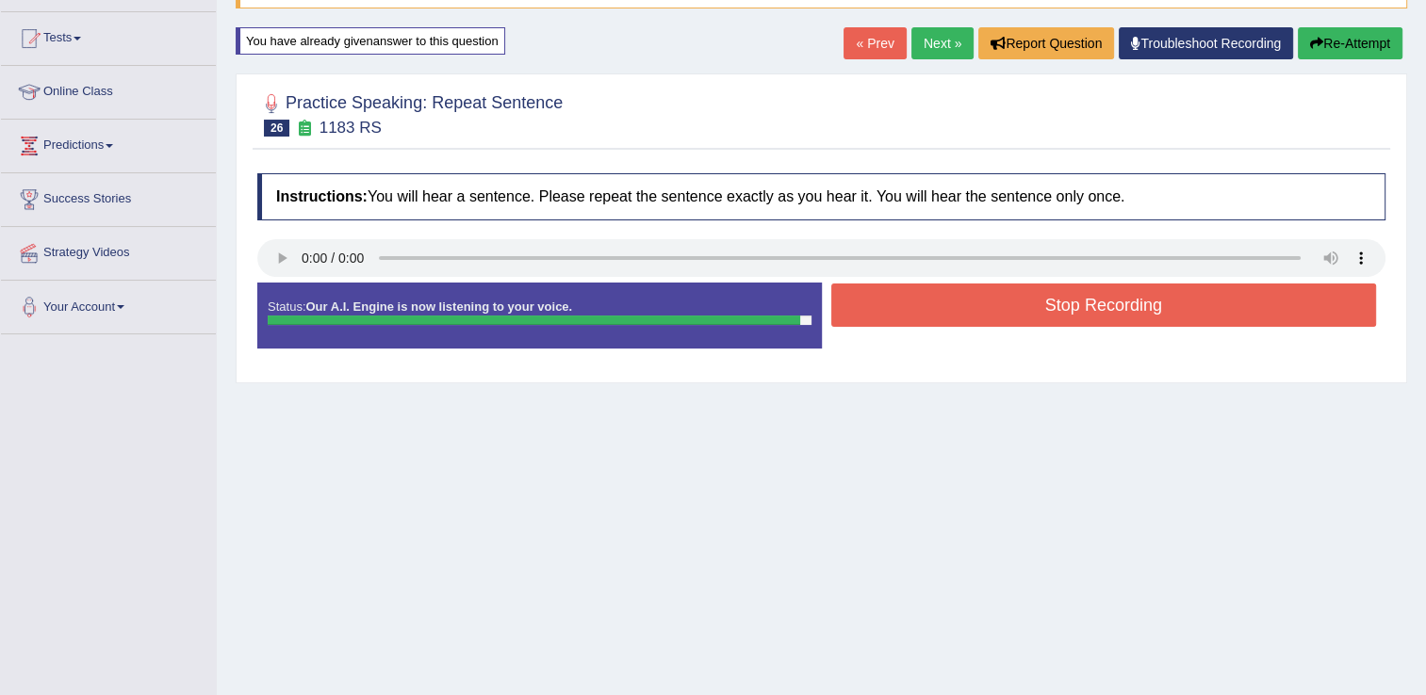
click at [905, 307] on button "Stop Recording" at bounding box center [1104, 305] width 546 height 43
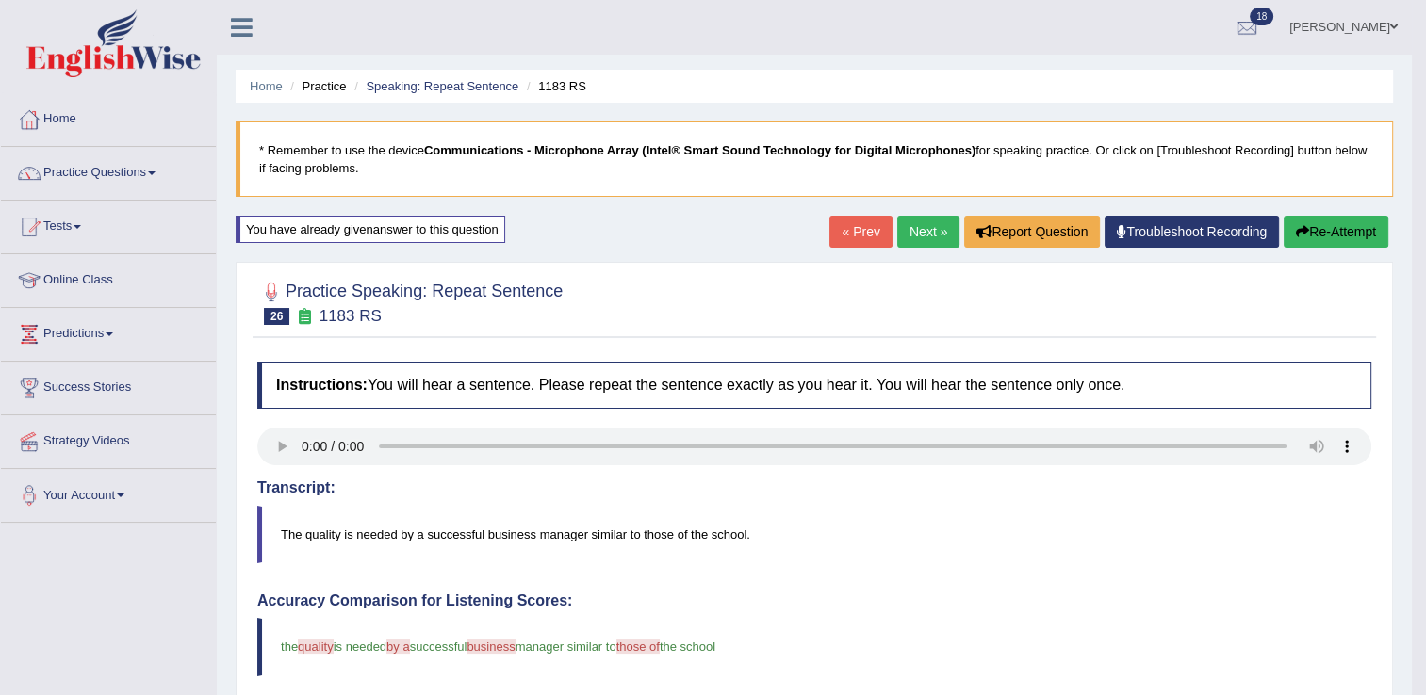
click at [910, 238] on link "Next »" at bounding box center [928, 232] width 62 height 32
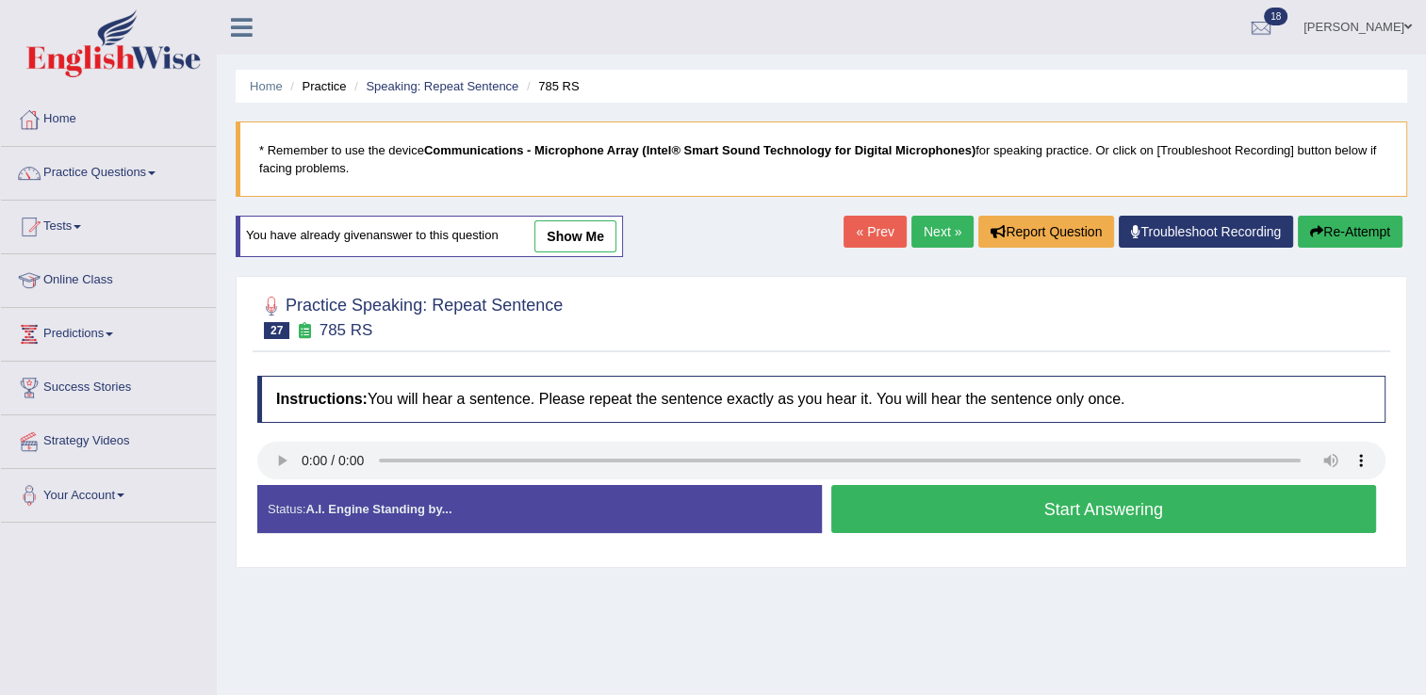
click at [867, 503] on button "Start Answering" at bounding box center [1104, 509] width 546 height 48
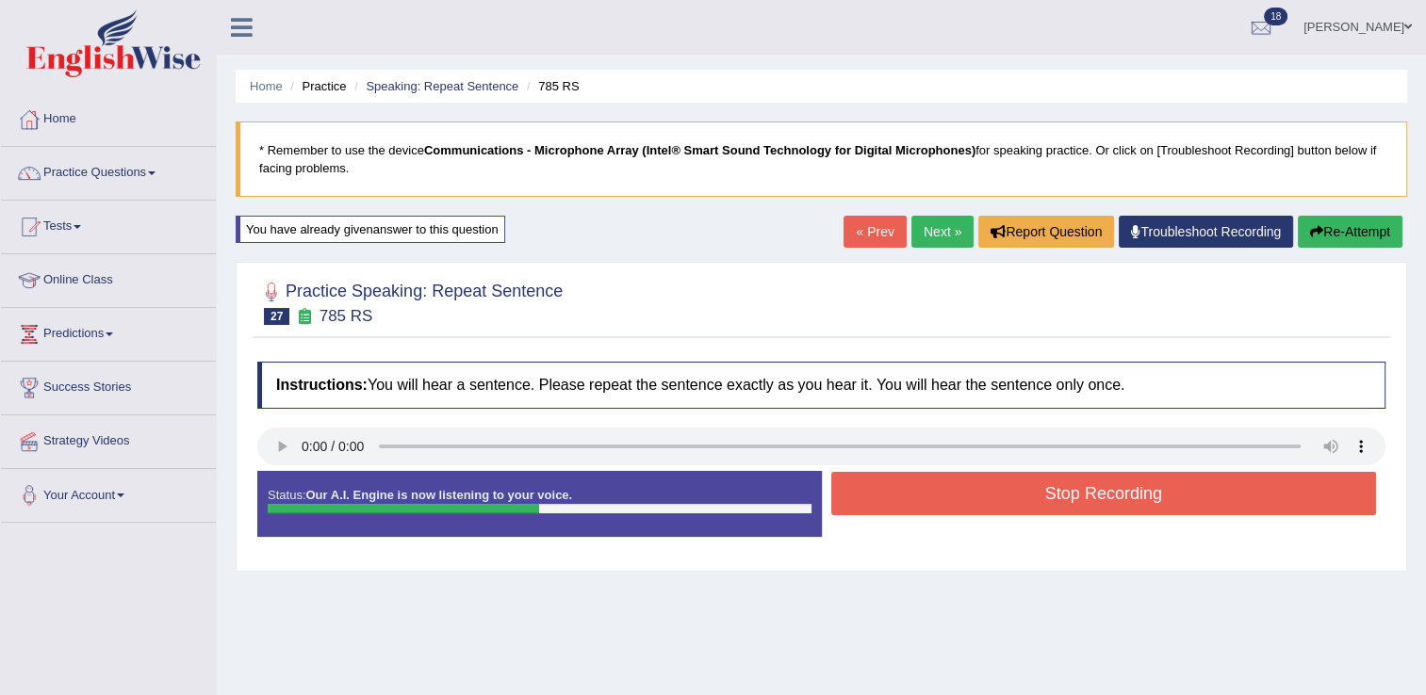
click at [1055, 505] on button "Stop Recording" at bounding box center [1104, 493] width 546 height 43
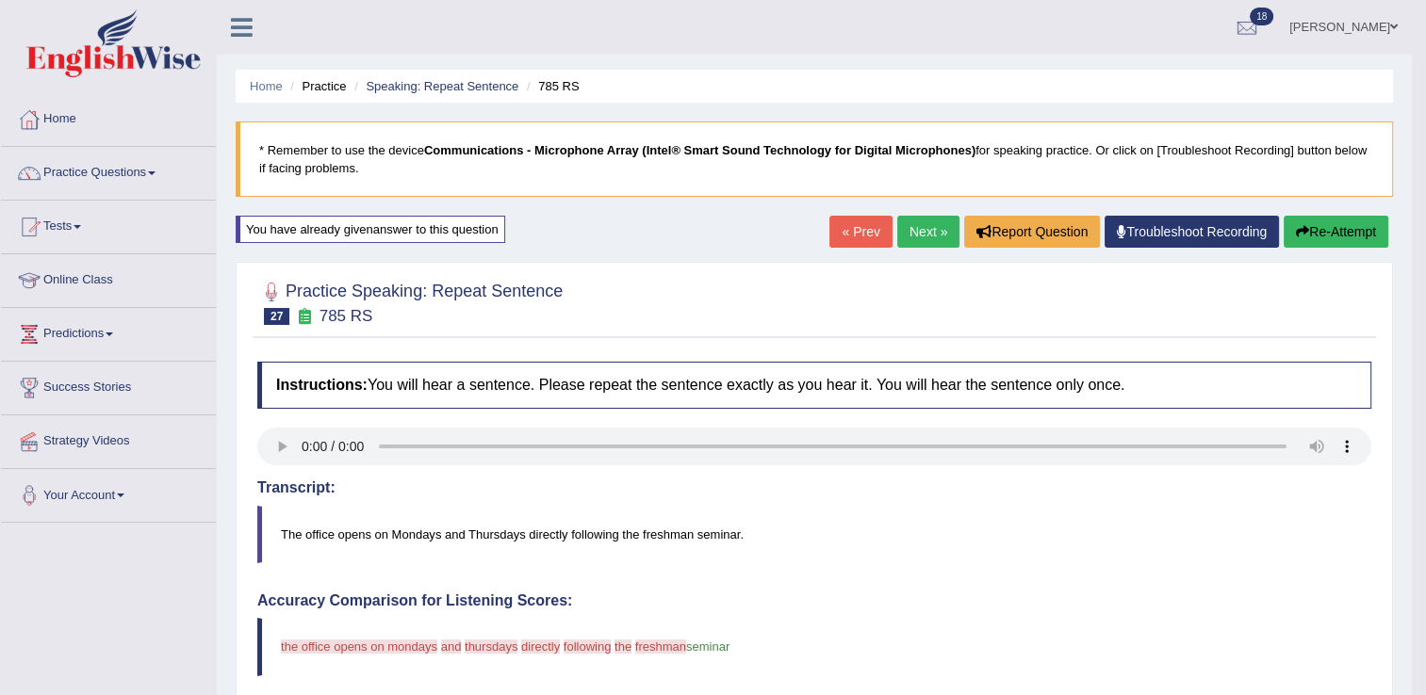
click at [1311, 226] on button "Re-Attempt" at bounding box center [1336, 232] width 105 height 32
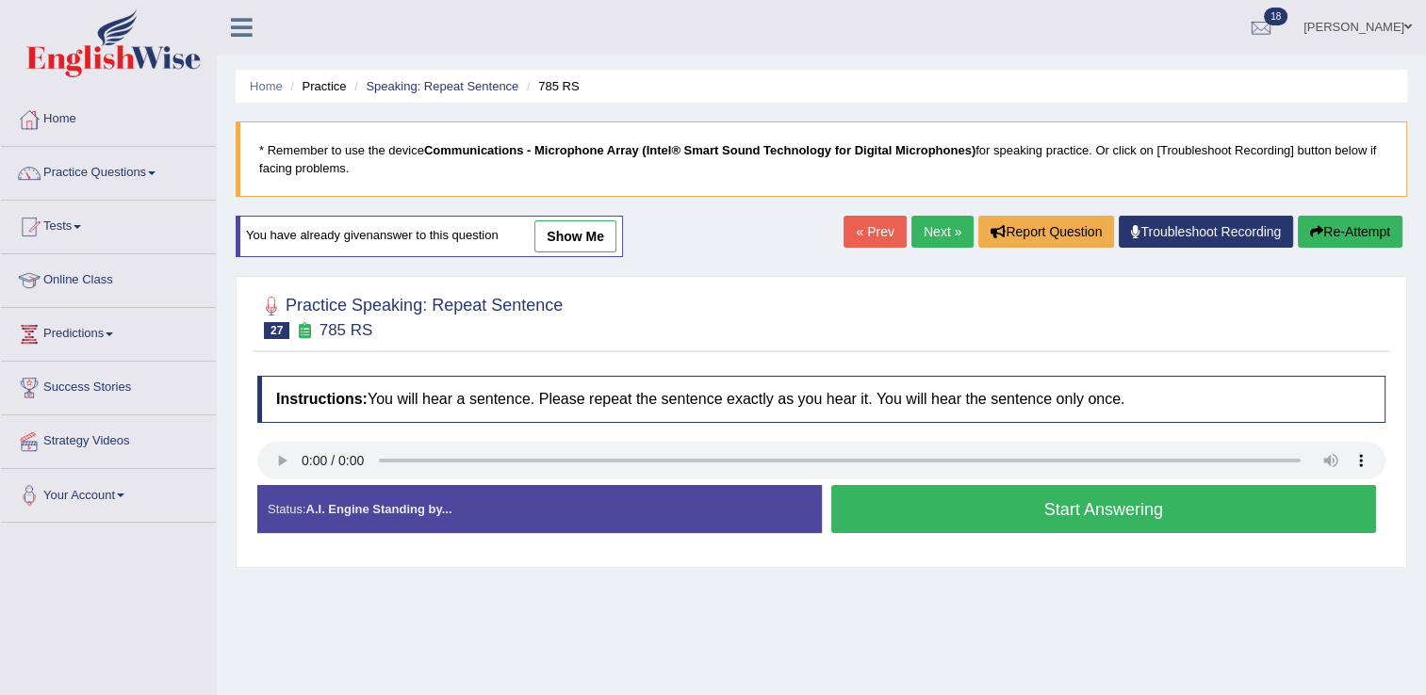
click at [1036, 511] on button "Start Answering" at bounding box center [1104, 509] width 546 height 48
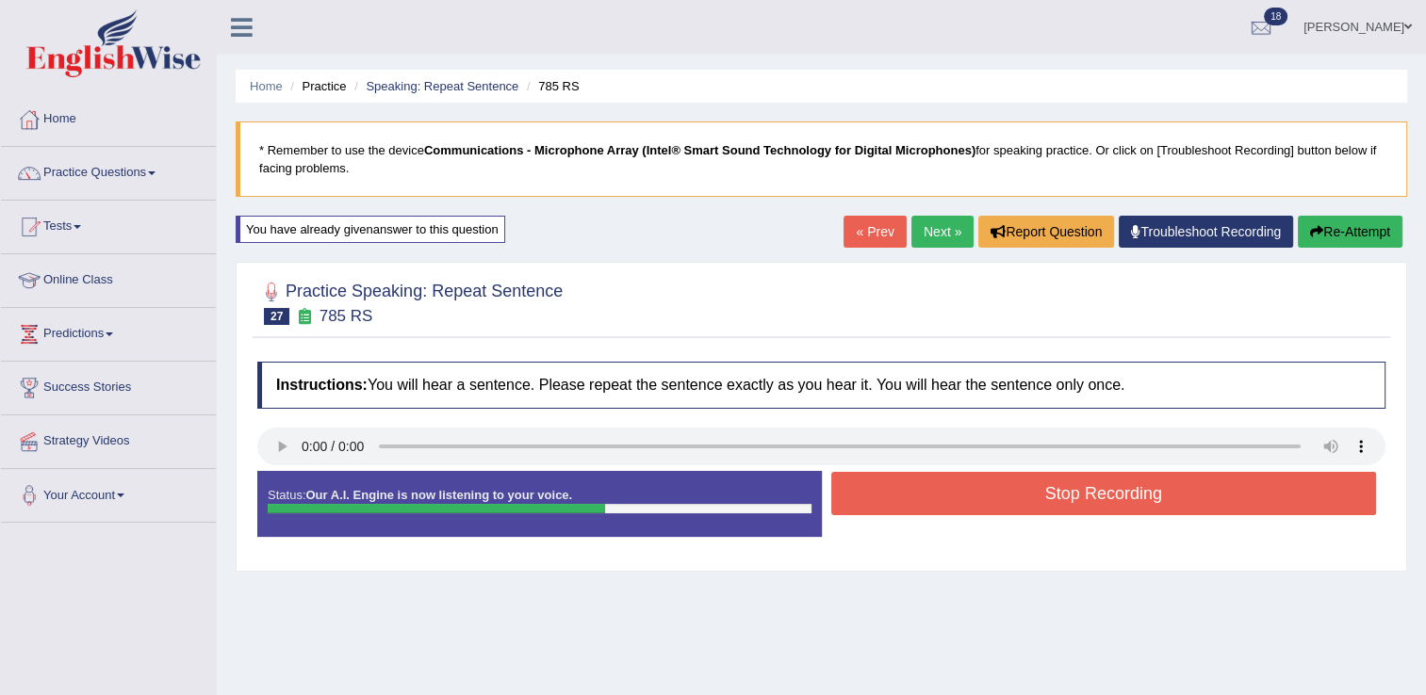
click at [1089, 487] on button "Stop Recording" at bounding box center [1104, 493] width 546 height 43
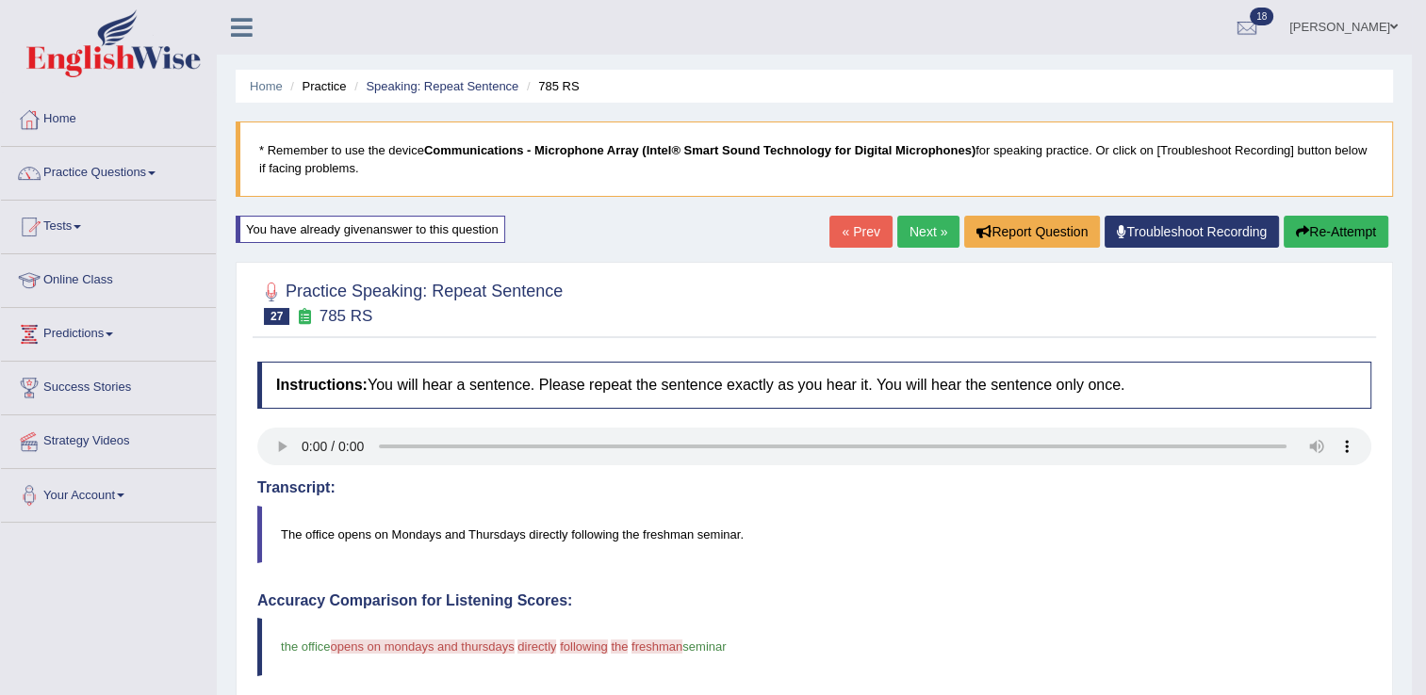
click at [1319, 224] on button "Re-Attempt" at bounding box center [1336, 232] width 105 height 32
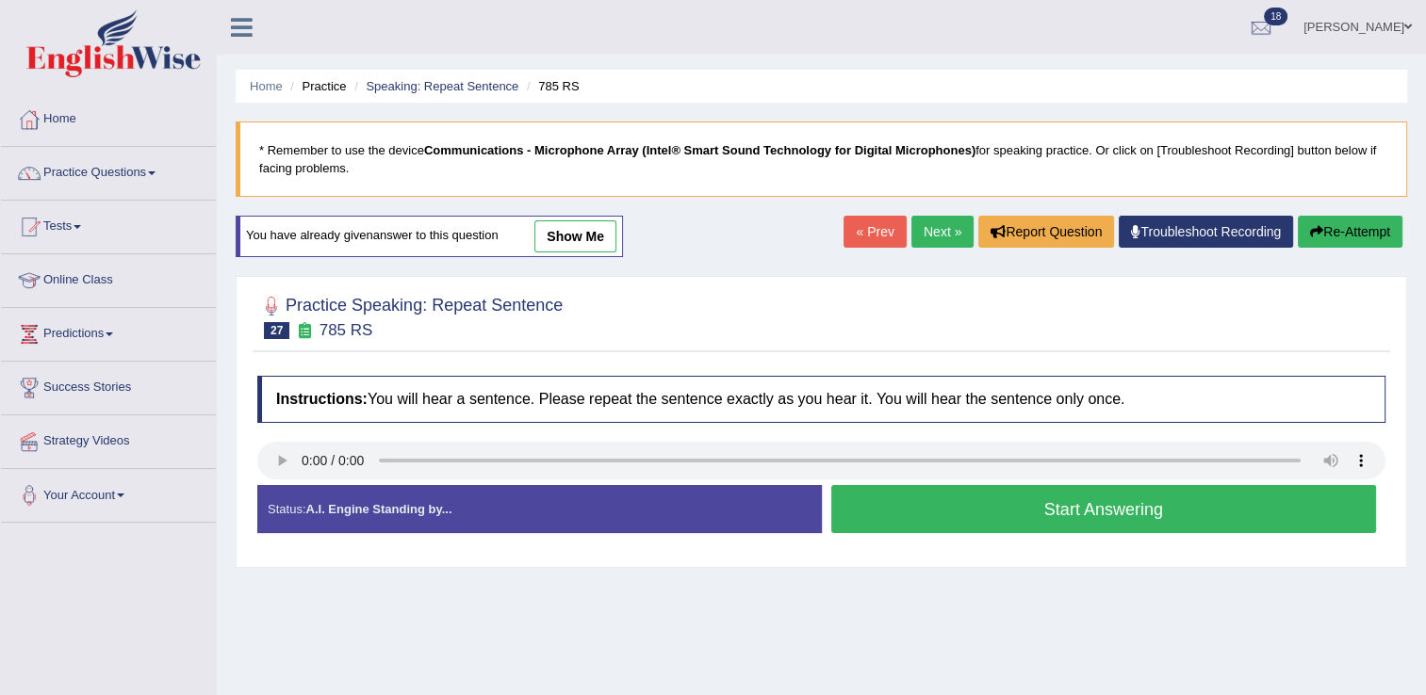
click at [1071, 510] on button "Start Answering" at bounding box center [1104, 509] width 546 height 48
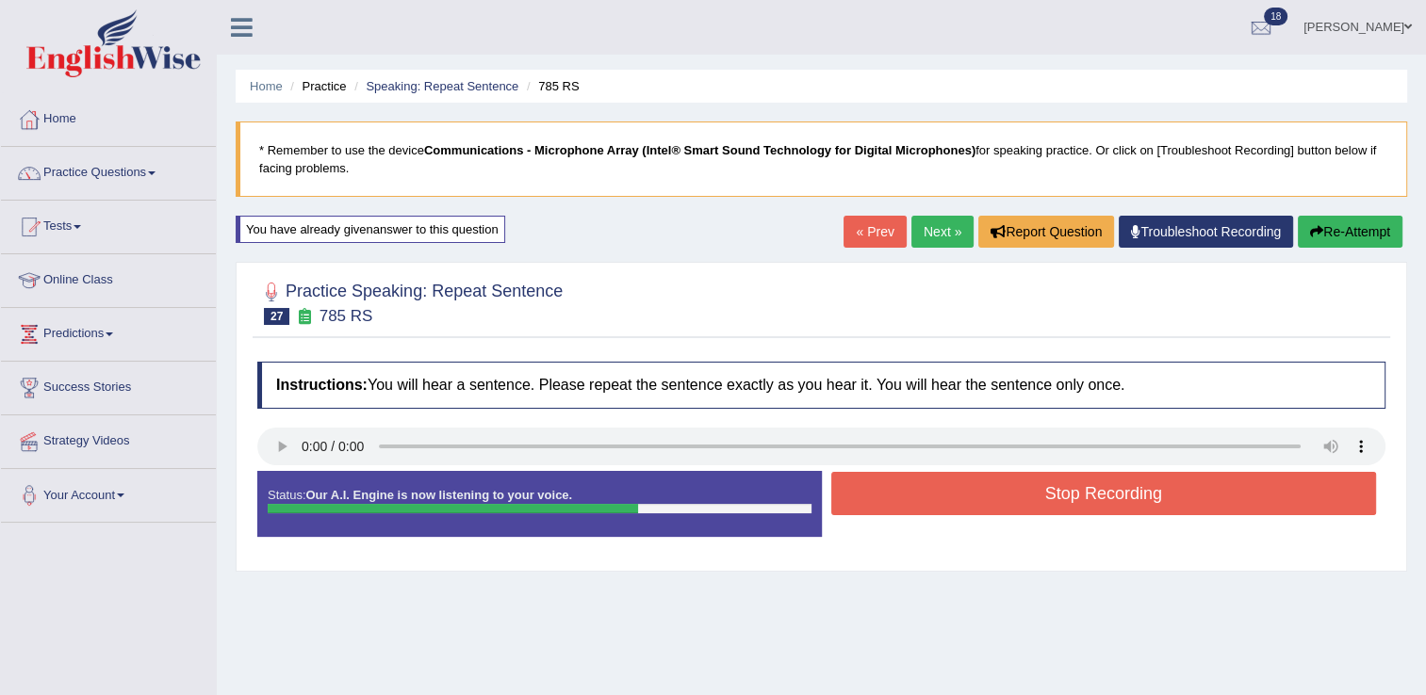
click at [1091, 484] on button "Stop Recording" at bounding box center [1104, 493] width 546 height 43
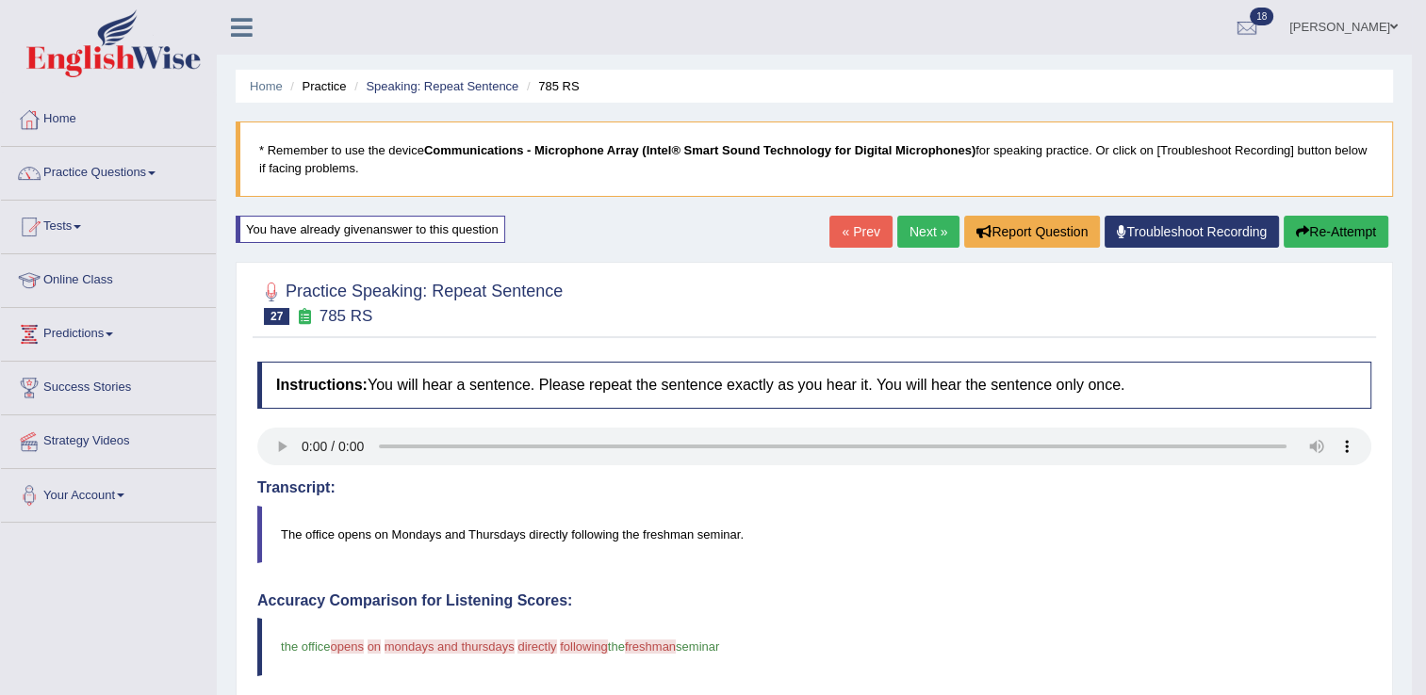
click at [935, 236] on link "Next »" at bounding box center [928, 232] width 62 height 32
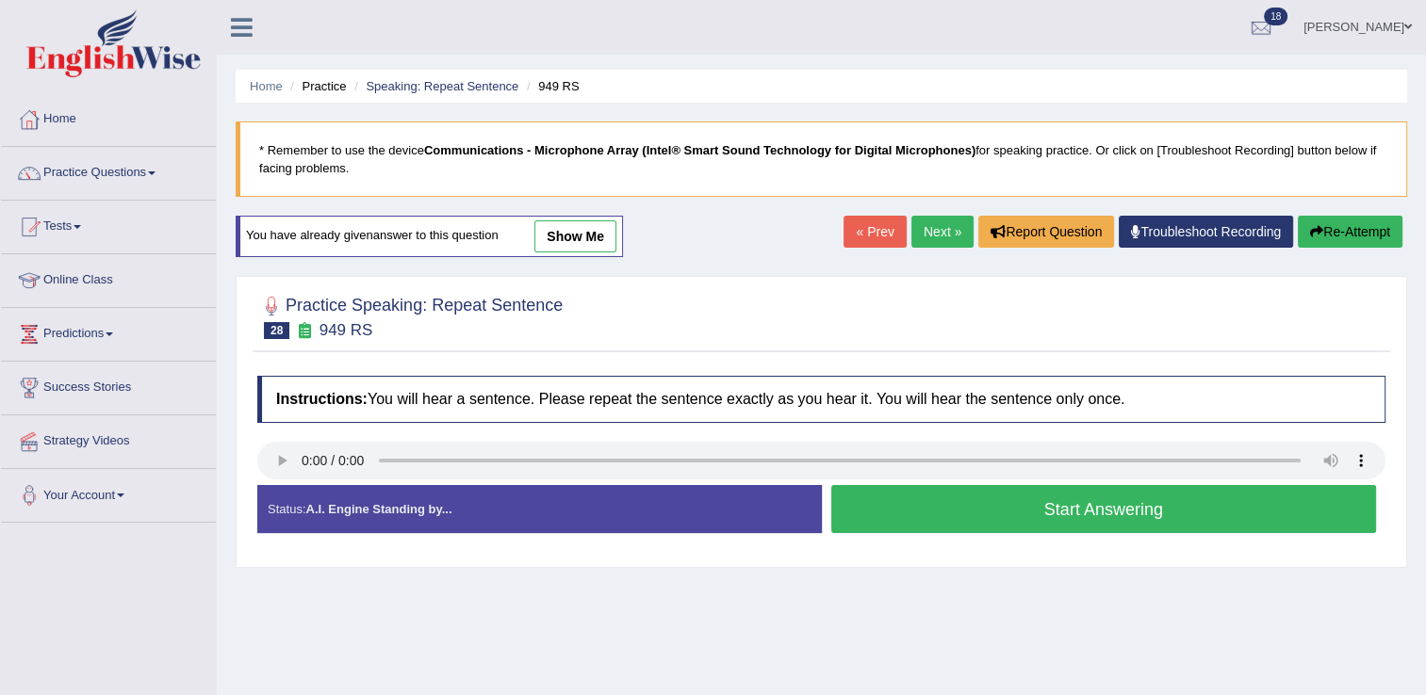
click at [1014, 491] on button "Start Answering" at bounding box center [1104, 509] width 546 height 48
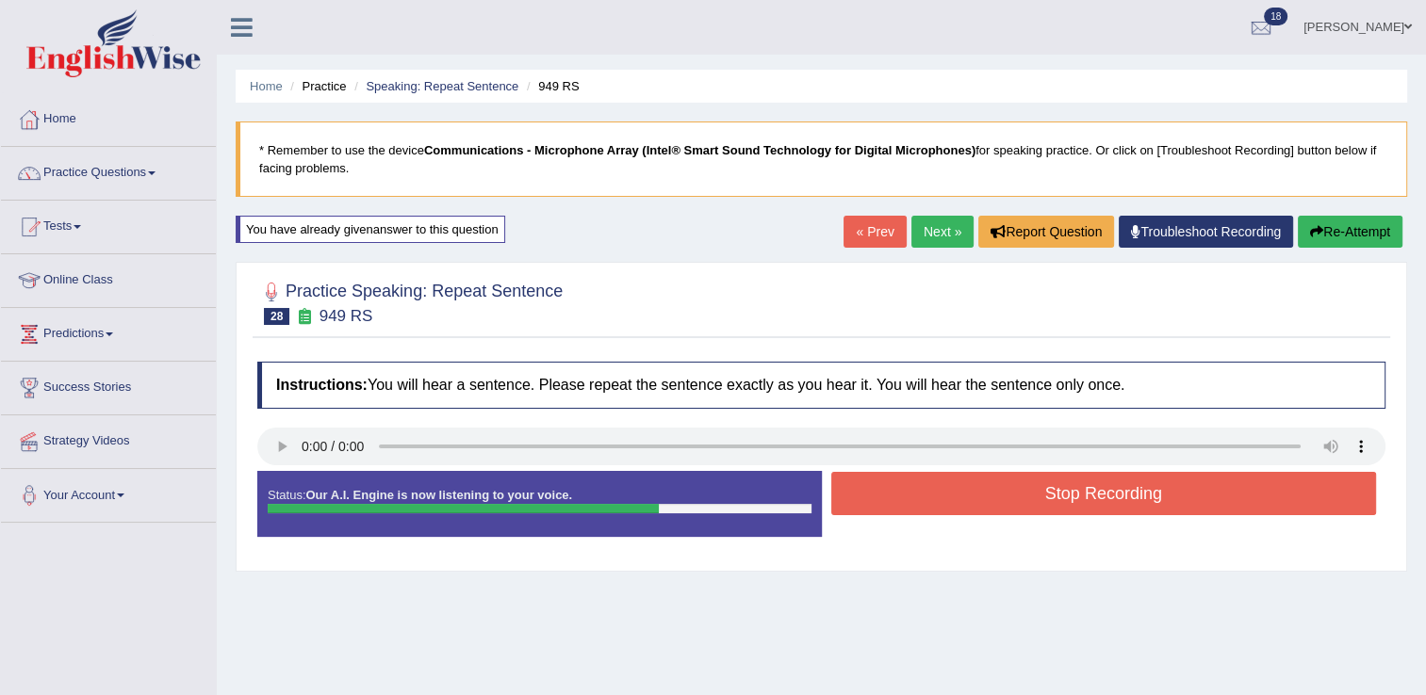
click at [1040, 489] on button "Stop Recording" at bounding box center [1104, 493] width 546 height 43
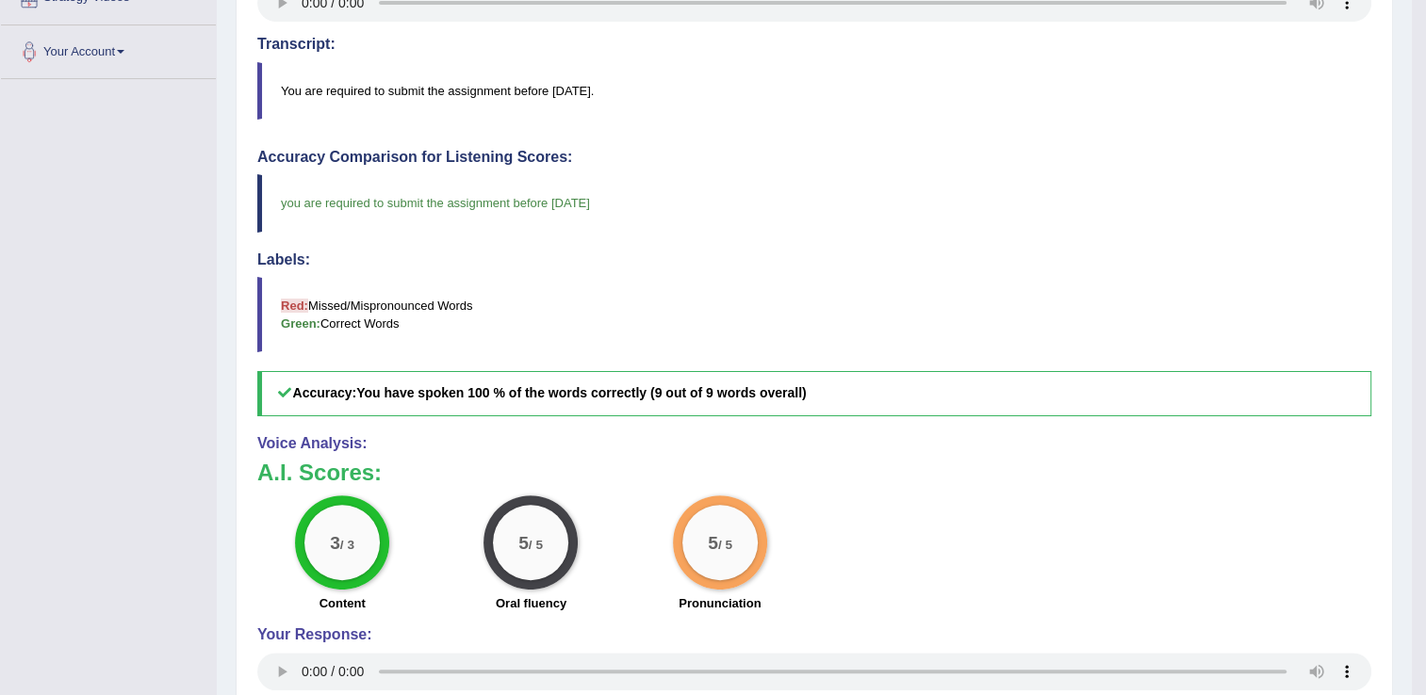
scroll to position [94, 0]
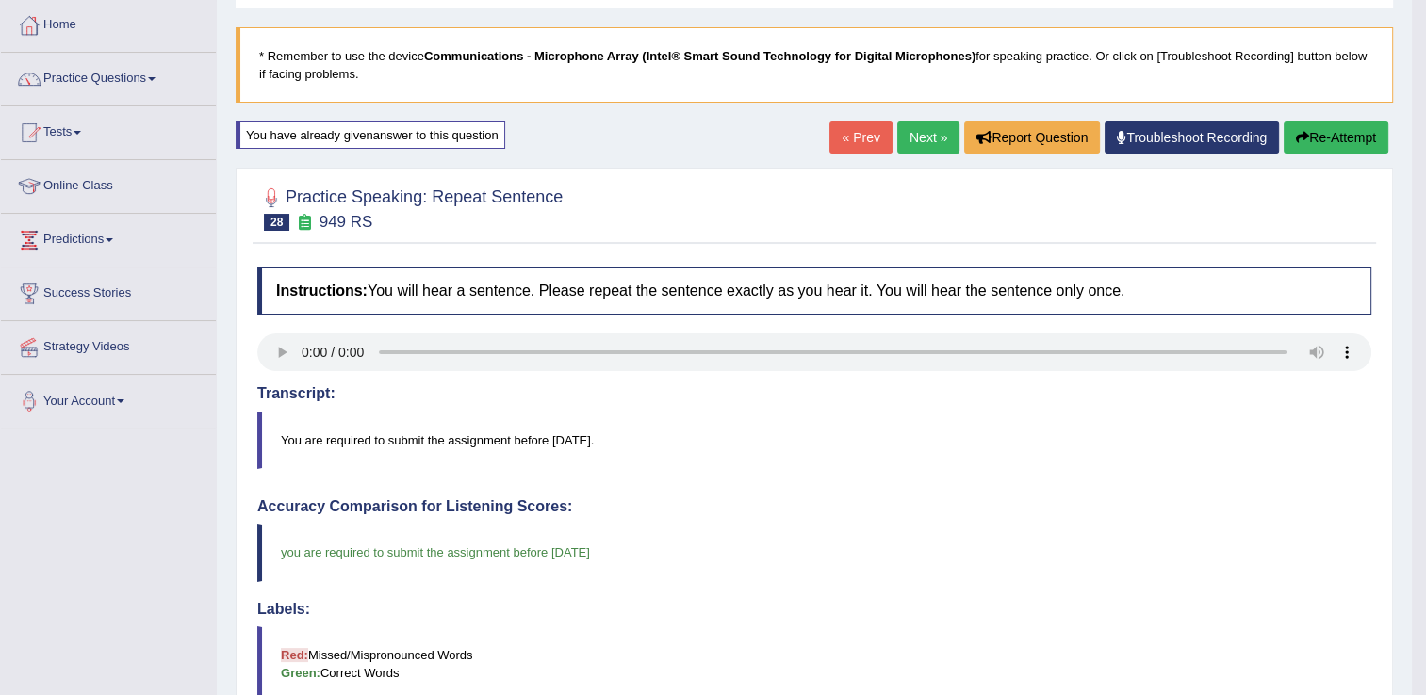
click at [943, 140] on link "Next »" at bounding box center [928, 138] width 62 height 32
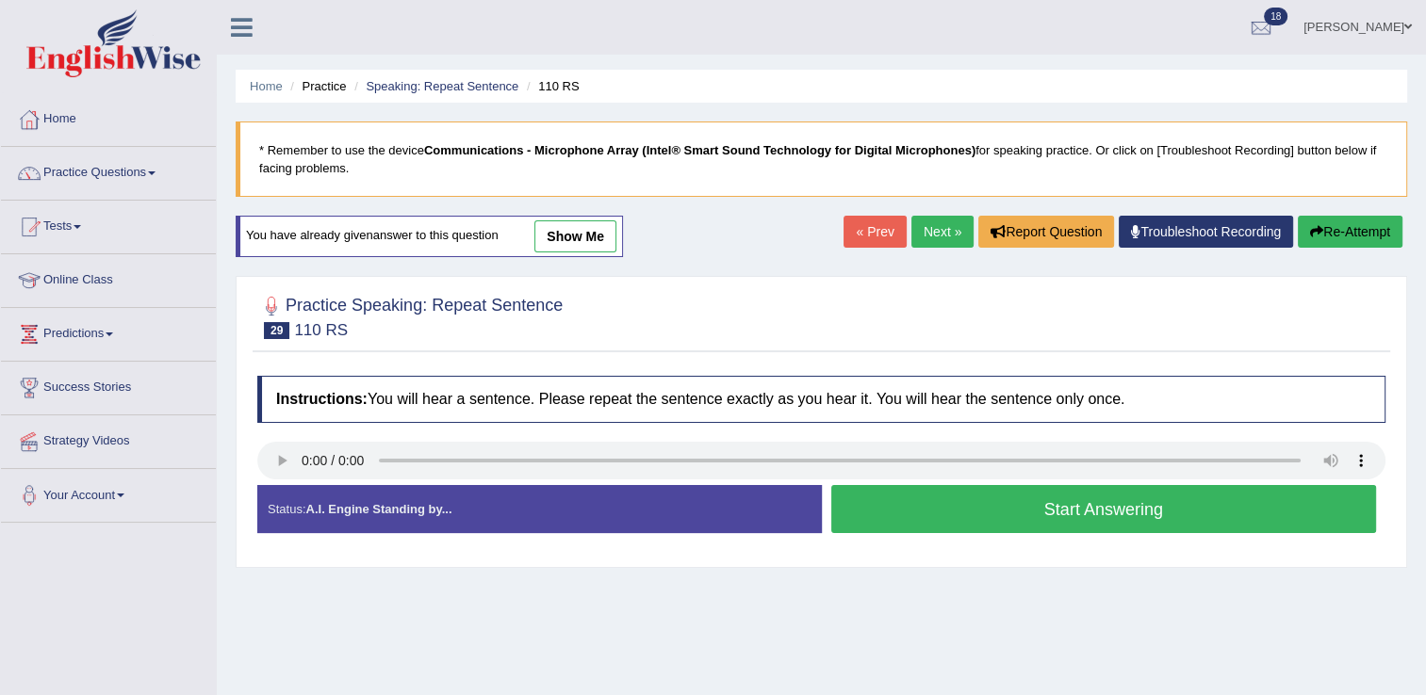
click at [966, 499] on button "Start Answering" at bounding box center [1104, 509] width 546 height 48
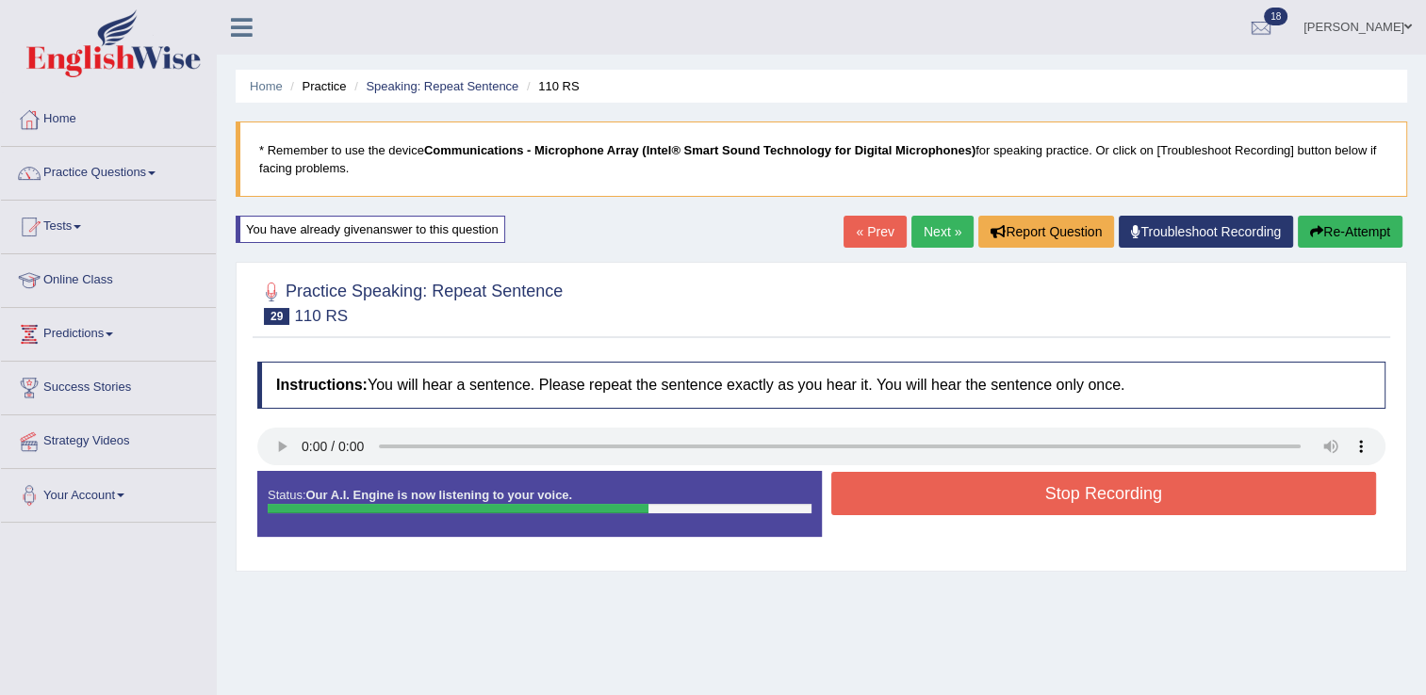
click at [1021, 499] on button "Stop Recording" at bounding box center [1104, 493] width 546 height 43
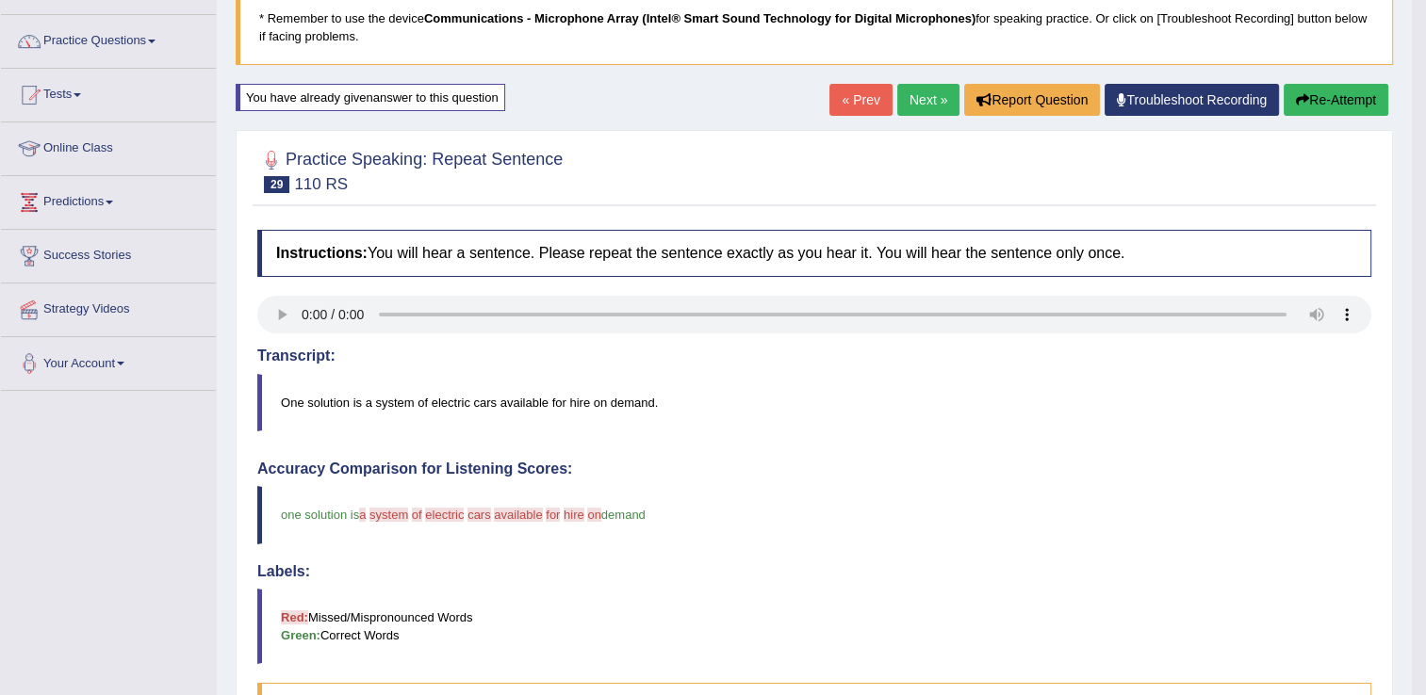
scroll to position [94, 0]
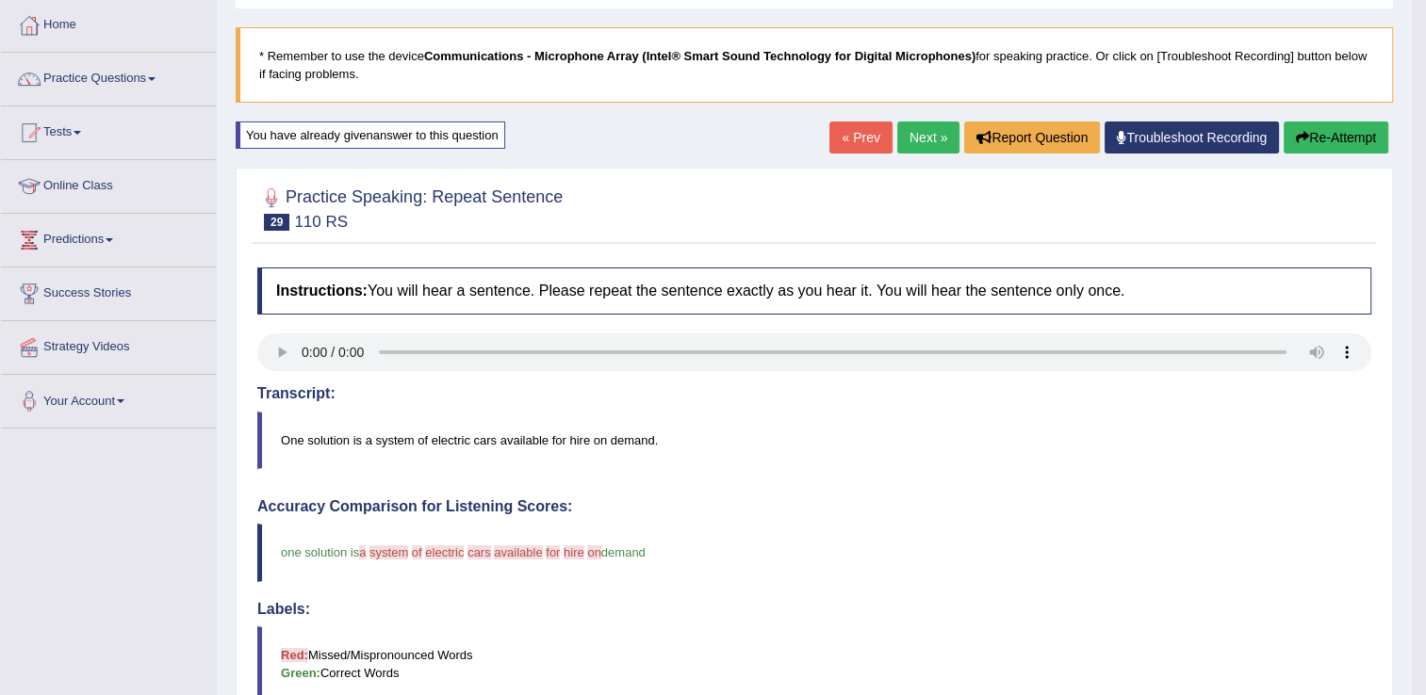
click at [1319, 143] on button "Re-Attempt" at bounding box center [1336, 138] width 105 height 32
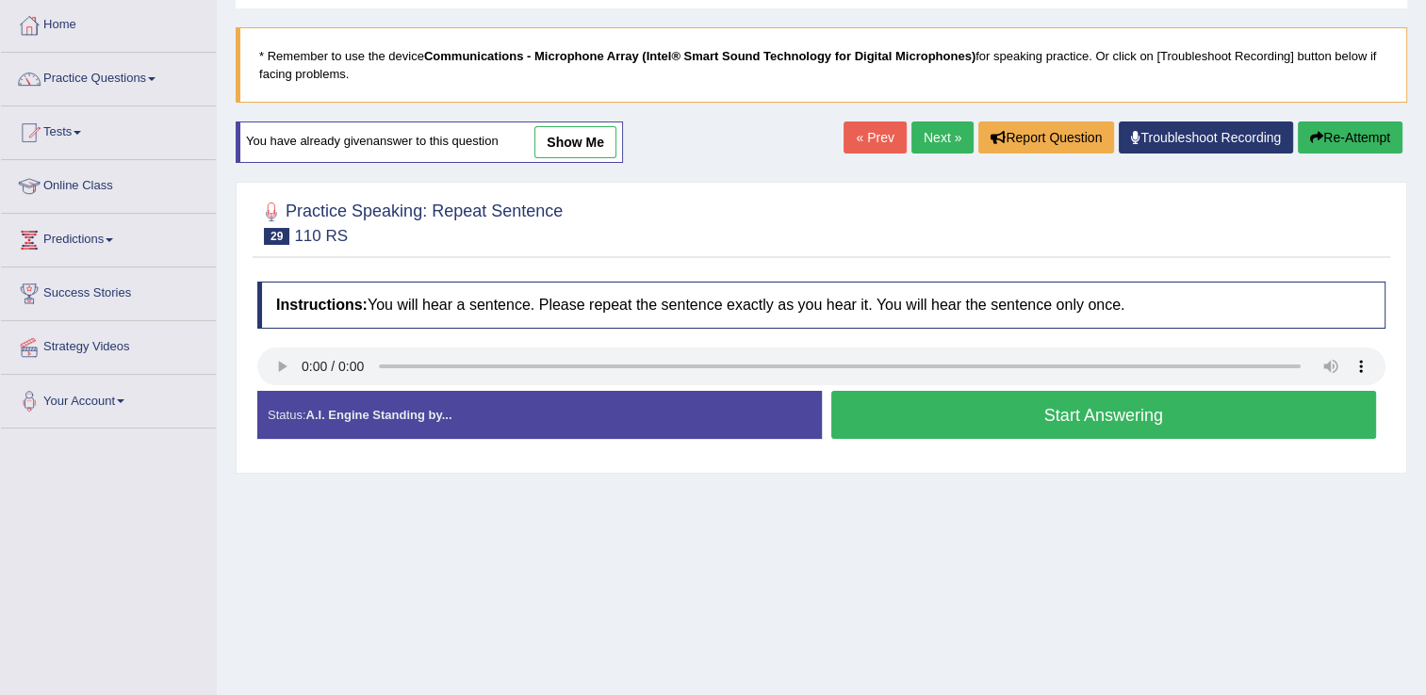
click at [928, 428] on button "Start Answering" at bounding box center [1104, 415] width 546 height 48
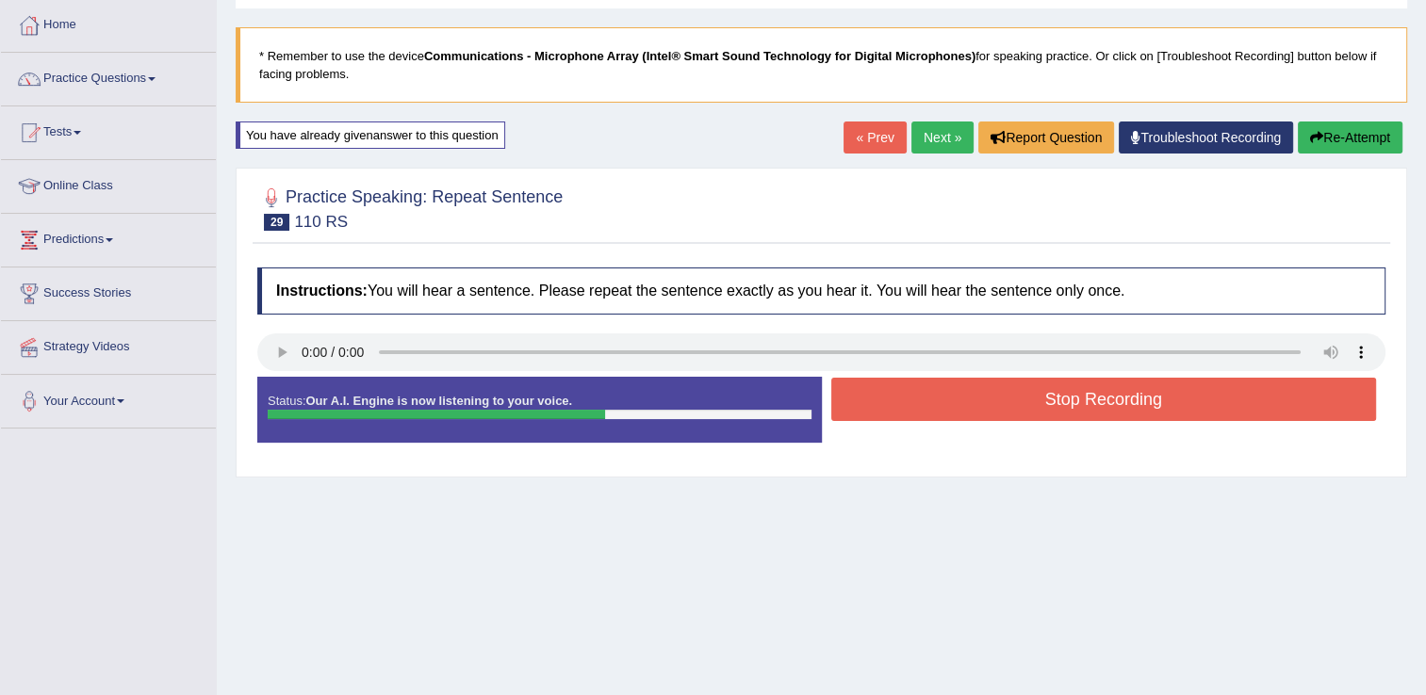
click at [991, 394] on button "Stop Recording" at bounding box center [1104, 399] width 546 height 43
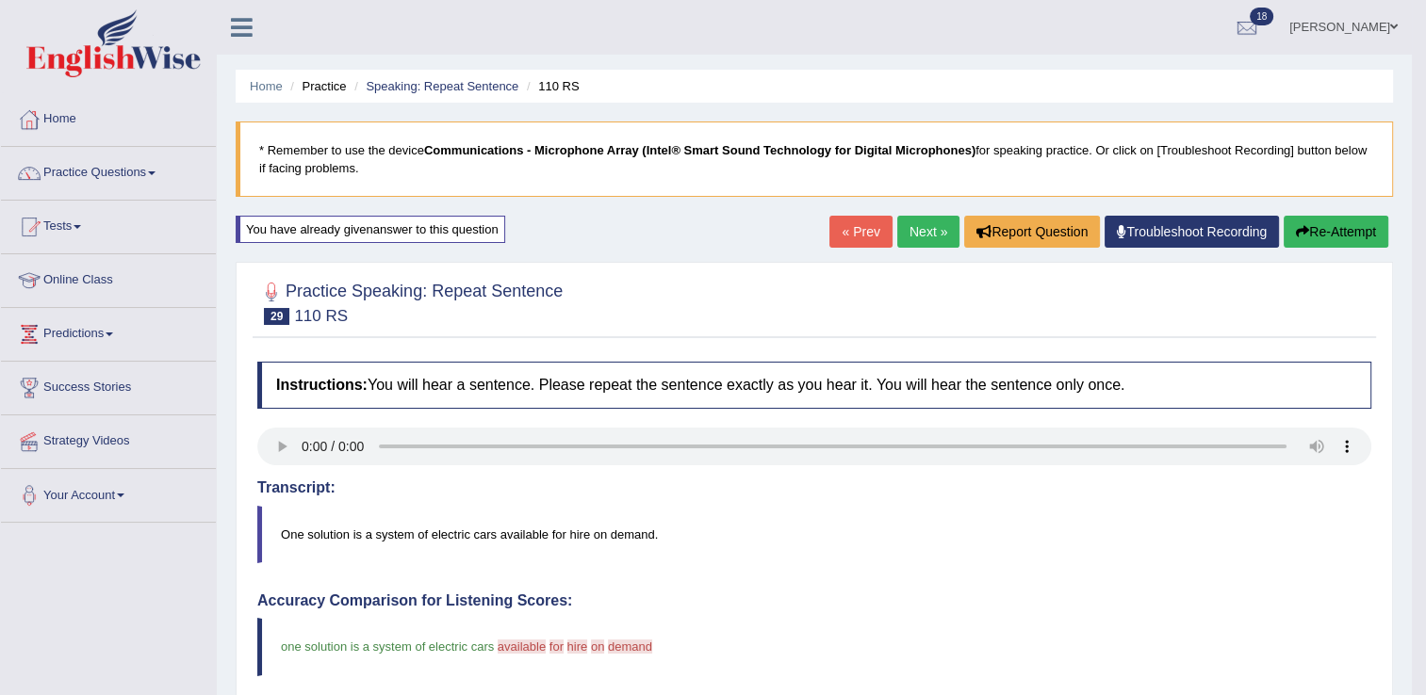
click at [916, 224] on link "Next »" at bounding box center [928, 232] width 62 height 32
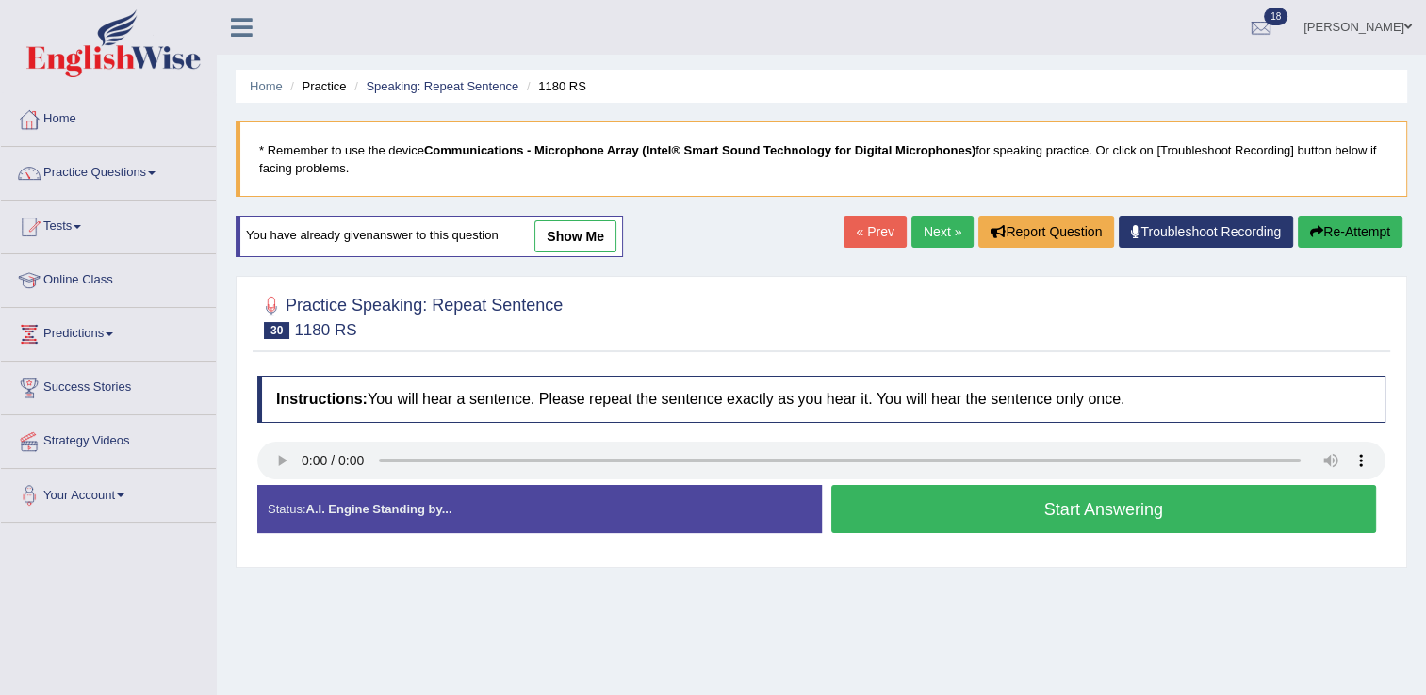
click at [990, 492] on button "Start Answering" at bounding box center [1104, 509] width 546 height 48
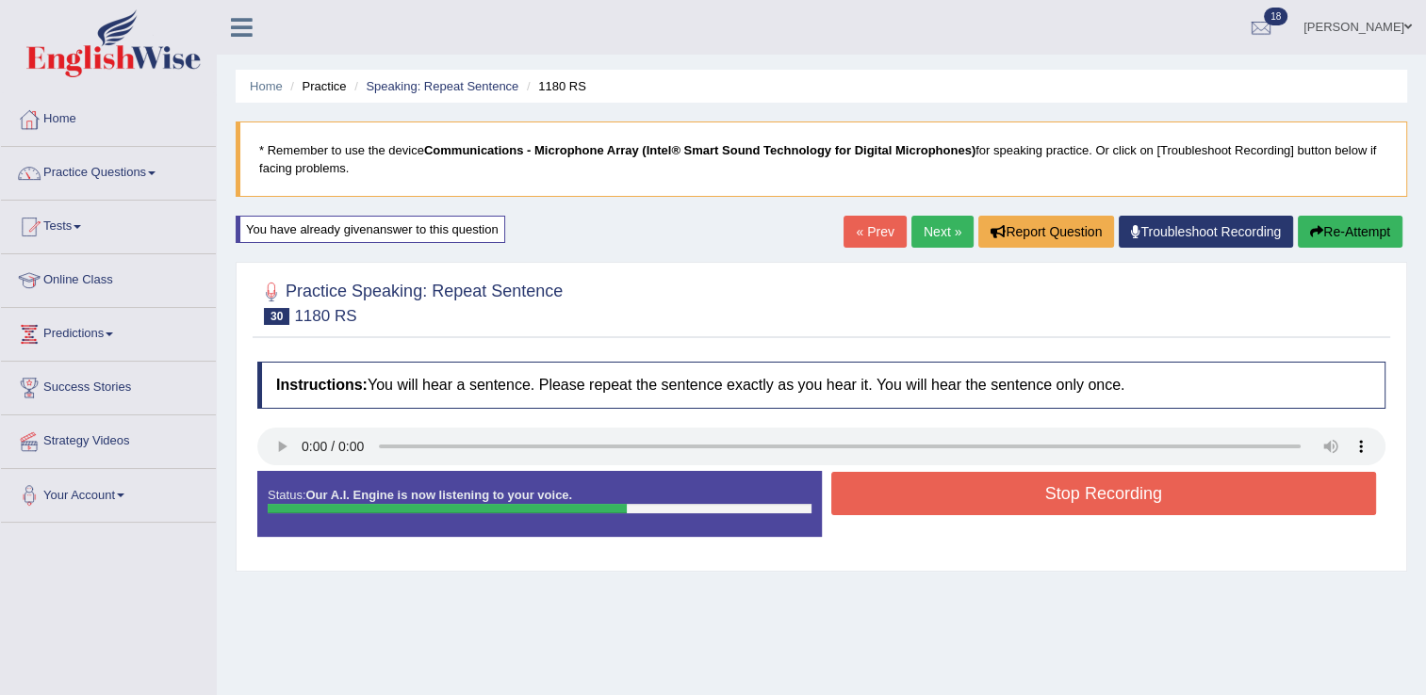
click at [1048, 488] on button "Stop Recording" at bounding box center [1104, 493] width 546 height 43
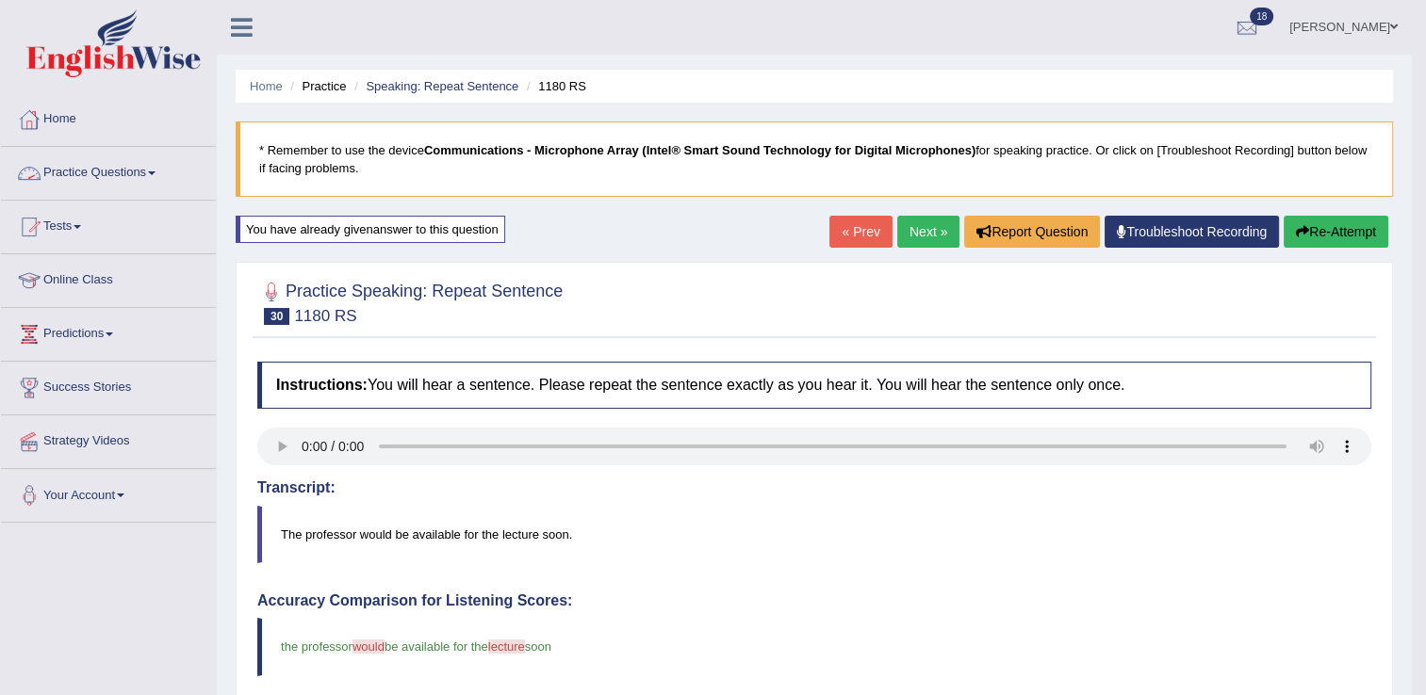
click at [908, 236] on link "Next »" at bounding box center [928, 232] width 62 height 32
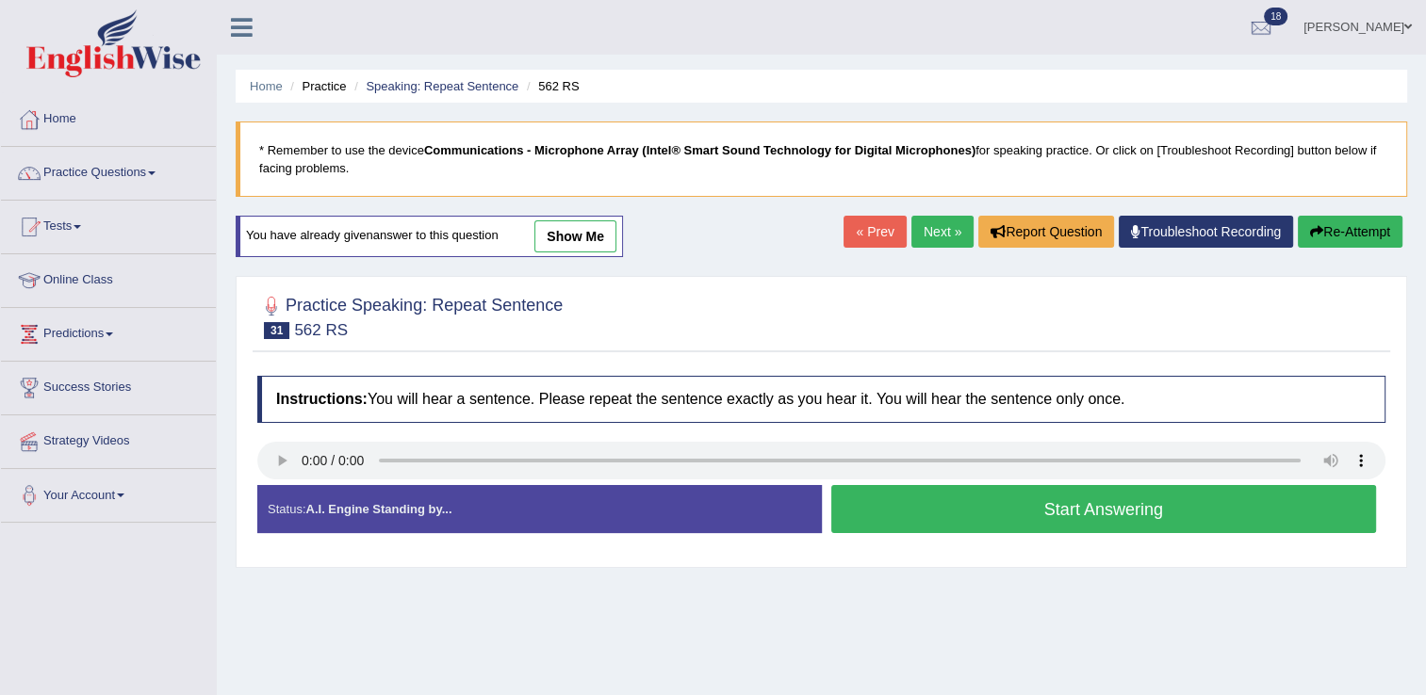
click at [1094, 503] on button "Start Answering" at bounding box center [1104, 509] width 546 height 48
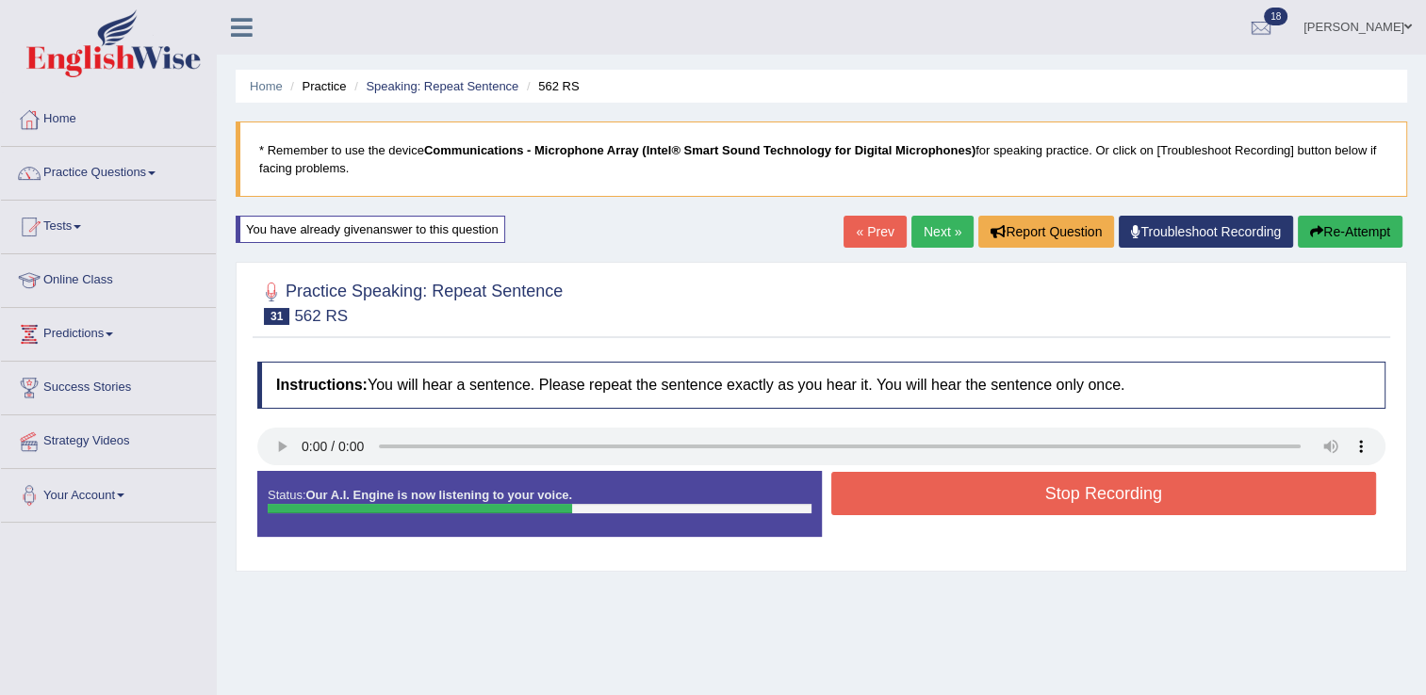
click at [1067, 495] on button "Stop Recording" at bounding box center [1104, 493] width 546 height 43
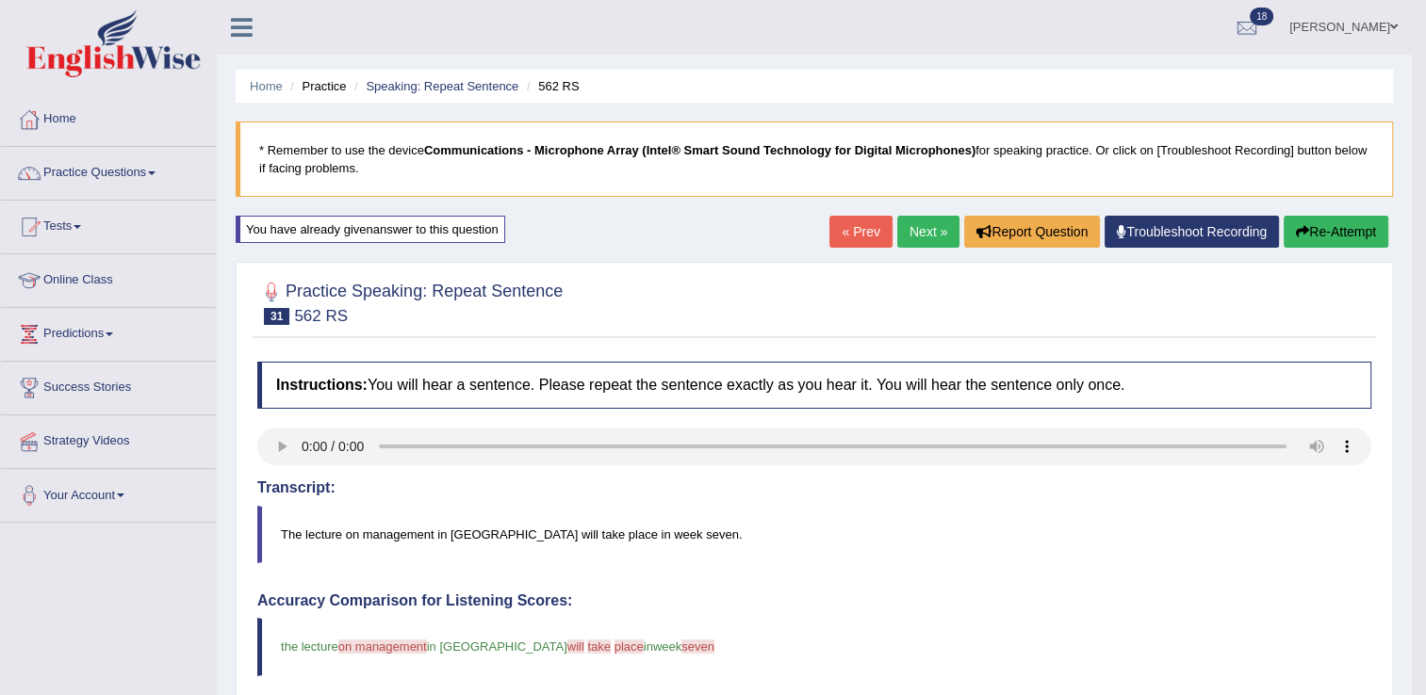
click at [931, 223] on link "Next »" at bounding box center [928, 232] width 62 height 32
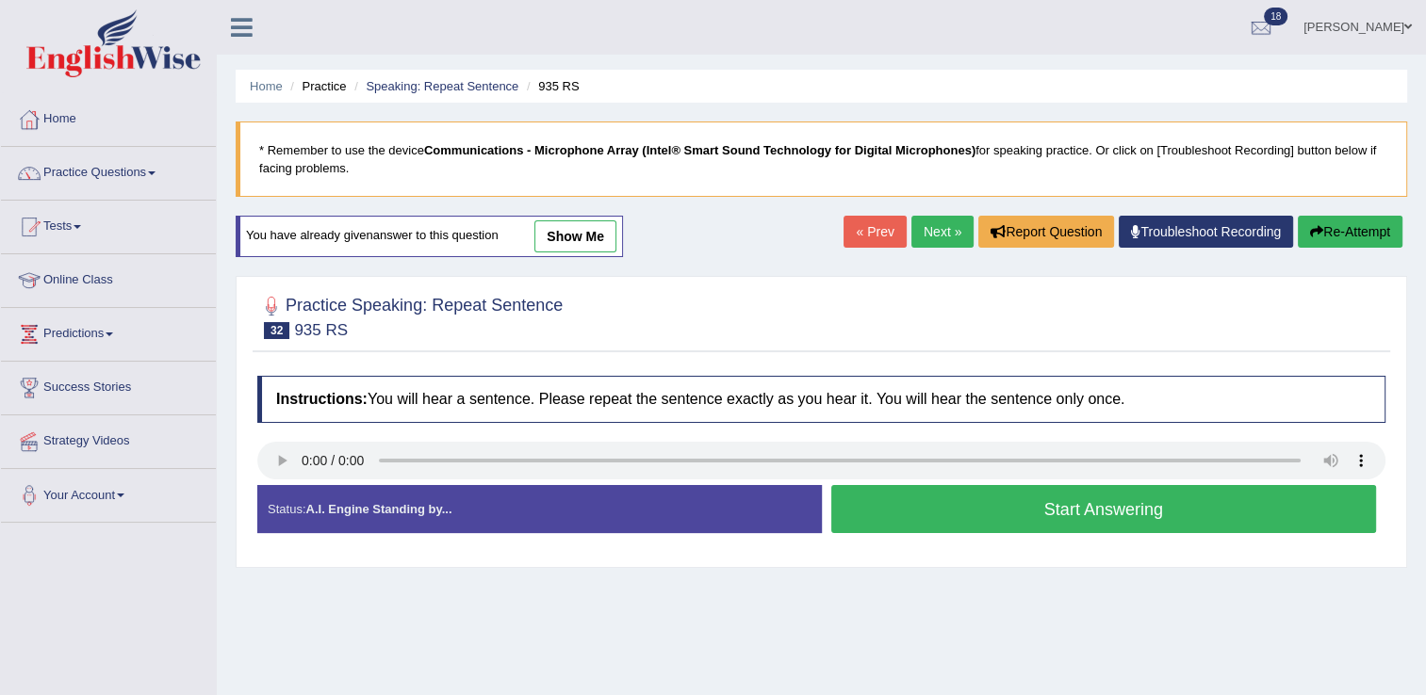
click at [955, 515] on button "Start Answering" at bounding box center [1104, 509] width 546 height 48
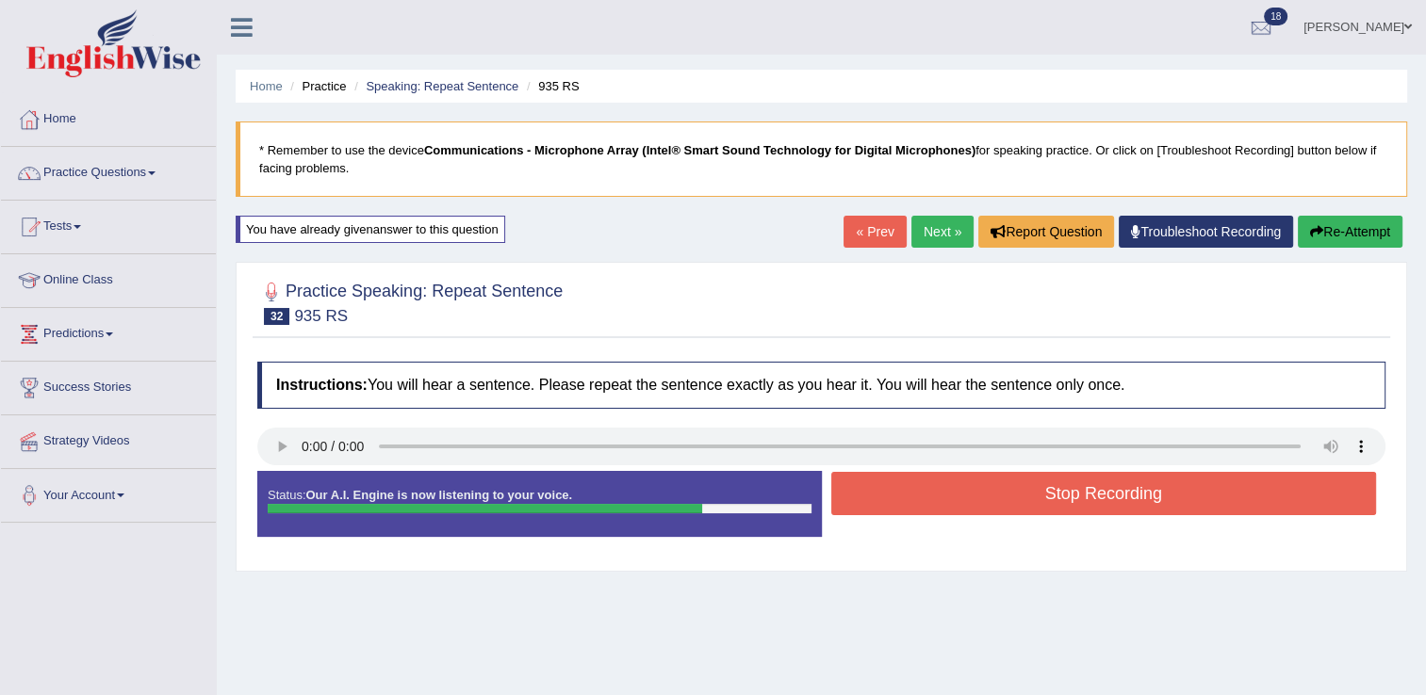
click at [1136, 504] on button "Stop Recording" at bounding box center [1104, 493] width 546 height 43
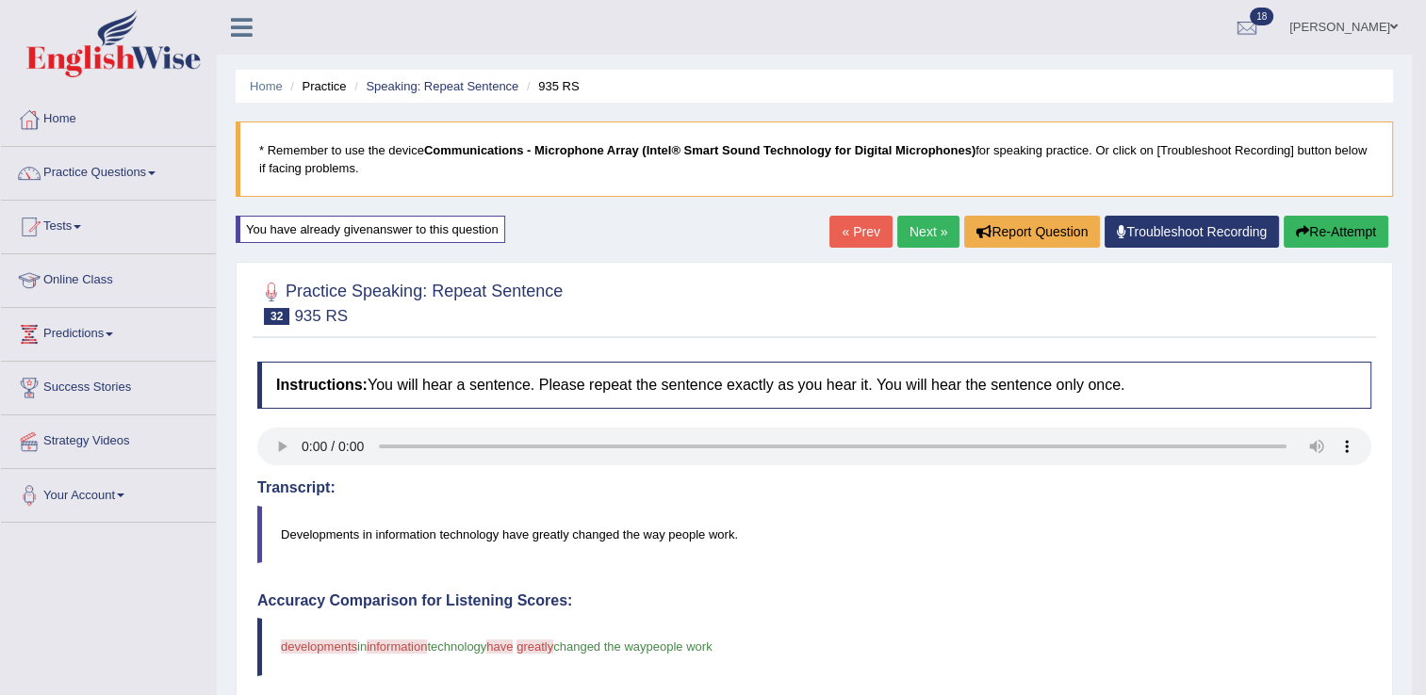
click at [923, 232] on link "Next »" at bounding box center [928, 232] width 62 height 32
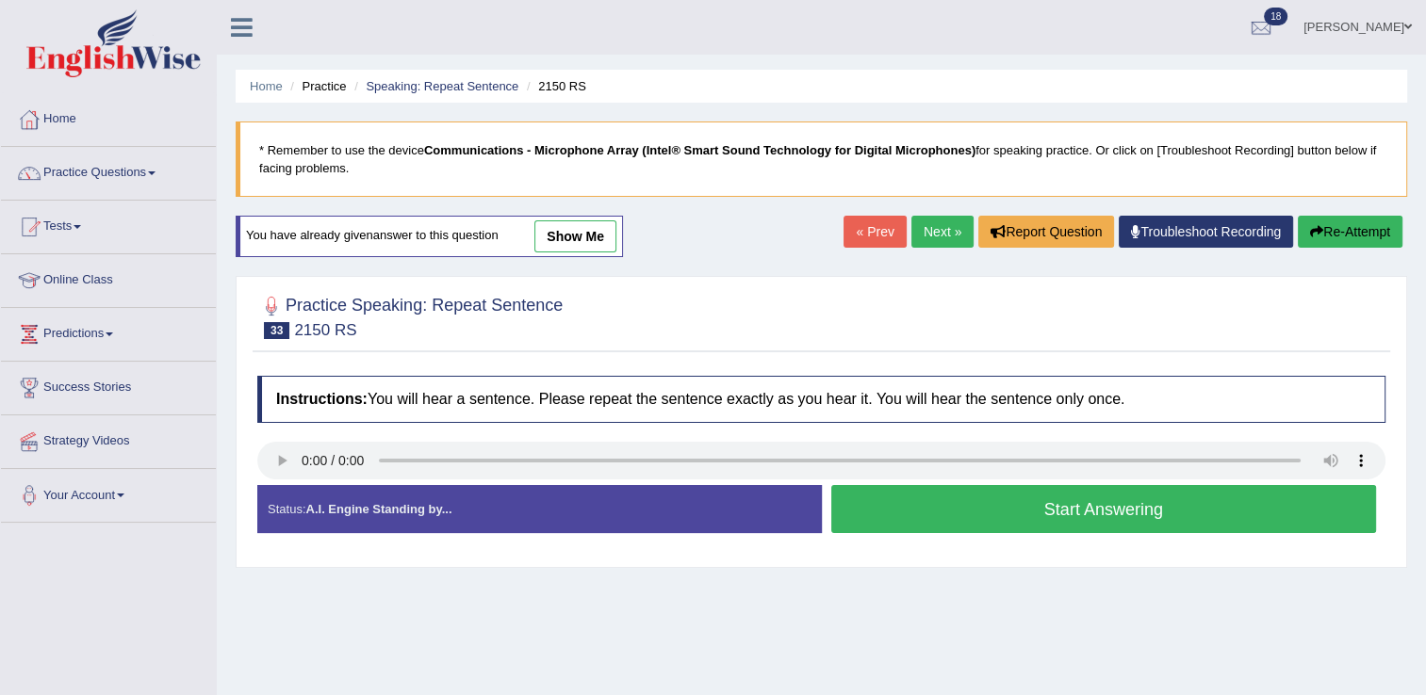
click at [911, 520] on button "Start Answering" at bounding box center [1104, 509] width 546 height 48
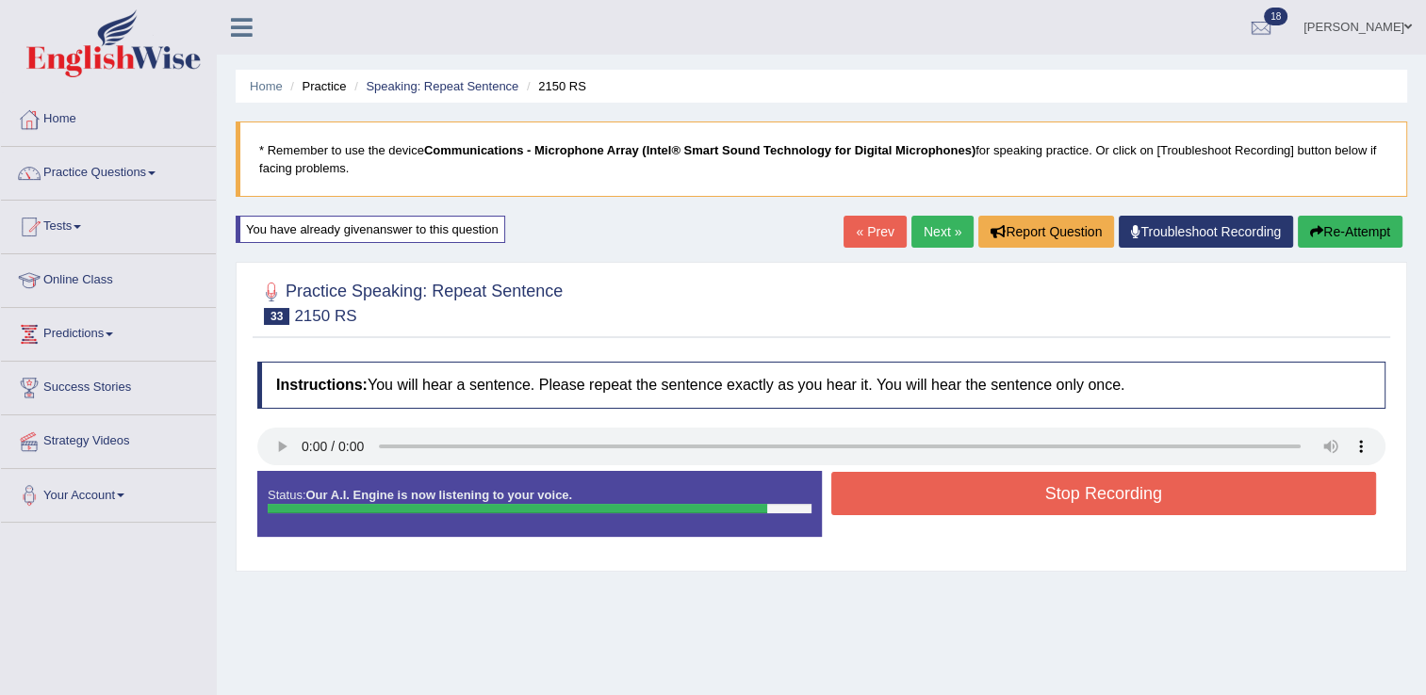
click at [1022, 503] on button "Stop Recording" at bounding box center [1104, 493] width 546 height 43
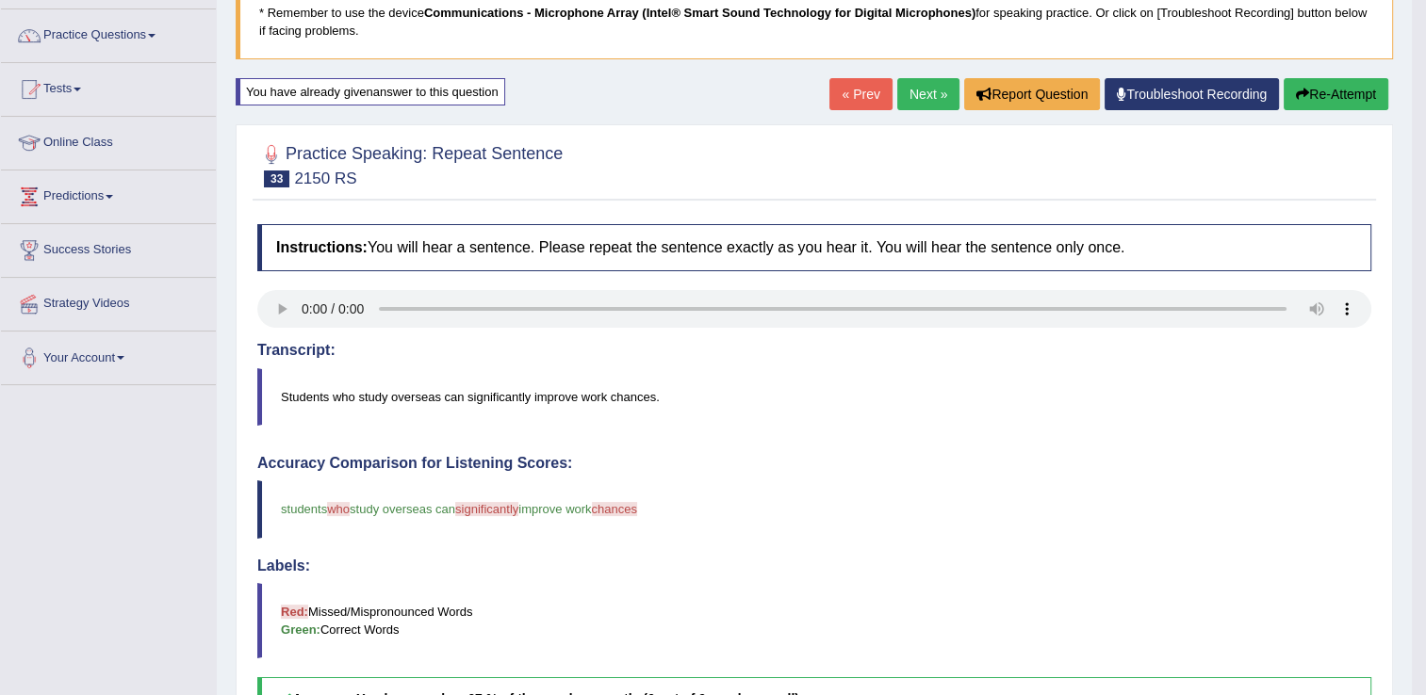
scroll to position [94, 0]
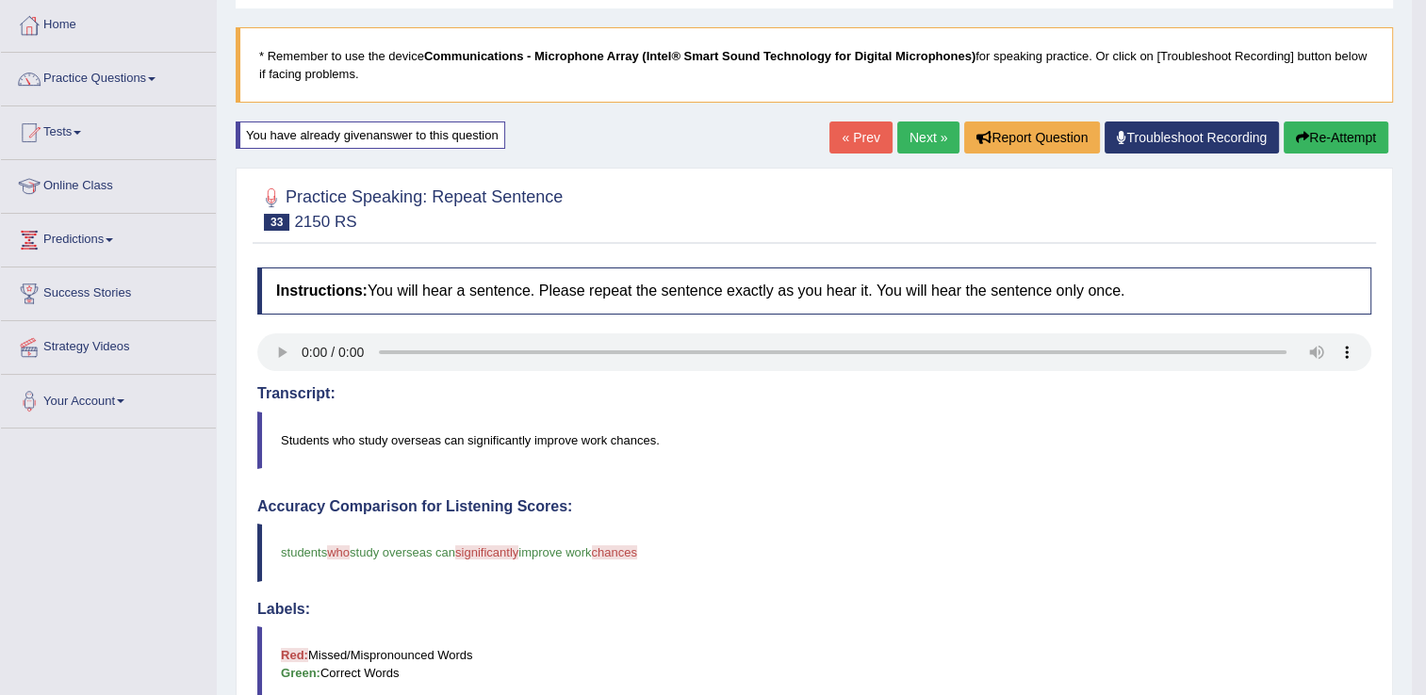
click at [1357, 137] on button "Re-Attempt" at bounding box center [1336, 138] width 105 height 32
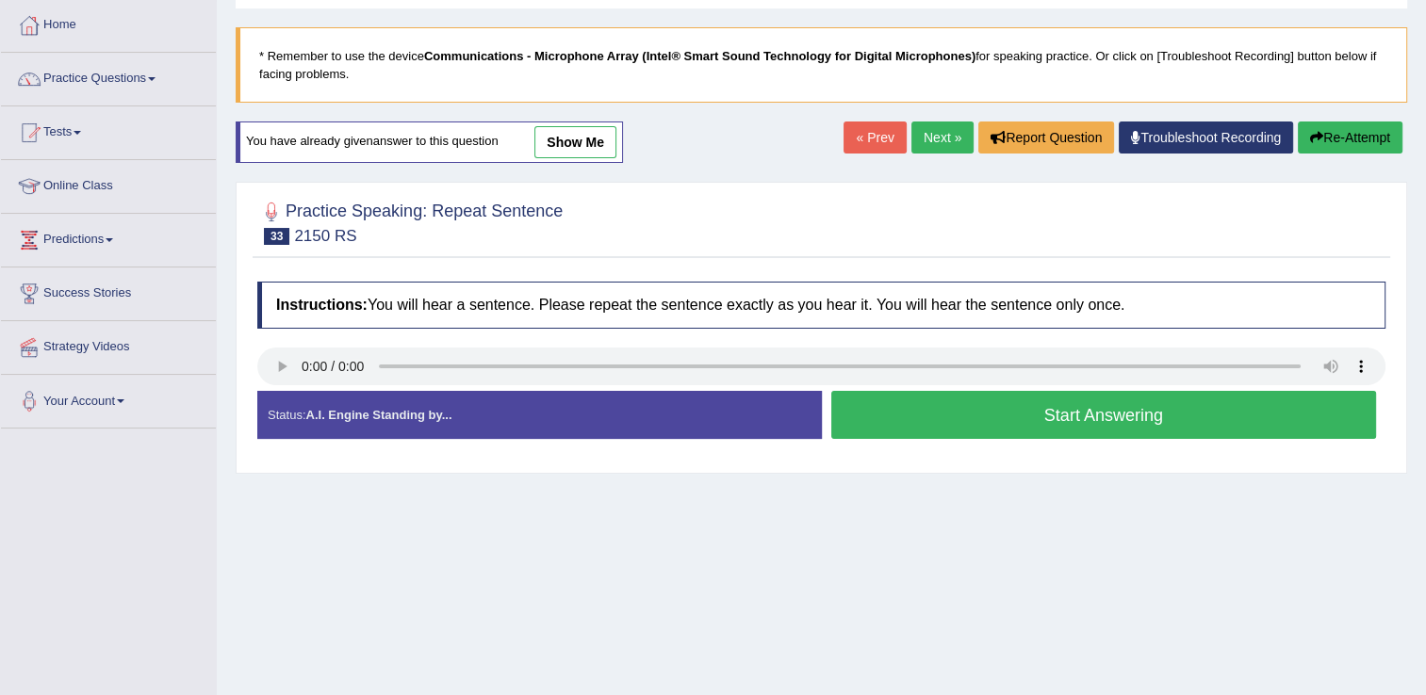
click at [880, 417] on button "Start Answering" at bounding box center [1104, 415] width 546 height 48
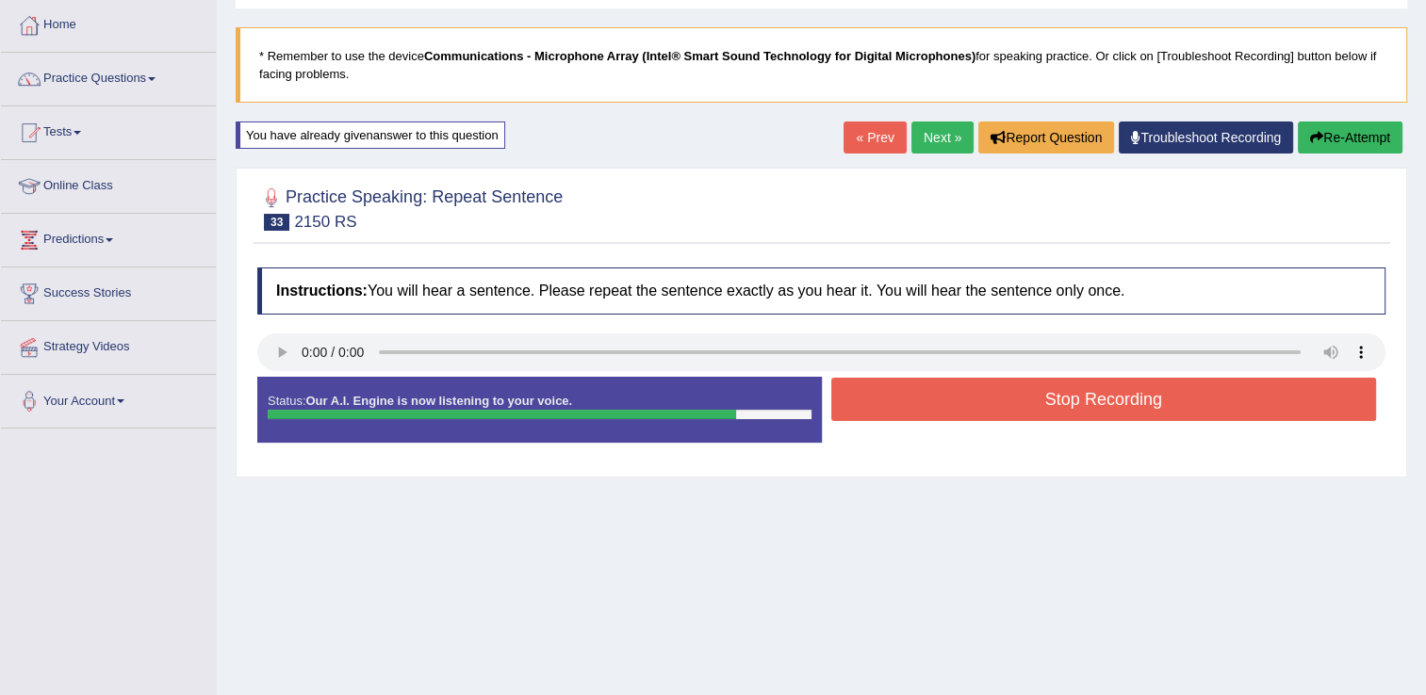
click at [1021, 399] on button "Stop Recording" at bounding box center [1104, 399] width 546 height 43
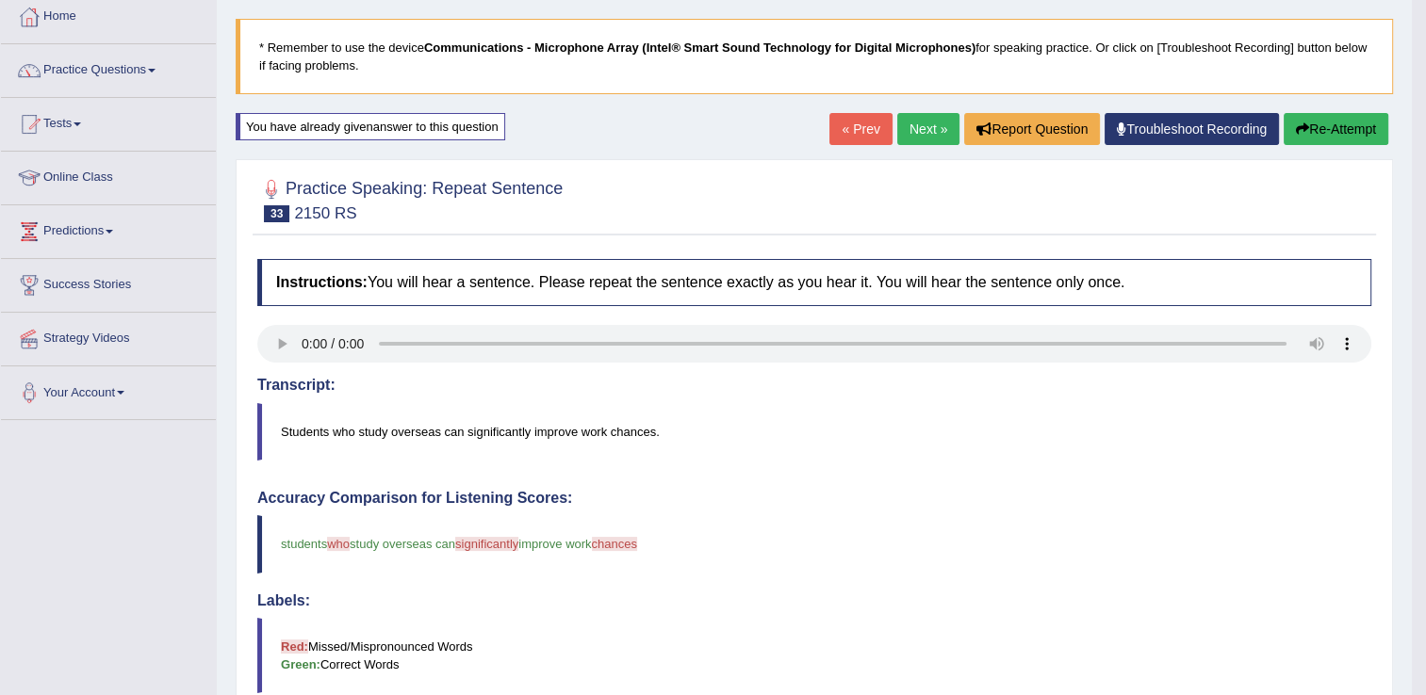
scroll to position [60, 0]
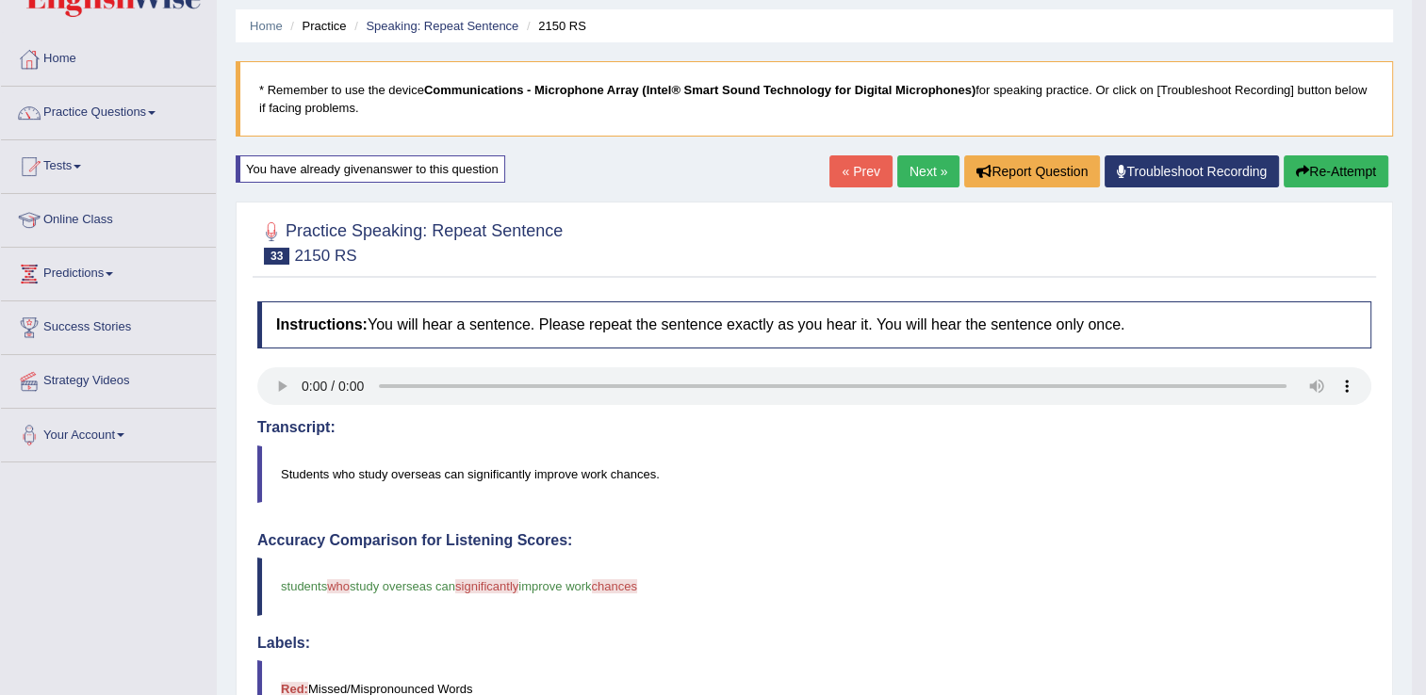
click at [944, 165] on link "Next »" at bounding box center [928, 171] width 62 height 32
